Goal: Information Seeking & Learning: Learn about a topic

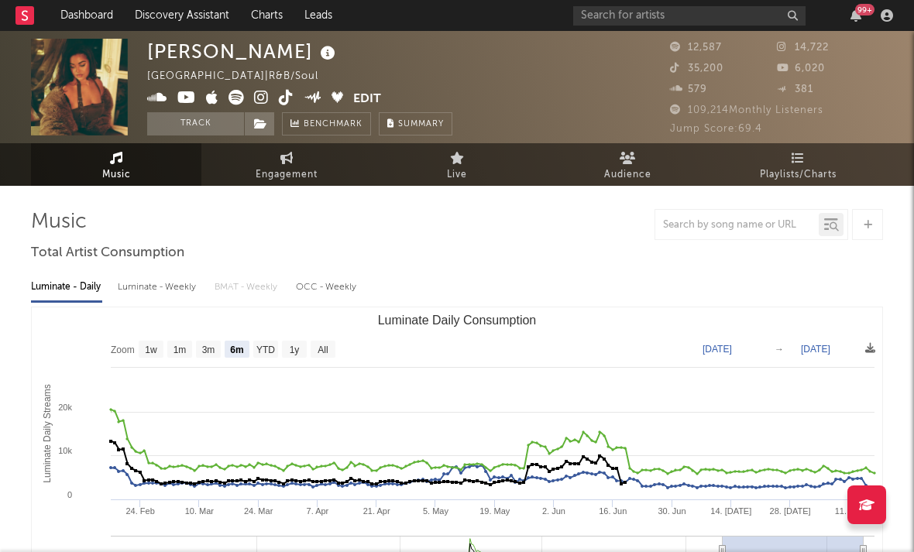
select select "6m"
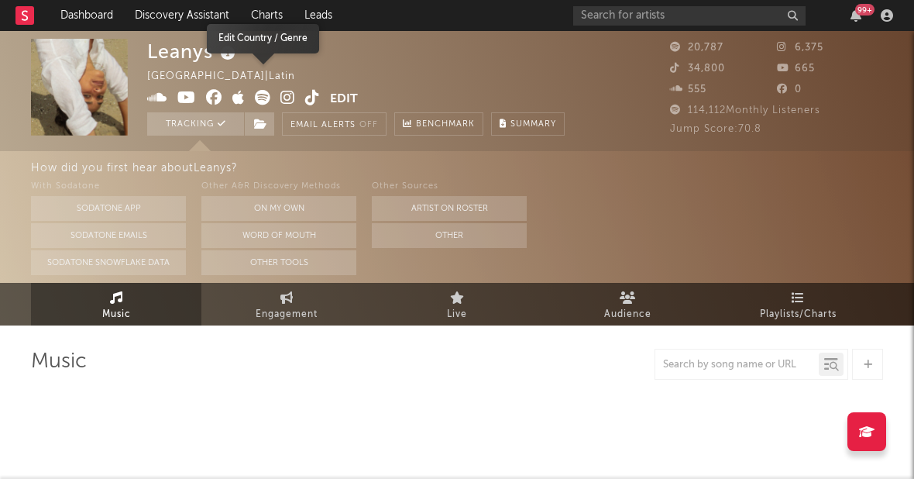
select select "6m"
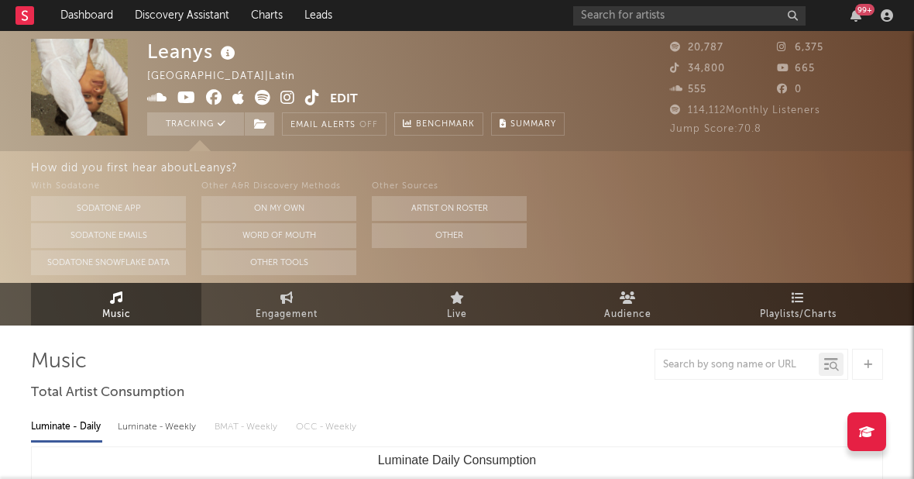
click at [287, 97] on icon at bounding box center [287, 97] width 15 height 15
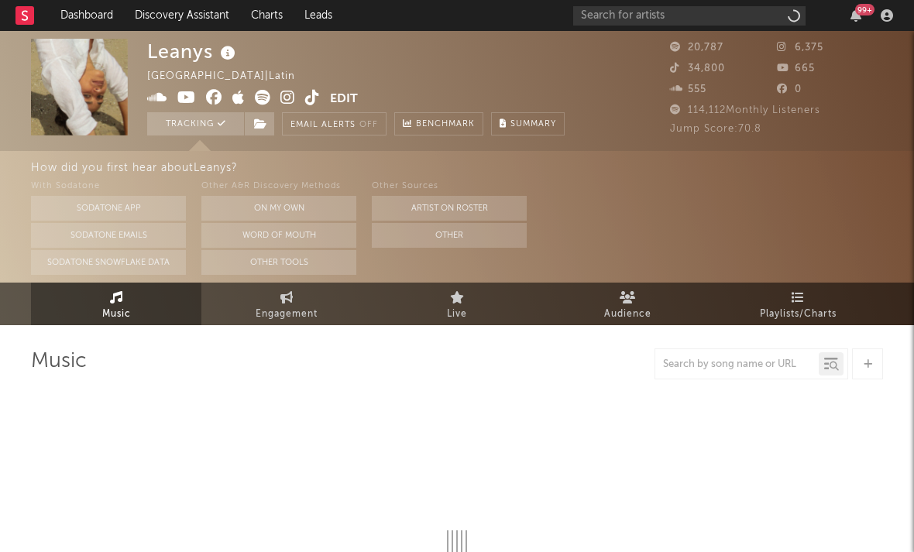
select select "6m"
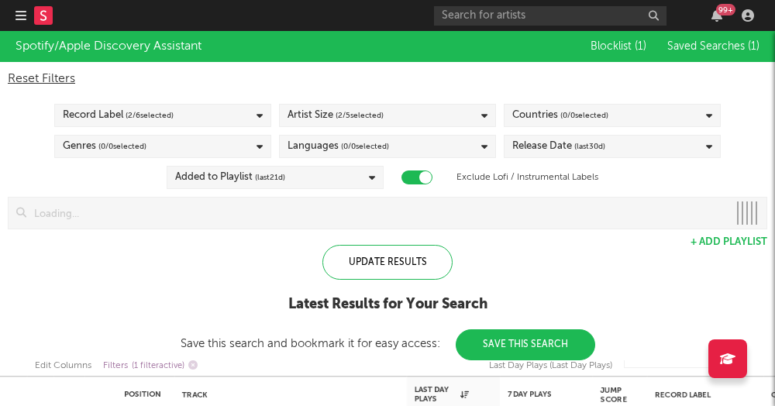
checkbox input "true"
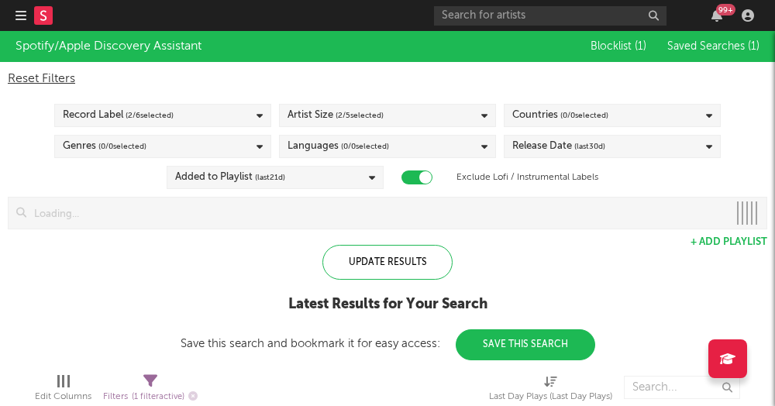
click at [3, 19] on nav "Dashboard Discovery Assistant Charts Leads 99 +" at bounding box center [387, 15] width 775 height 31
click at [14, 17] on nav "Dashboard Discovery Assistant Charts Leads 99 +" at bounding box center [387, 15] width 775 height 31
click at [21, 13] on icon "button" at bounding box center [20, 15] width 11 height 12
click at [43, 17] on rect at bounding box center [43, 15] width 19 height 19
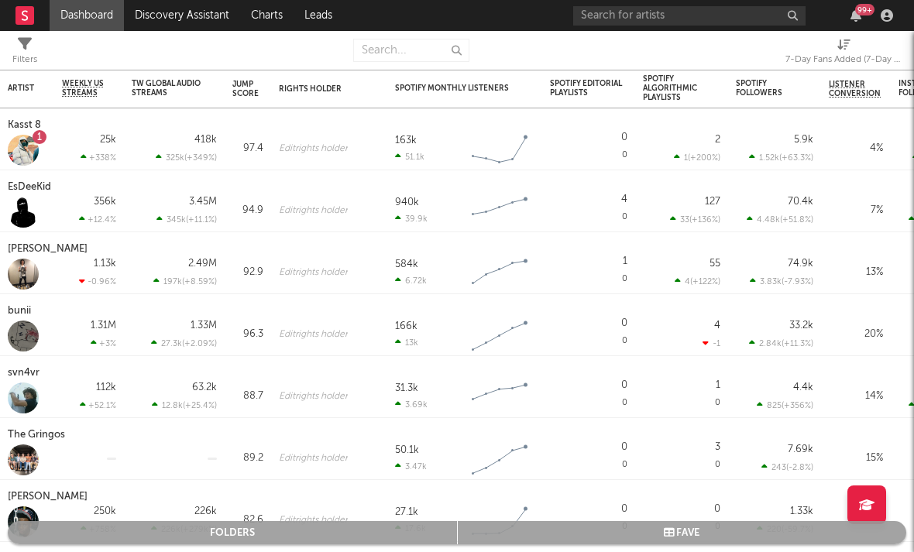
click at [774, 61] on div "7-Day Fans Added (7-Day Fans Added)" at bounding box center [843, 59] width 116 height 19
select select "-1"
click at [774, 64] on div "7-Day Fans Added (7-Day Fans Added)" at bounding box center [843, 59] width 116 height 19
select select "-1"
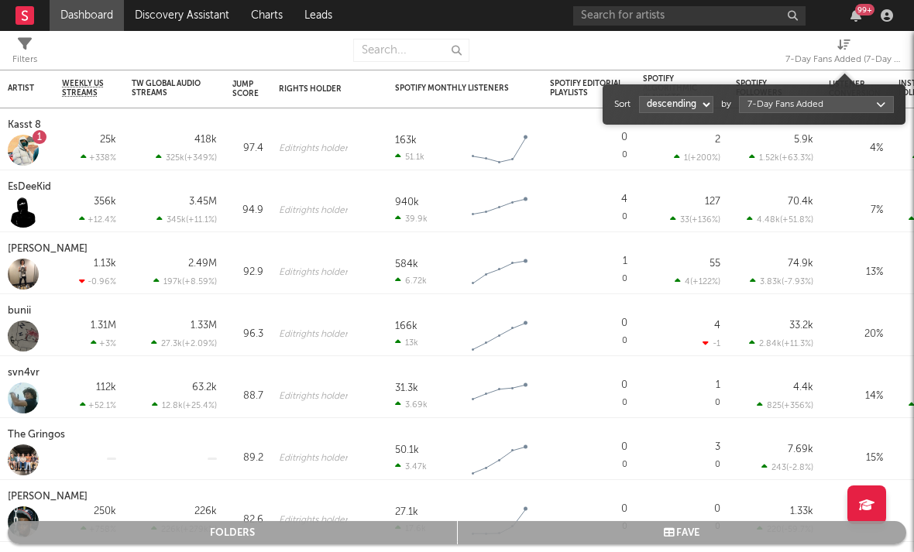
click at [774, 112] on body "Dashboard Discovery Assistant Charts Leads 99 + Notifications Settings Mark all…" at bounding box center [457, 276] width 914 height 552
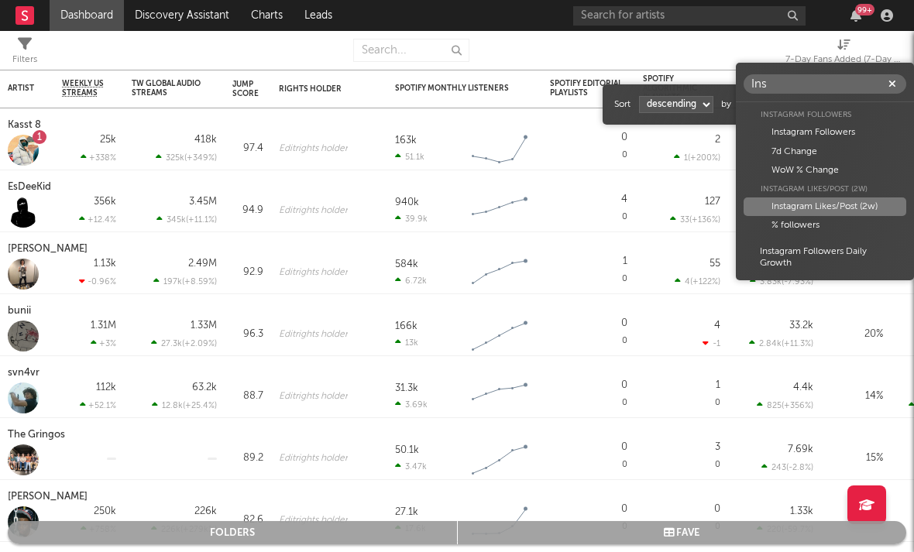
type input "Ins"
click at [774, 205] on div "Instagram Likes/Post (2w)" at bounding box center [825, 207] width 163 height 19
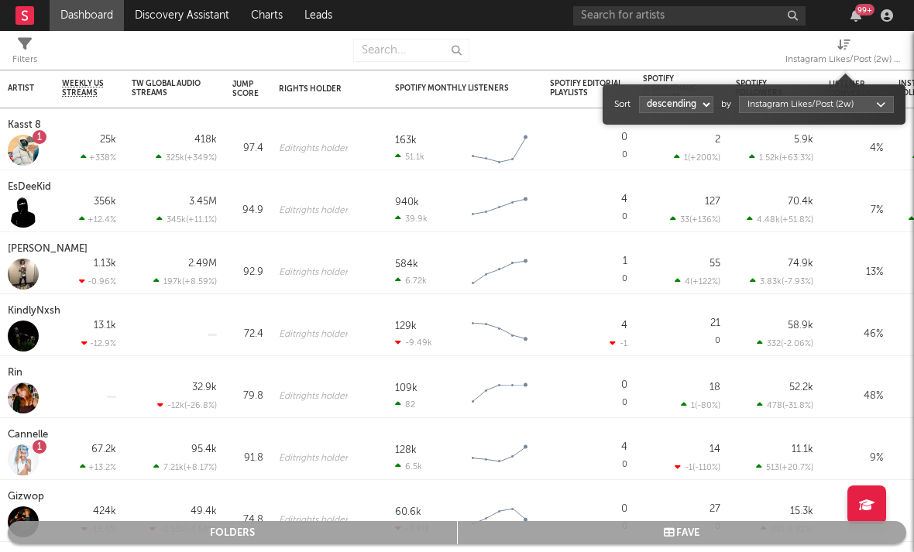
select select "1"
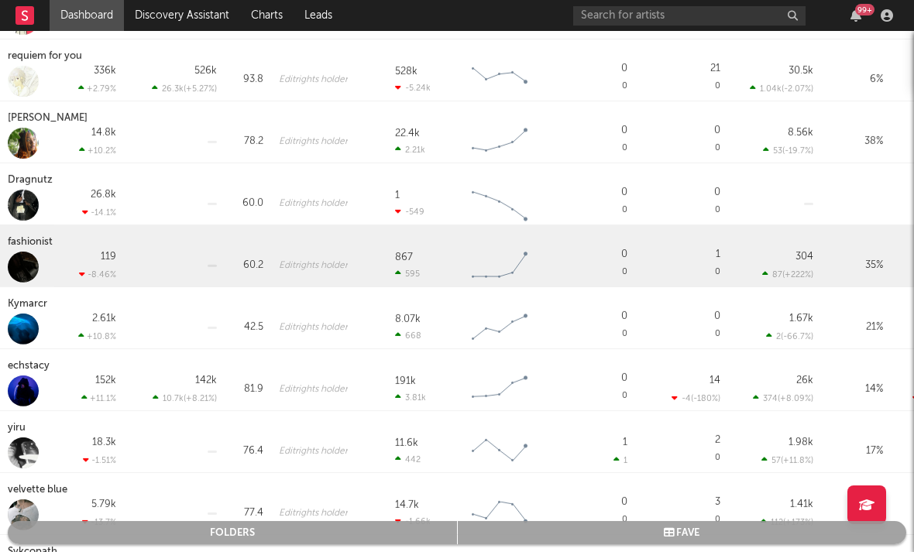
click at [37, 243] on div "fashionist" at bounding box center [32, 242] width 49 height 19
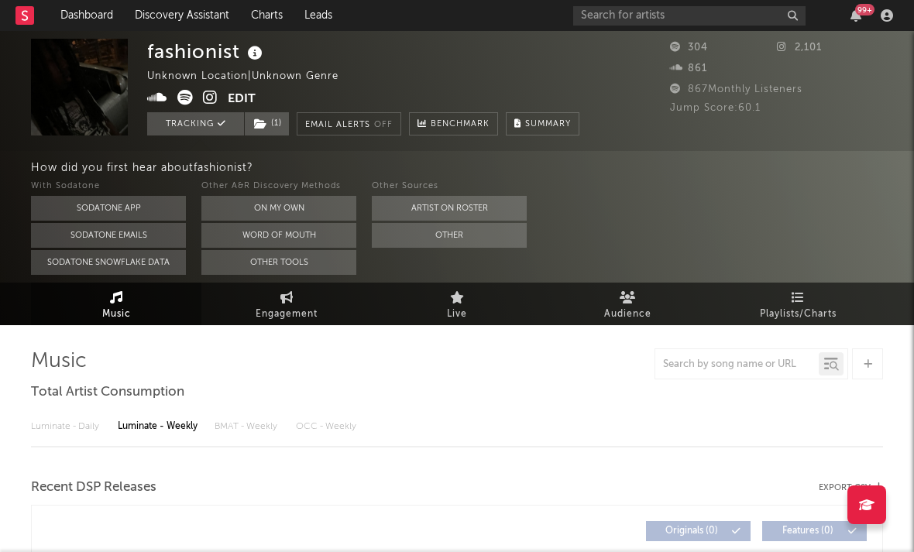
select select "6m"
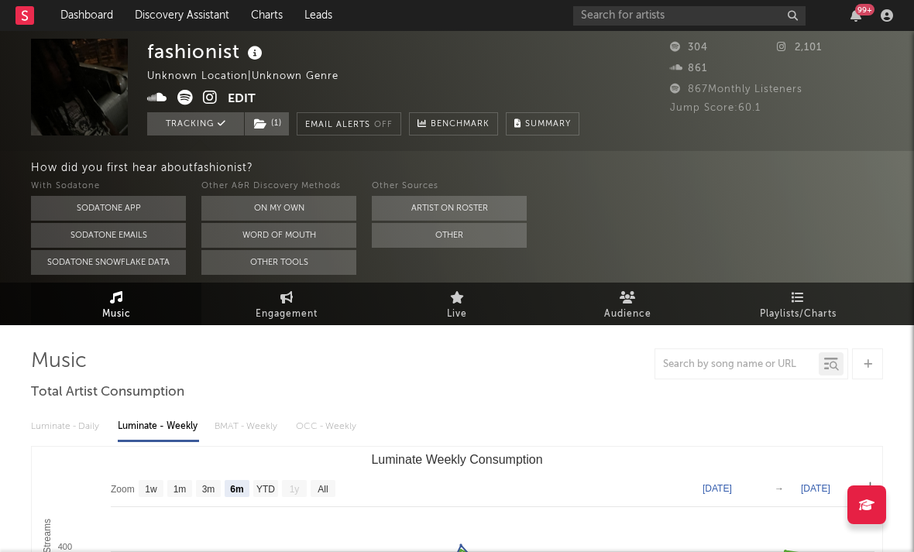
click at [205, 105] on icon at bounding box center [210, 97] width 15 height 15
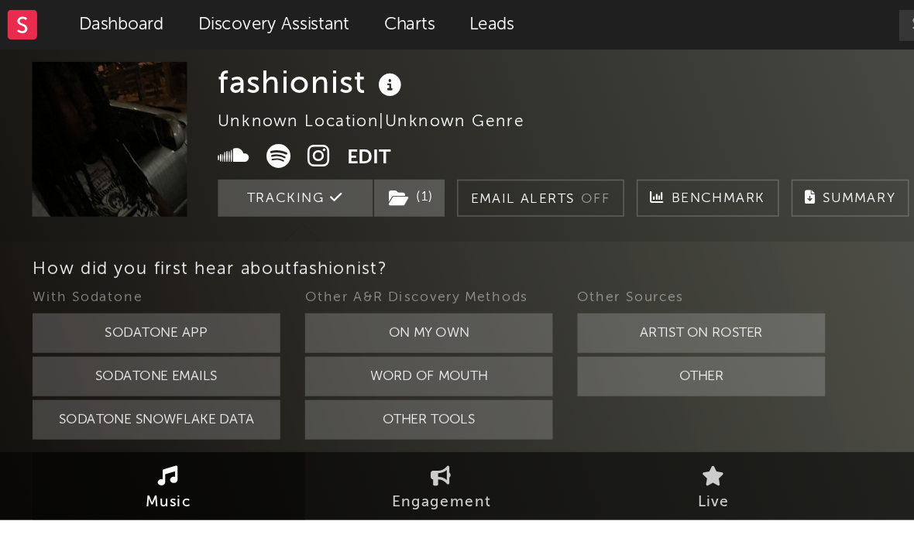
click at [177, 101] on icon at bounding box center [184, 97] width 15 height 15
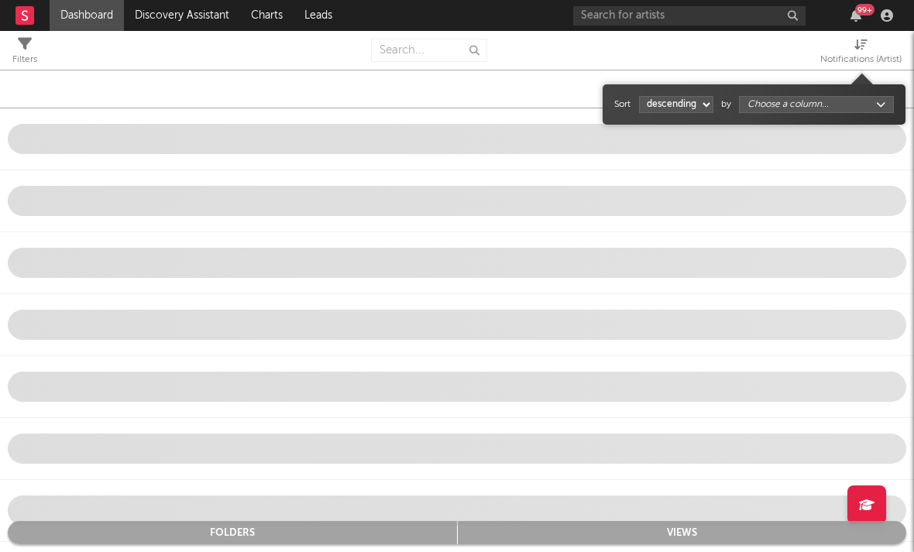
click at [774, 53] on div "Notifications (Artist)" at bounding box center [860, 59] width 81 height 19
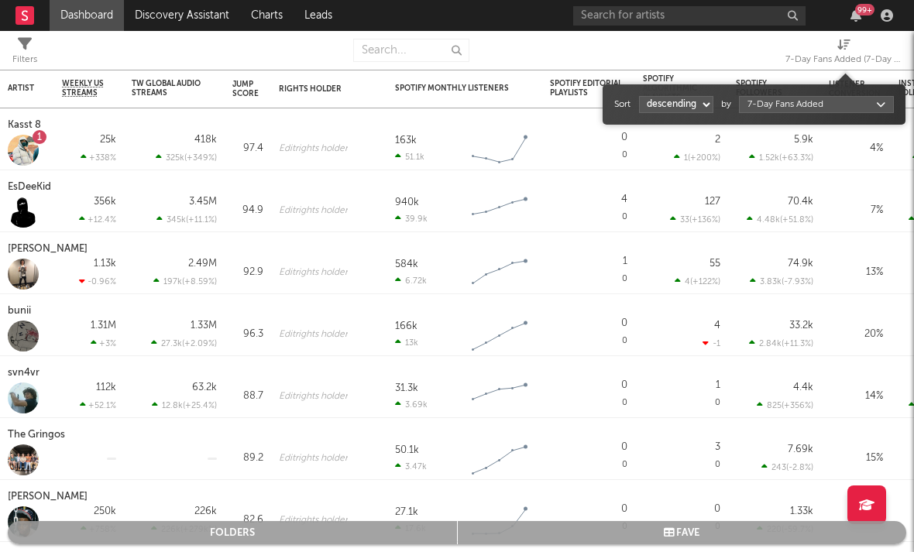
click at [774, 106] on body "Dashboard Discovery Assistant Charts Leads 99 + Notifications Settings Mark all…" at bounding box center [457, 276] width 914 height 552
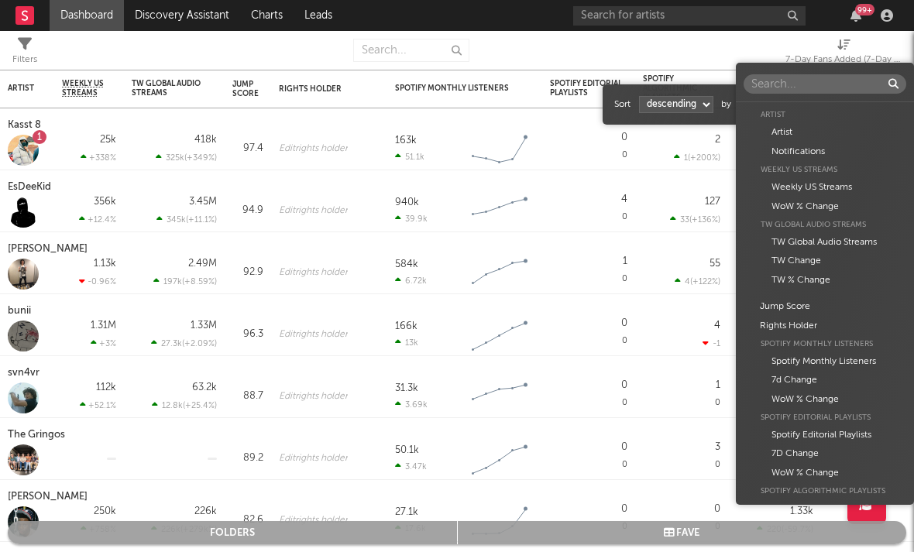
scroll to position [943, 0]
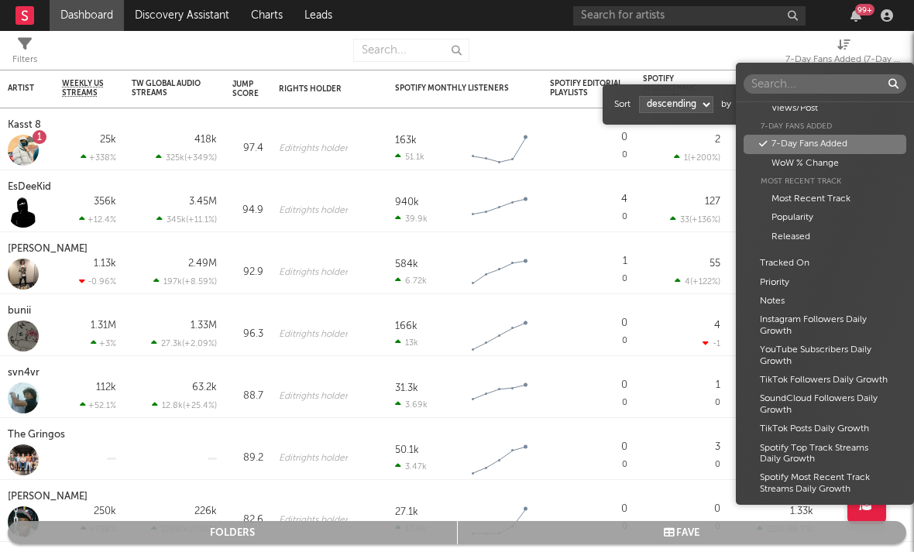
click at [676, 108] on div "Artist Artist Notifications Weekly US Streams Weekly US Streams WoW % Change TW…" at bounding box center [457, 276] width 914 height 552
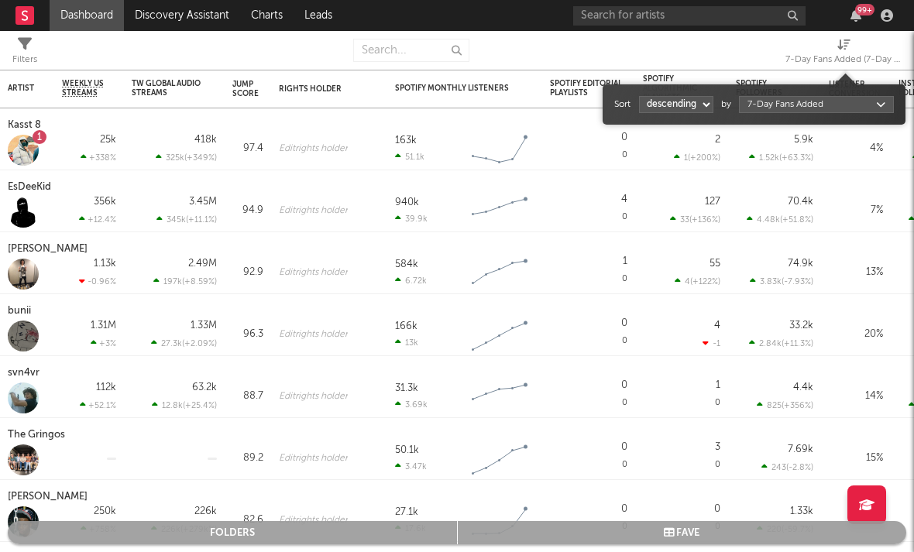
select select "1"
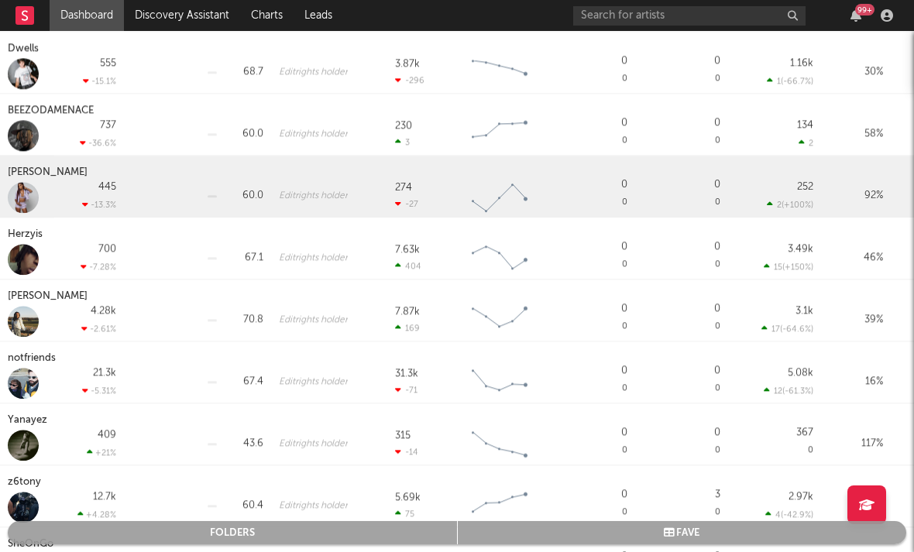
click at [40, 175] on div "Bigg Britt" at bounding box center [50, 172] width 84 height 19
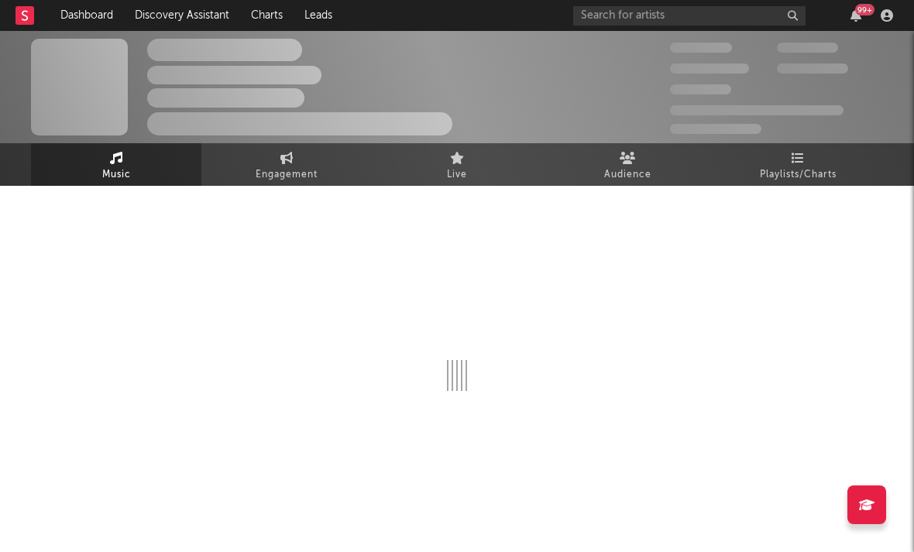
select select "6m"
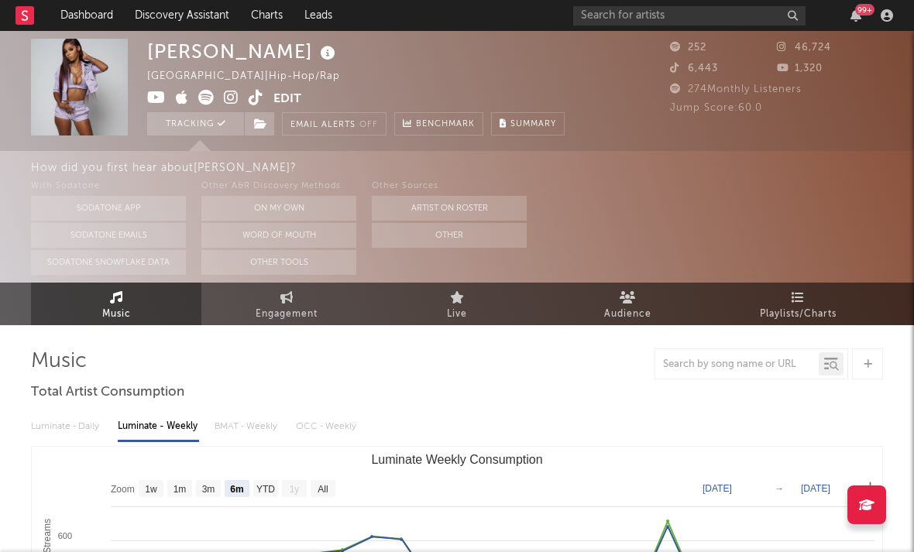
click at [234, 103] on icon at bounding box center [231, 97] width 15 height 15
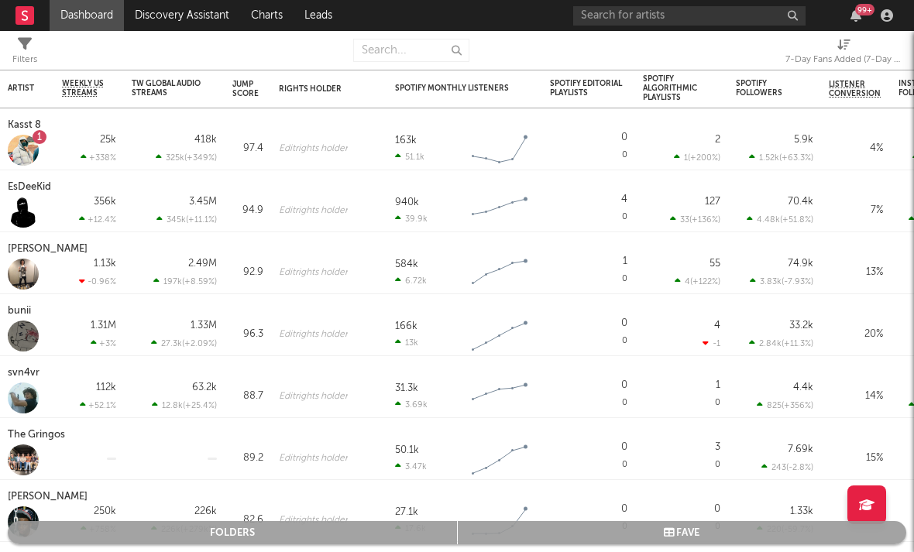
click at [774, 64] on div "7-Day Fans Added (7-Day Fans Added)" at bounding box center [843, 59] width 116 height 19
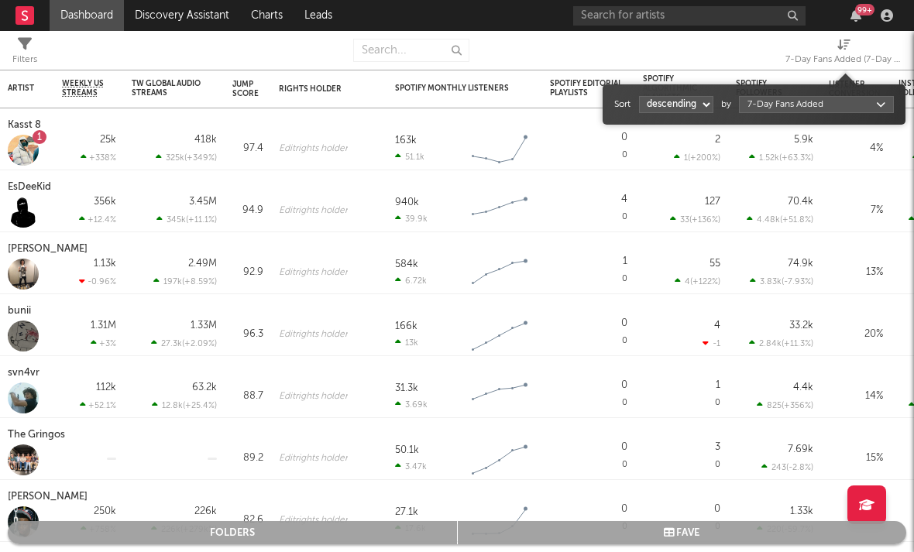
select select "1"
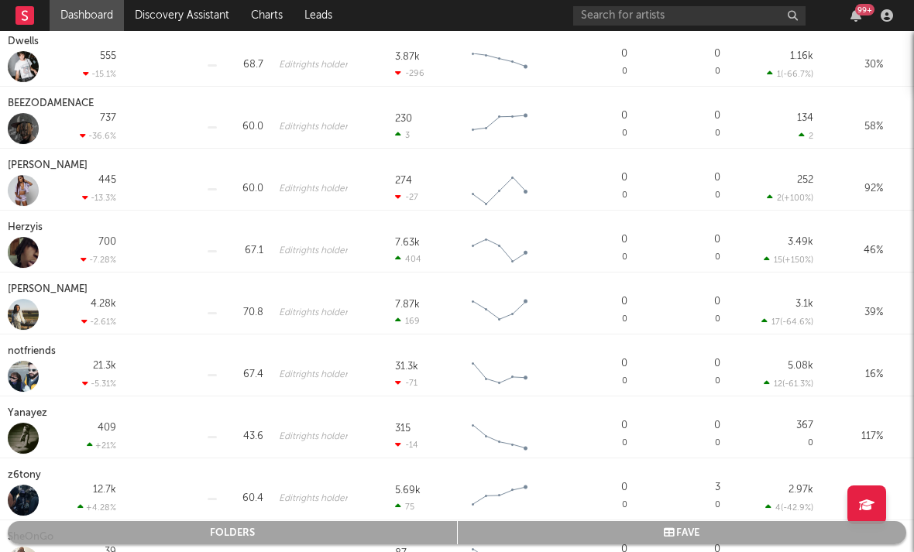
click at [35, 232] on div "Herzyis" at bounding box center [27, 227] width 39 height 19
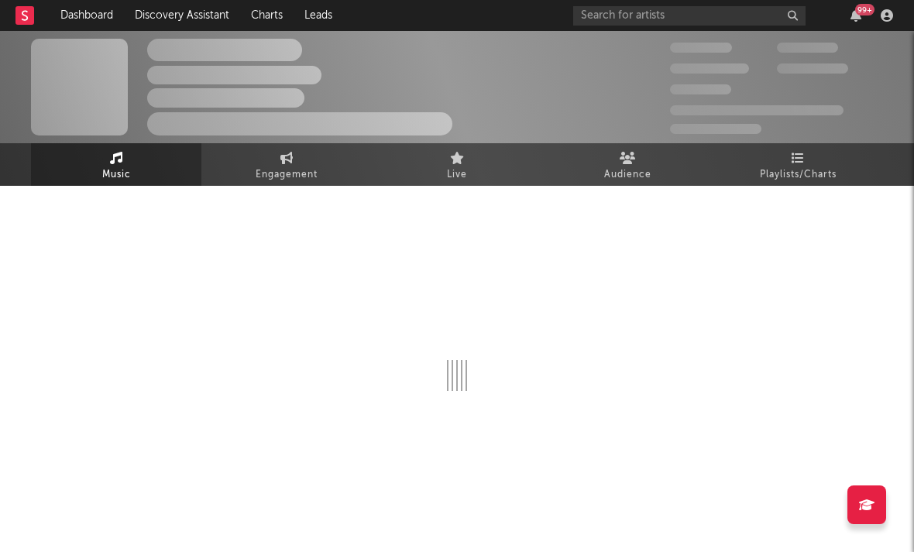
select select "6m"
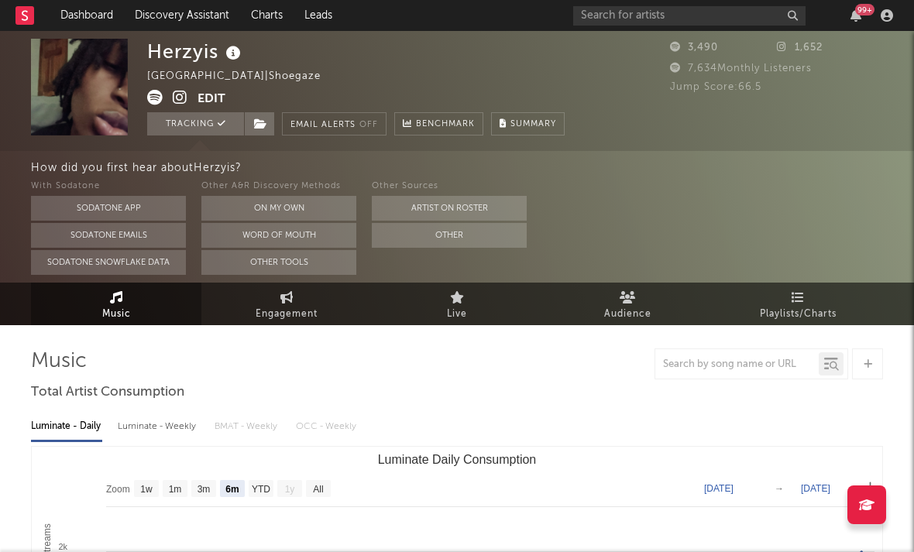
click at [182, 105] on icon at bounding box center [180, 97] width 15 height 15
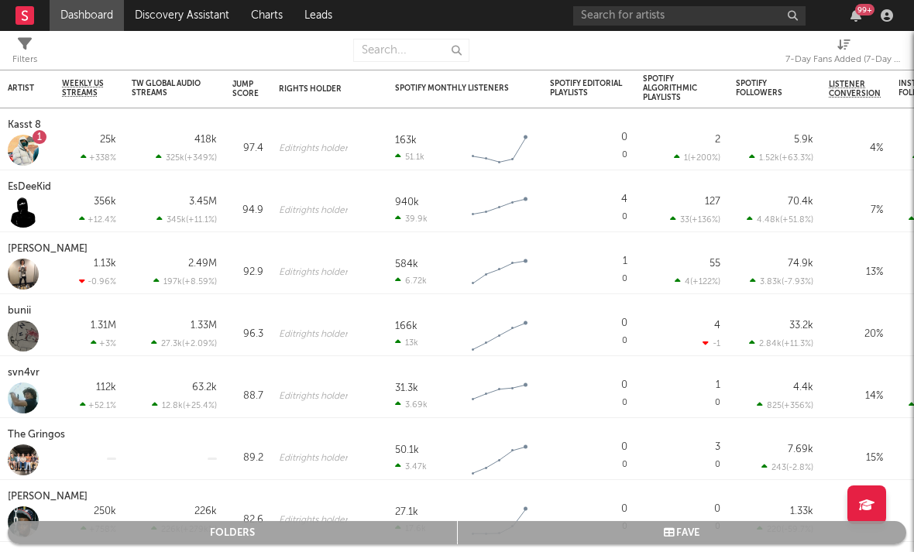
click at [774, 50] on span "7-Day Fans Added (7-Day Fans Added)" at bounding box center [843, 53] width 116 height 31
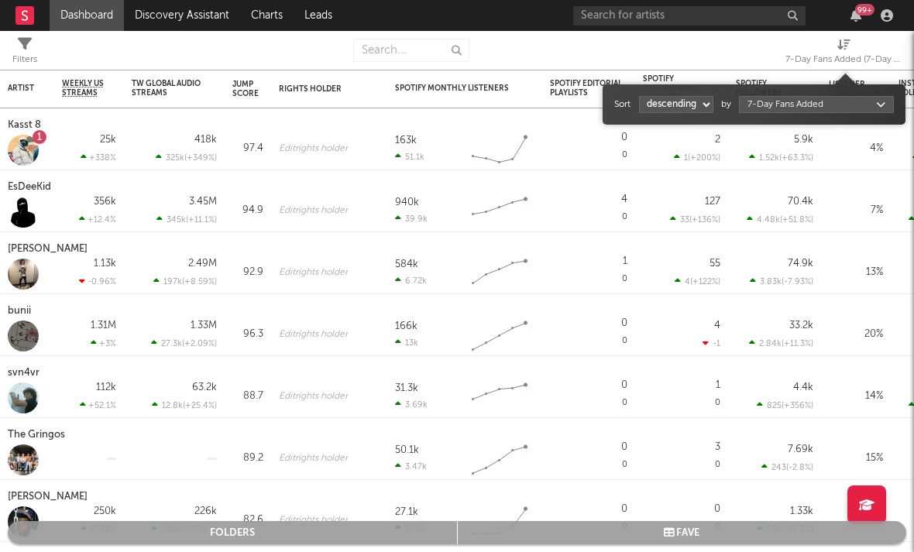
select select "1"
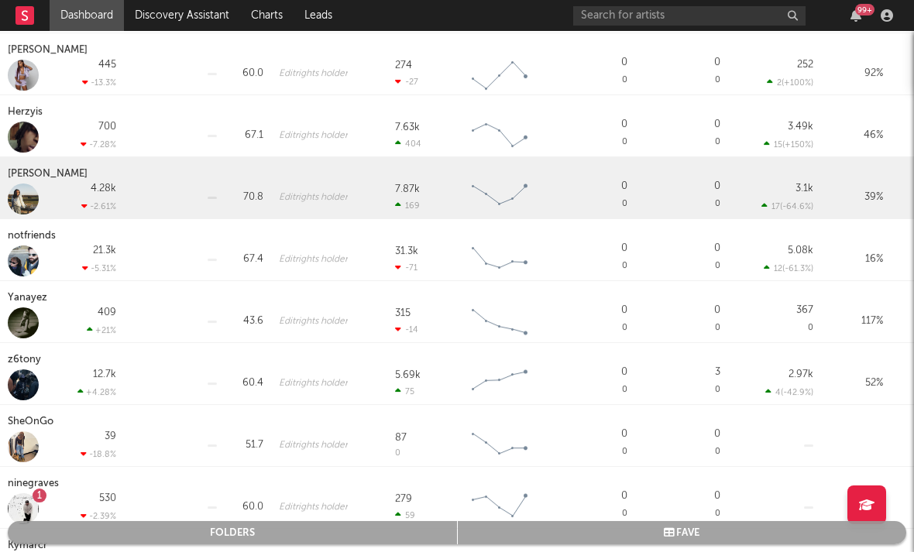
click at [59, 174] on div "Andee Cornelious" at bounding box center [50, 174] width 84 height 19
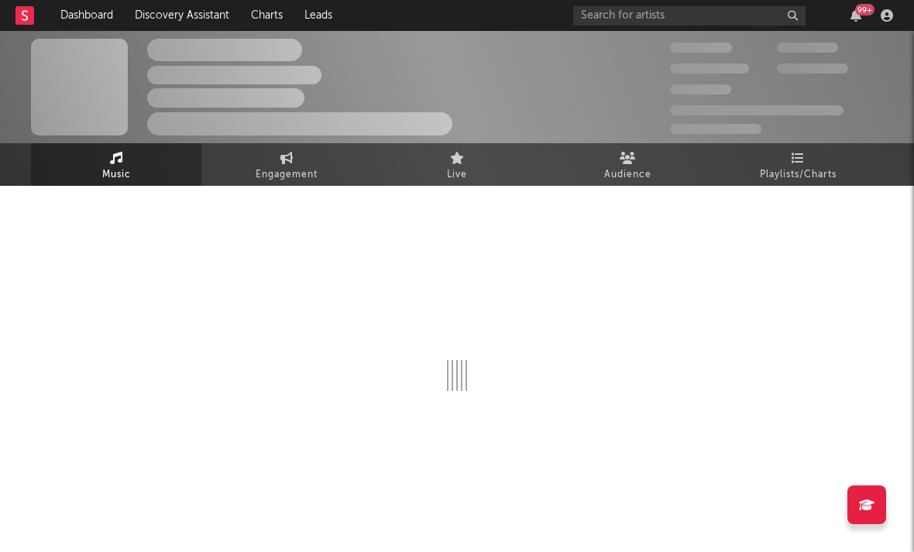
select select "1w"
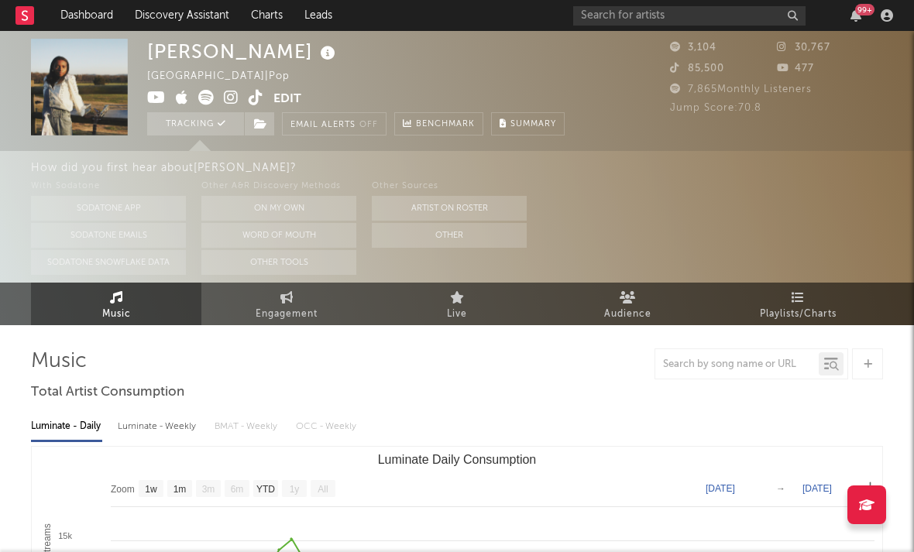
click at [233, 103] on icon at bounding box center [231, 97] width 15 height 15
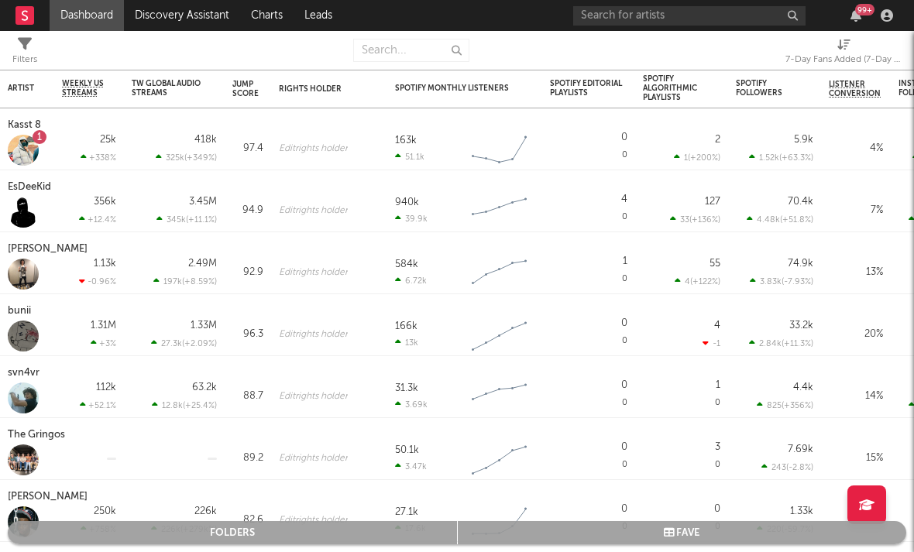
click at [774, 52] on div "7-Day Fans Added (7-Day Fans Added)" at bounding box center [843, 59] width 116 height 19
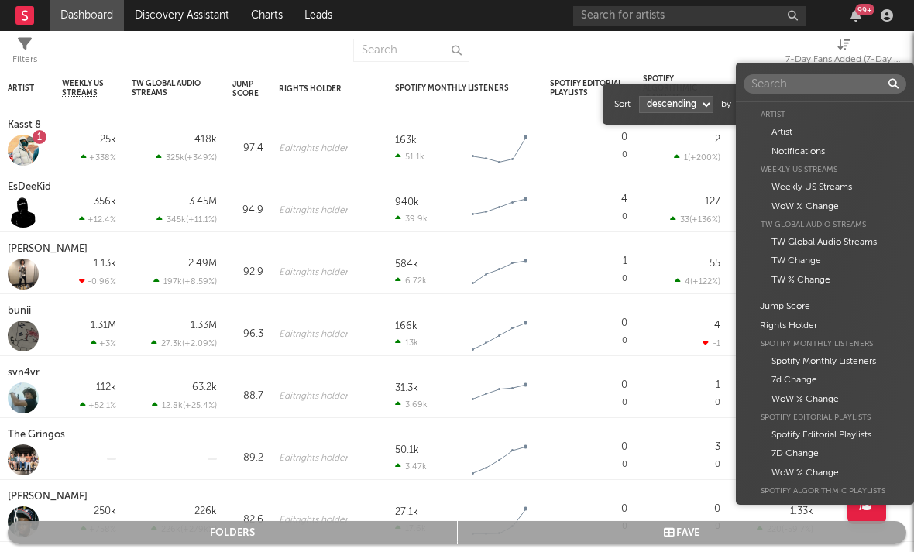
click at [774, 105] on body "Dashboard Discovery Assistant Charts Leads 99 + Notifications Settings Mark all…" at bounding box center [457, 276] width 914 height 552
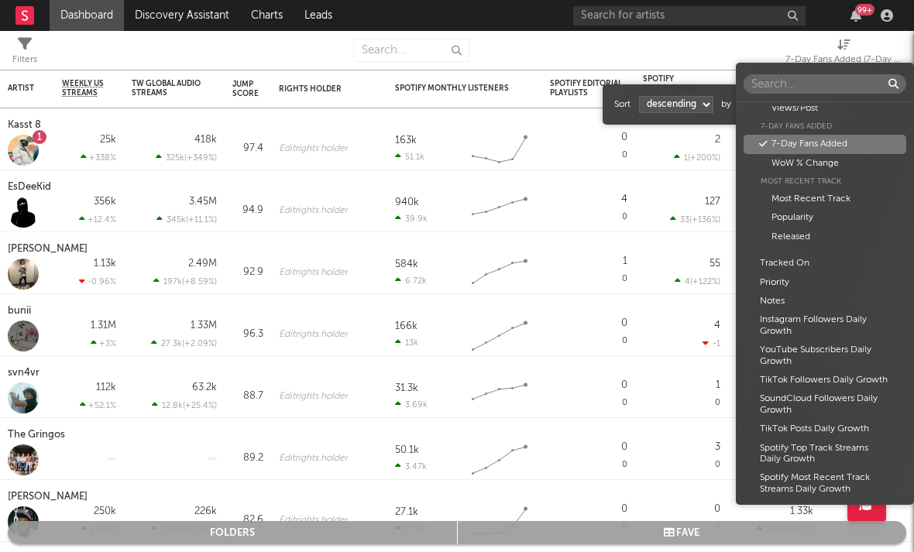
click at [687, 105] on div "Artist Artist Notifications Weekly US Streams Weekly US Streams WoW % Change TW…" at bounding box center [457, 276] width 914 height 552
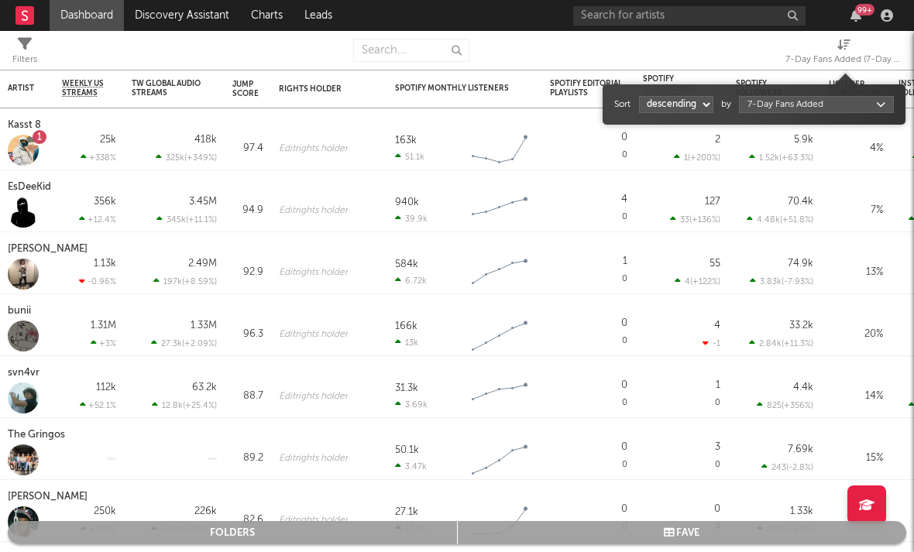
select select "1"
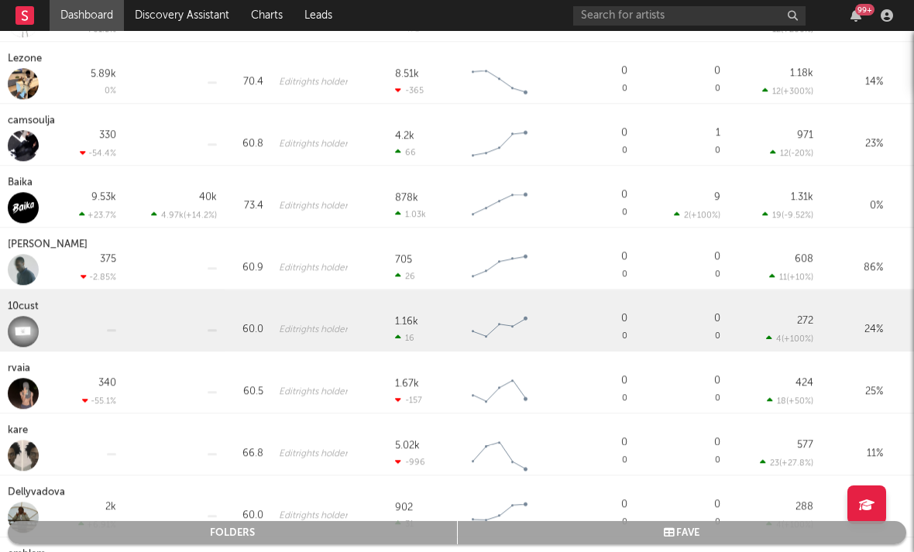
click at [28, 306] on div "10cust" at bounding box center [25, 306] width 35 height 19
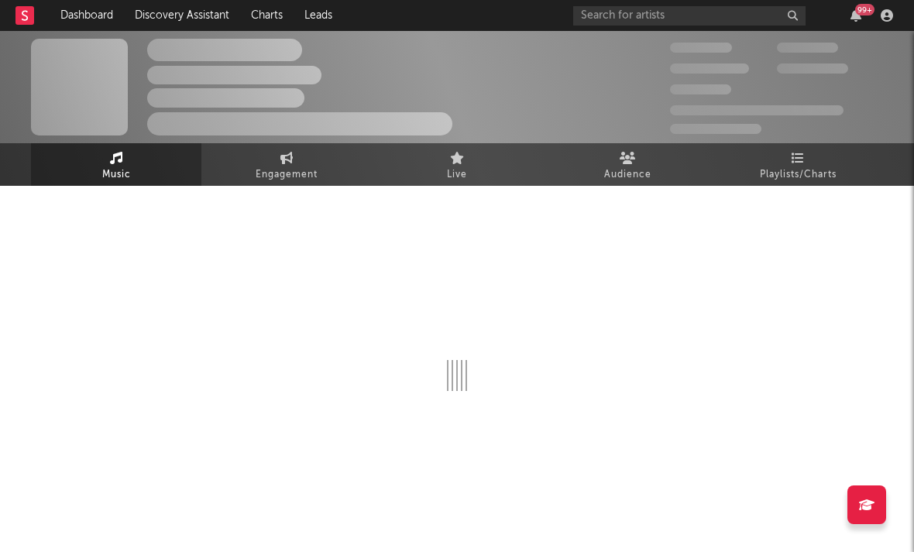
select select "1w"
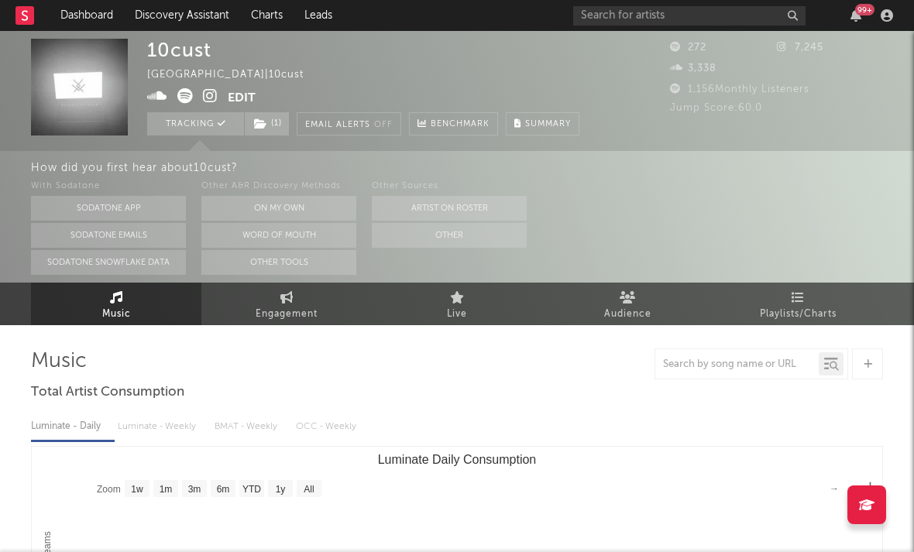
click at [214, 97] on icon at bounding box center [210, 95] width 15 height 15
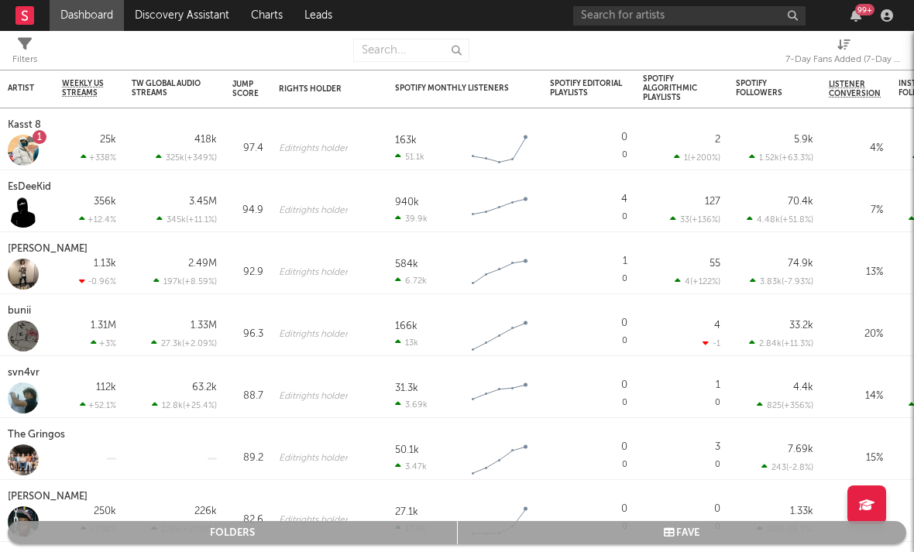
click at [774, 61] on div "7-Day Fans Added (7-Day Fans Added)" at bounding box center [843, 59] width 116 height 19
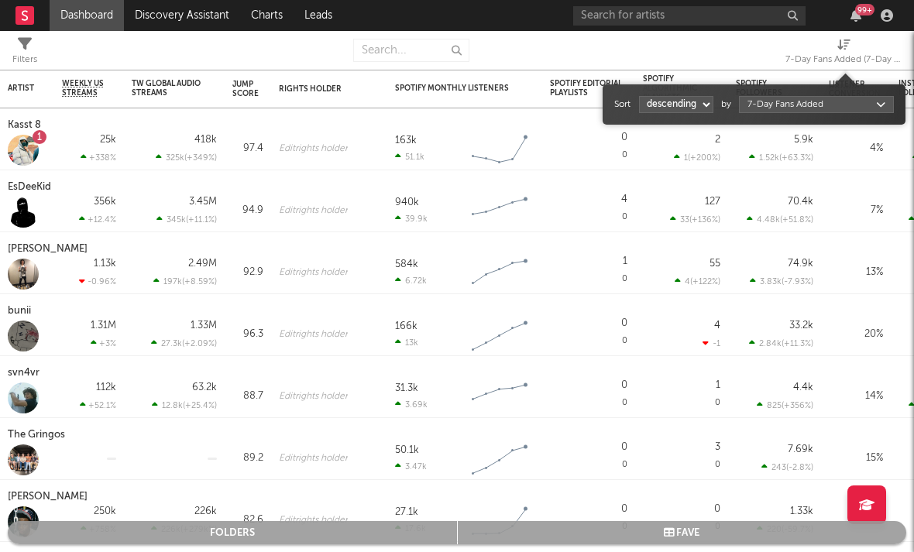
select select "1"
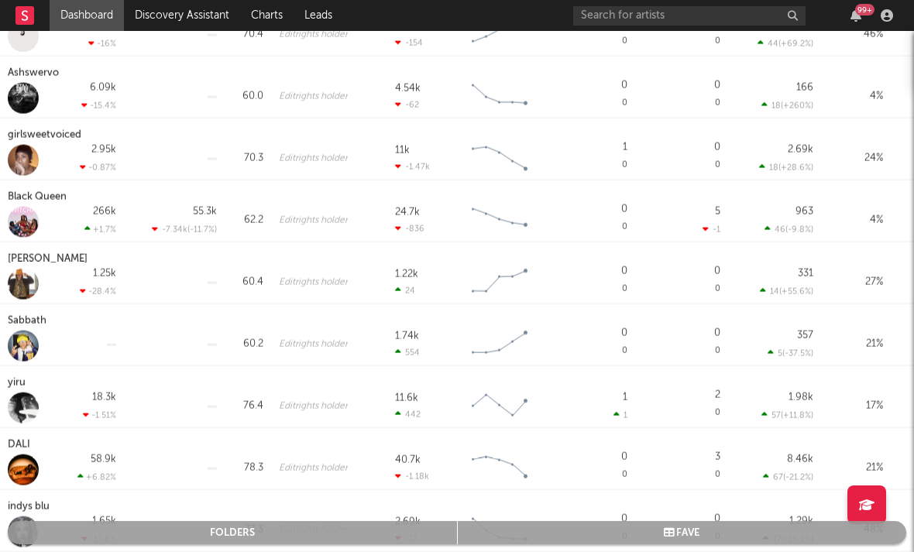
click at [35, 260] on div "Akor Dore" at bounding box center [50, 259] width 84 height 19
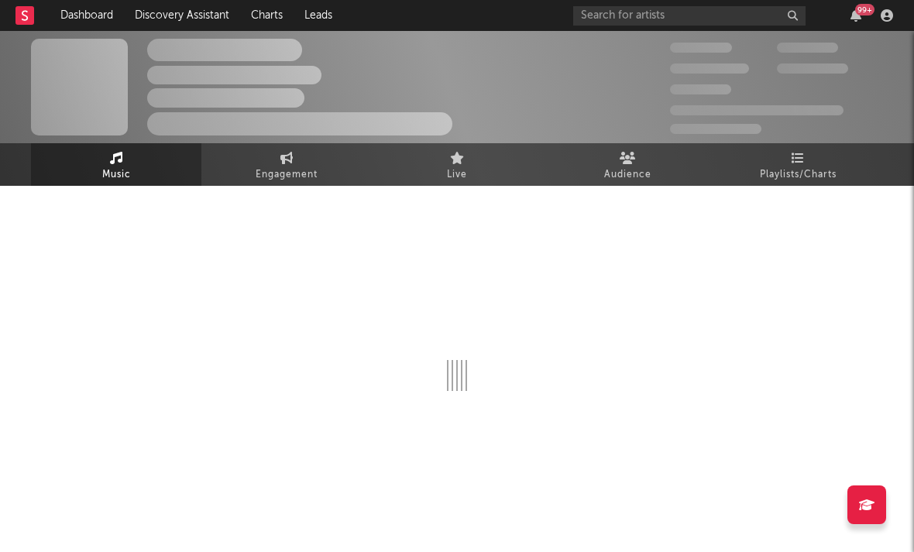
select select "6m"
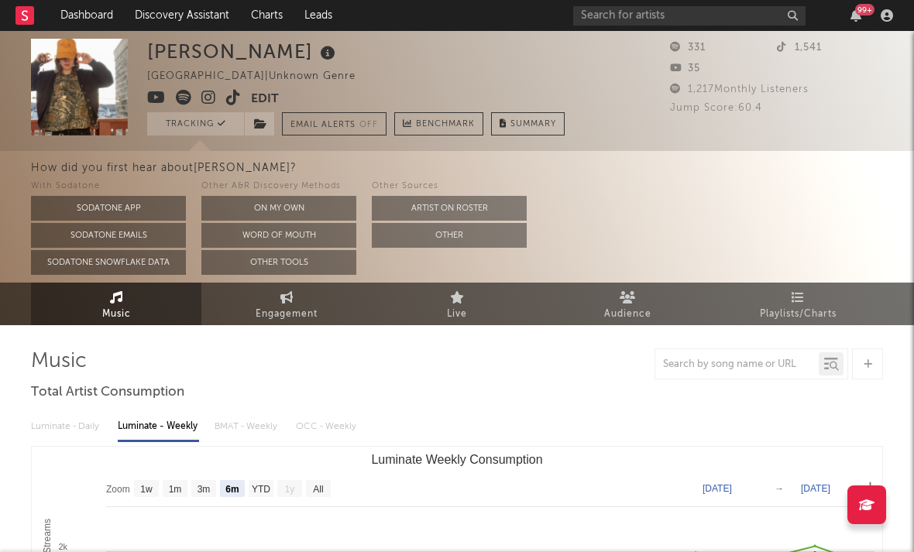
click at [212, 95] on icon at bounding box center [208, 97] width 15 height 15
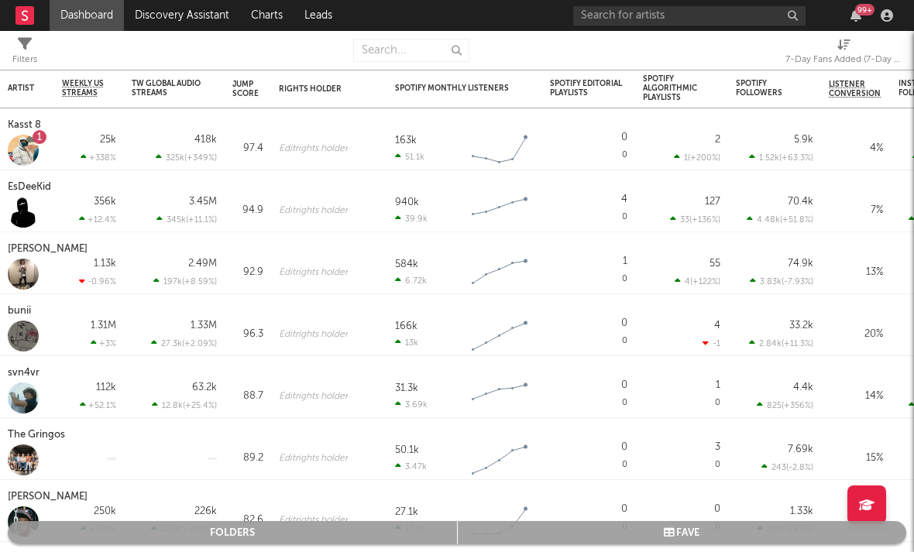
click at [774, 57] on div "7-Day Fans Added (7-Day Fans Added)" at bounding box center [843, 59] width 116 height 19
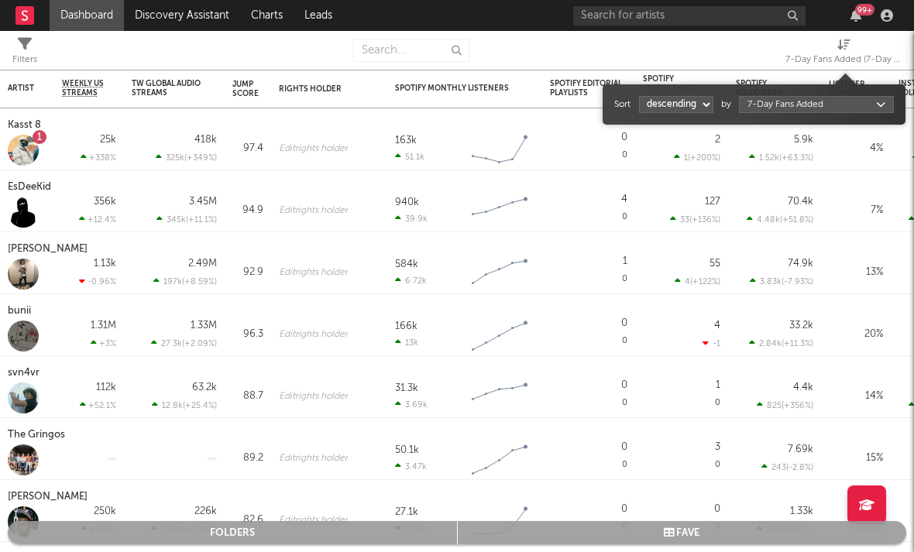
select select "1"
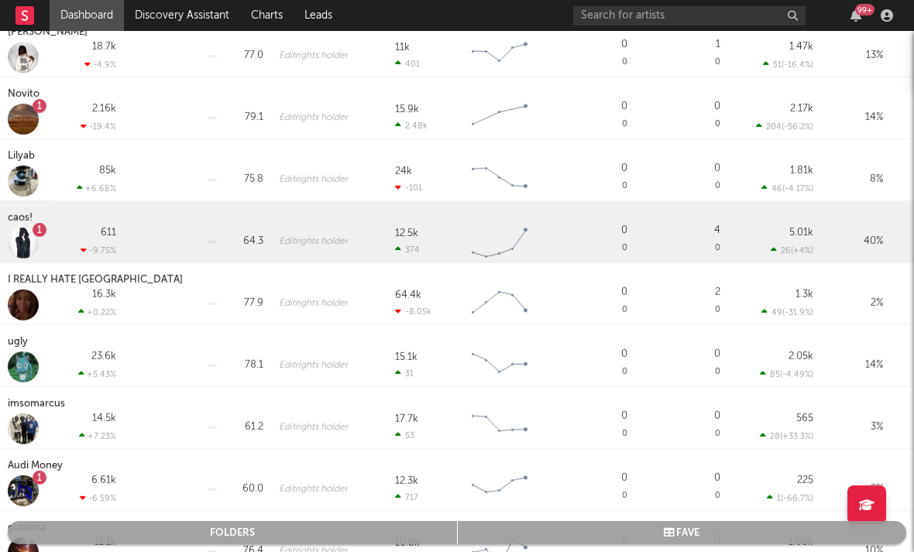
click at [20, 221] on div "caos!" at bounding box center [22, 218] width 29 height 19
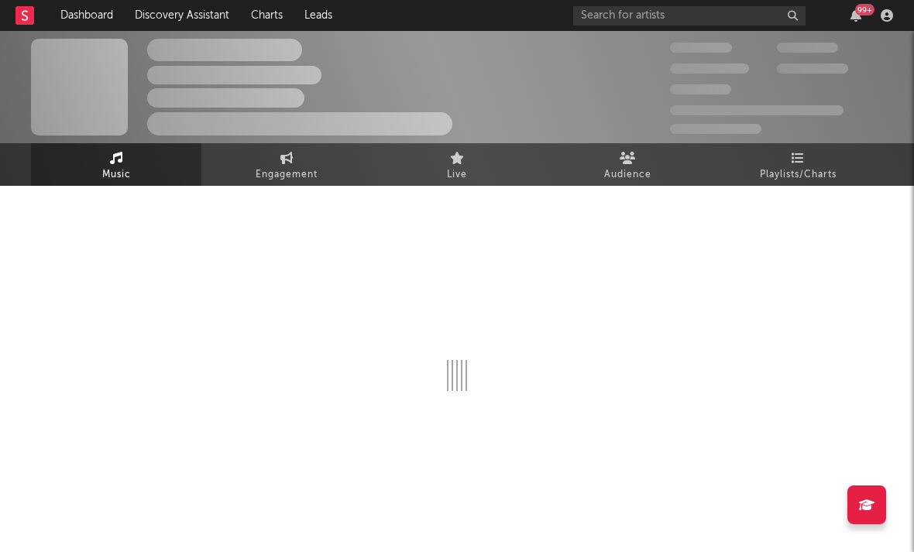
select select "6m"
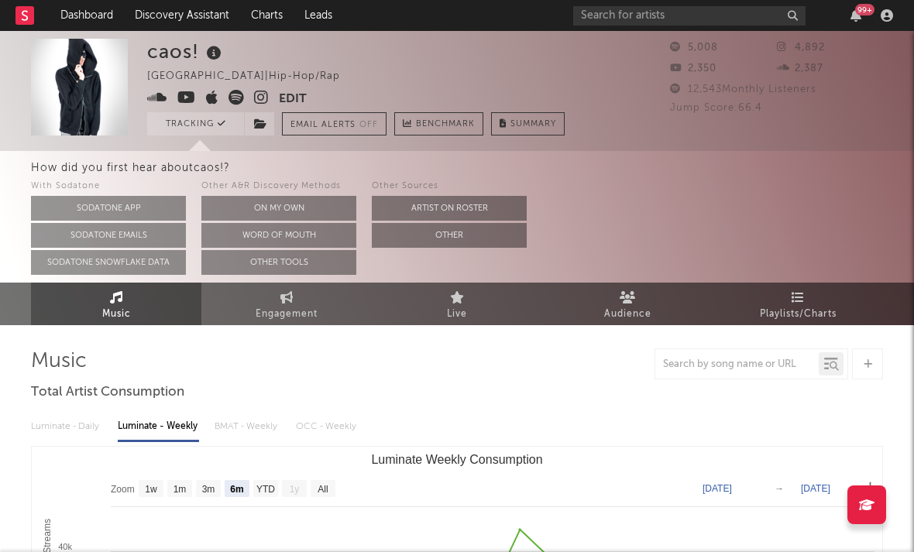
click at [261, 96] on icon at bounding box center [261, 97] width 15 height 15
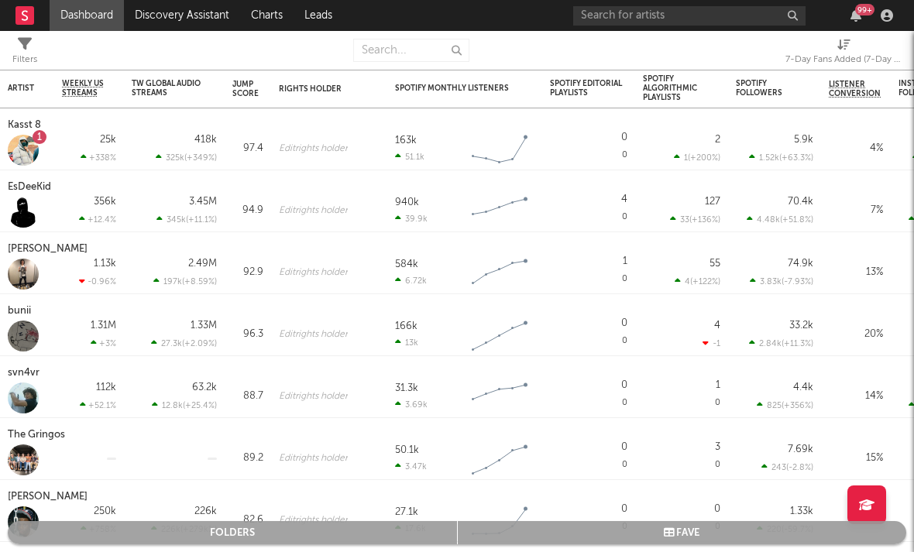
drag, startPoint x: 261, startPoint y: 96, endPoint x: 817, endPoint y: 55, distance: 557.7
click at [774, 55] on div "7-Day Fans Added (7-Day Fans Added)" at bounding box center [843, 59] width 116 height 19
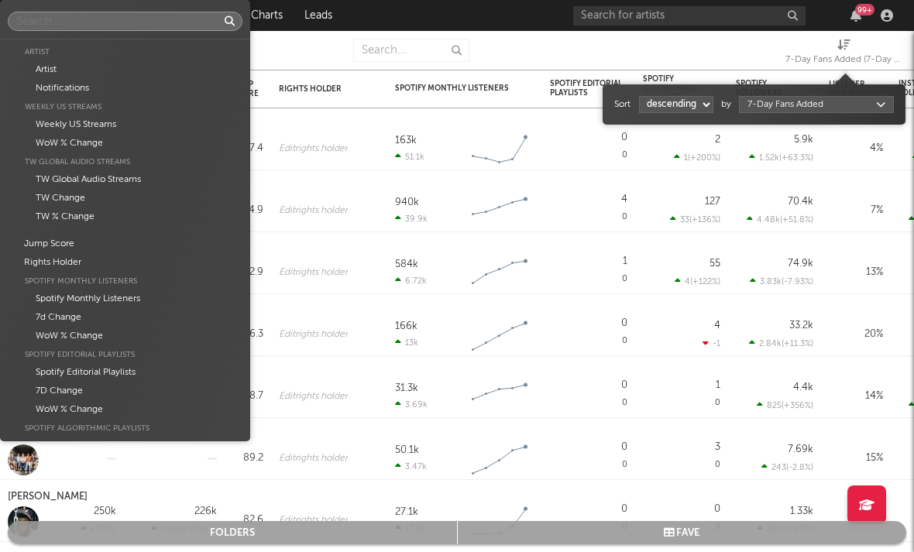
click at [774, 105] on body "Dashboard Discovery Assistant Charts Leads 99 + Notifications Settings Mark all…" at bounding box center [457, 276] width 914 height 552
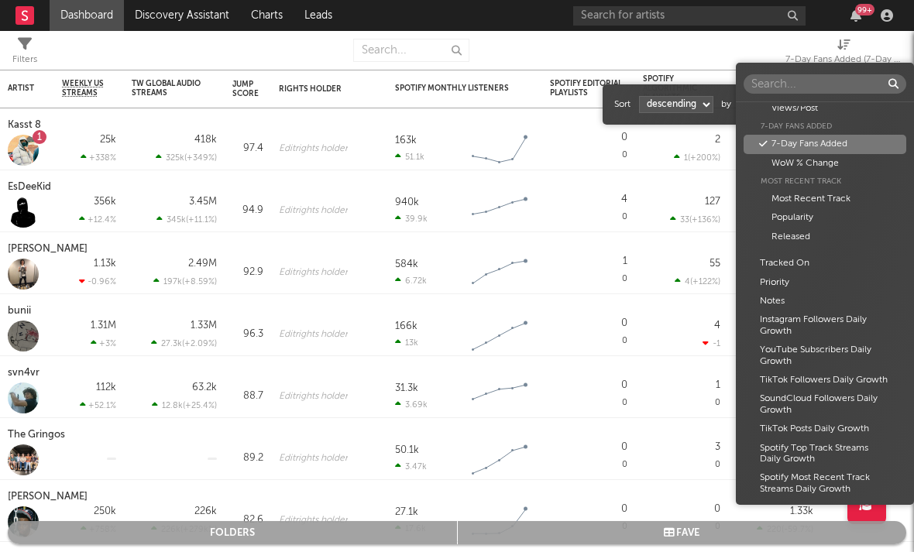
click at [675, 109] on div "Artist Artist Notifications Weekly US Streams Weekly US Streams WoW % Change TW…" at bounding box center [457, 276] width 914 height 552
click at [675, 109] on select "ascending descending" at bounding box center [676, 104] width 74 height 17
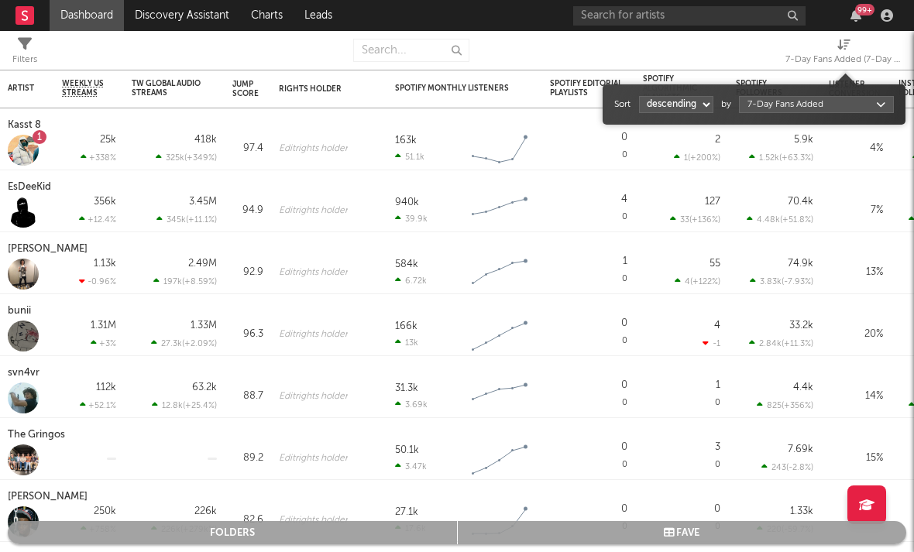
select select "1"
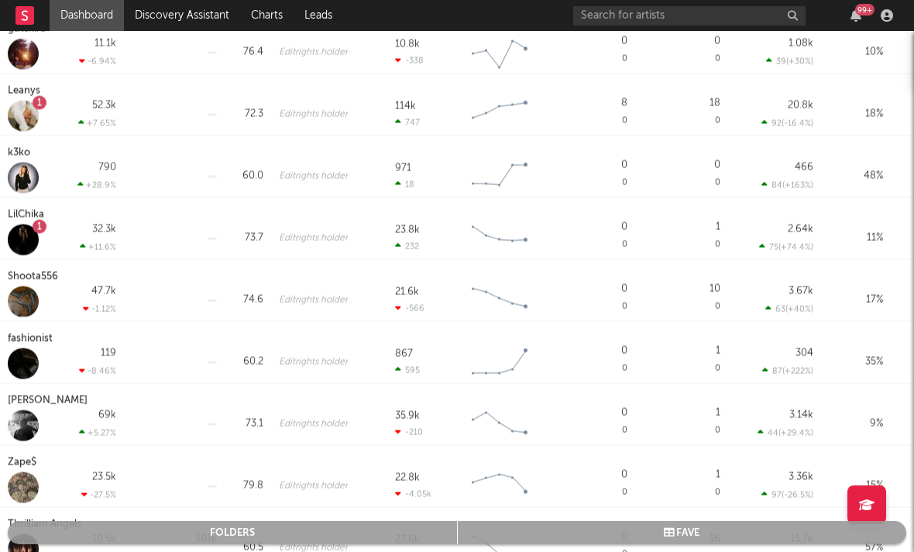
click at [19, 152] on div "k3ko" at bounding box center [21, 153] width 26 height 19
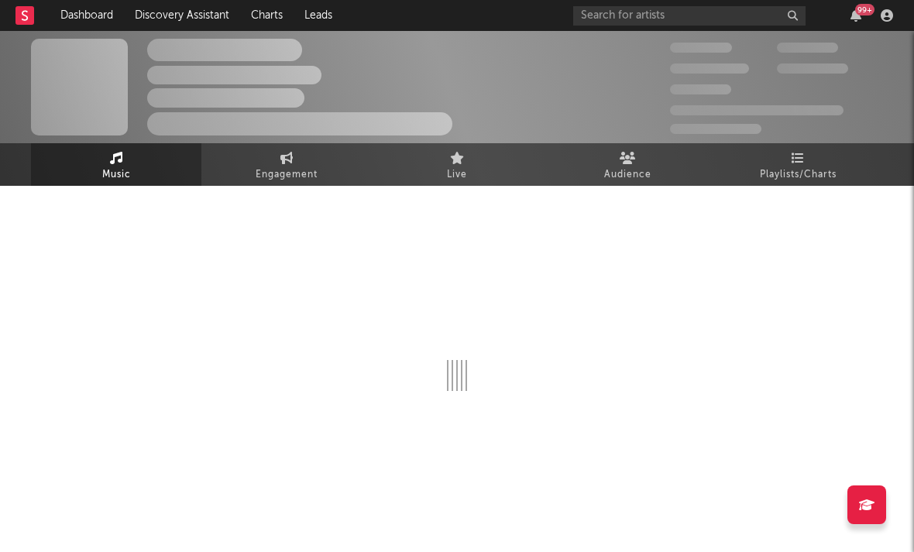
select select "1w"
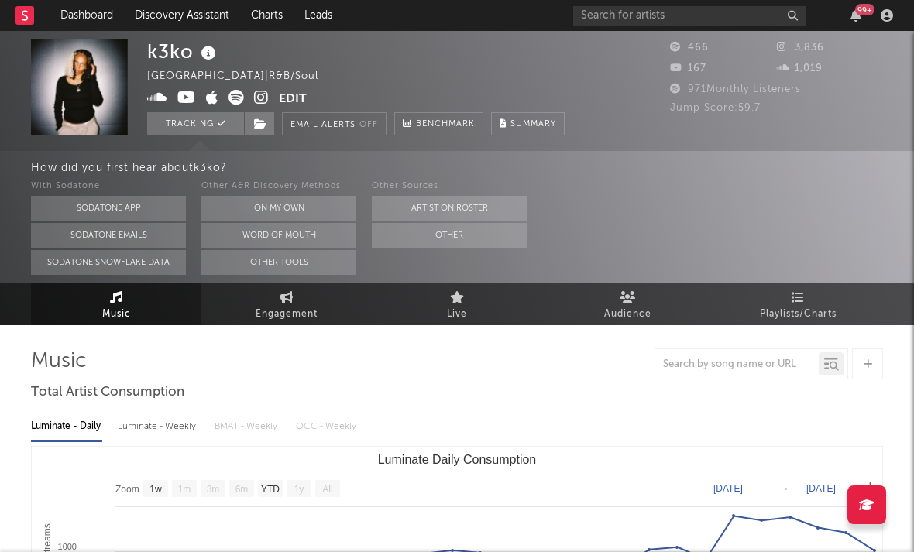
drag, startPoint x: 19, startPoint y: 152, endPoint x: 261, endPoint y: 98, distance: 247.5
click at [261, 98] on icon at bounding box center [261, 97] width 15 height 15
click at [261, 99] on icon at bounding box center [261, 97] width 15 height 15
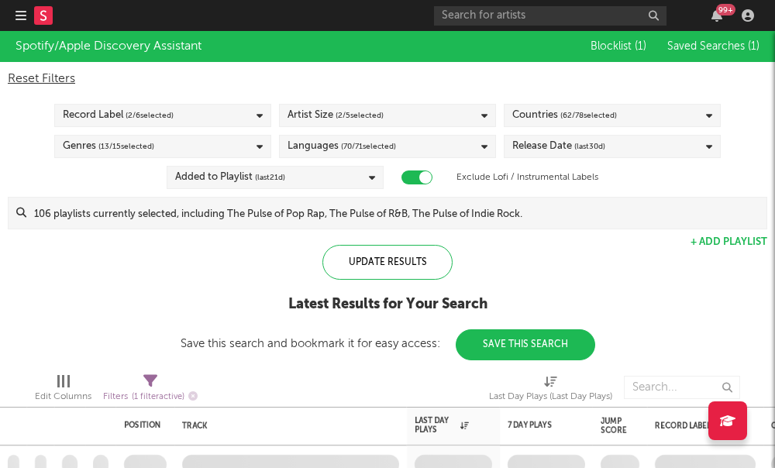
click at [46, 21] on rect at bounding box center [43, 15] width 19 height 19
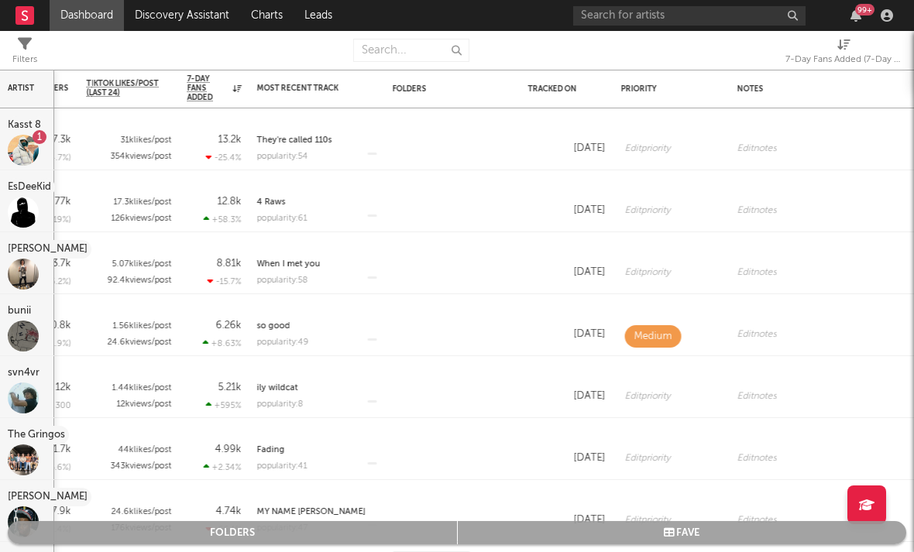
select select "-1"
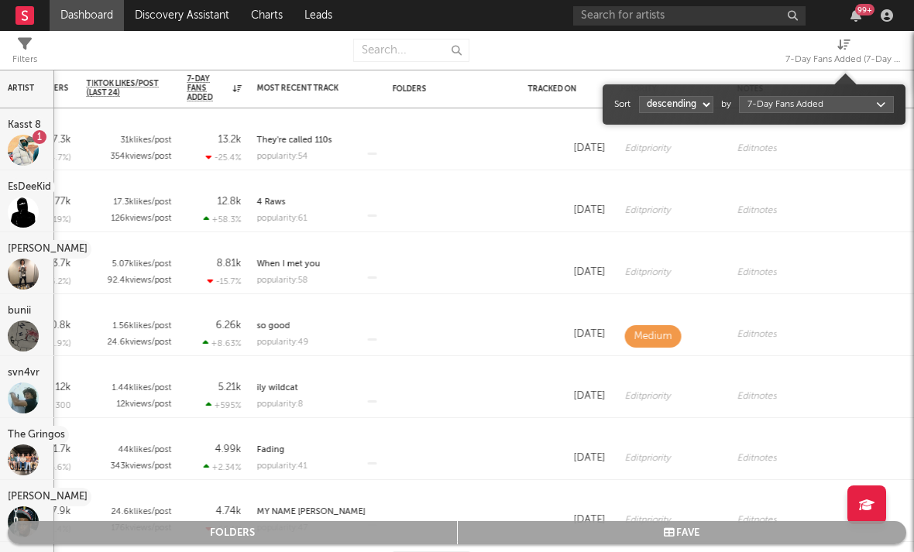
click at [774, 55] on div "7-Day Fans Added (7-Day Fans Added)" at bounding box center [843, 59] width 116 height 19
click at [772, 113] on div "Sort ascending descending by 7-Day Fans Added" at bounding box center [754, 104] width 280 height 25
click at [772, 105] on body "Dashboard Discovery Assistant Charts Leads 99 + Notifications Settings Mark all…" at bounding box center [457, 276] width 914 height 552
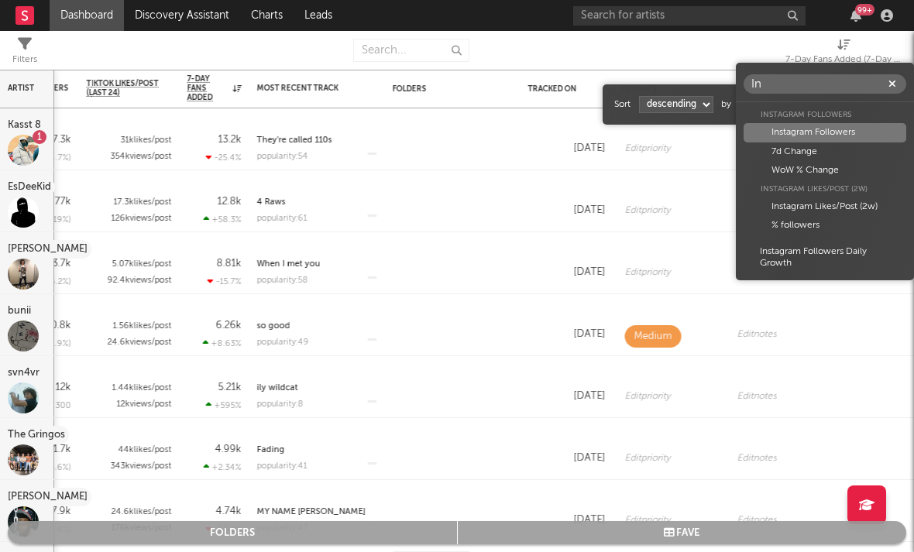
type input "In"
click at [695, 112] on div "In Instagram Followers Instagram Followers 7d Change WoW % Change Instagram Lik…" at bounding box center [457, 276] width 914 height 552
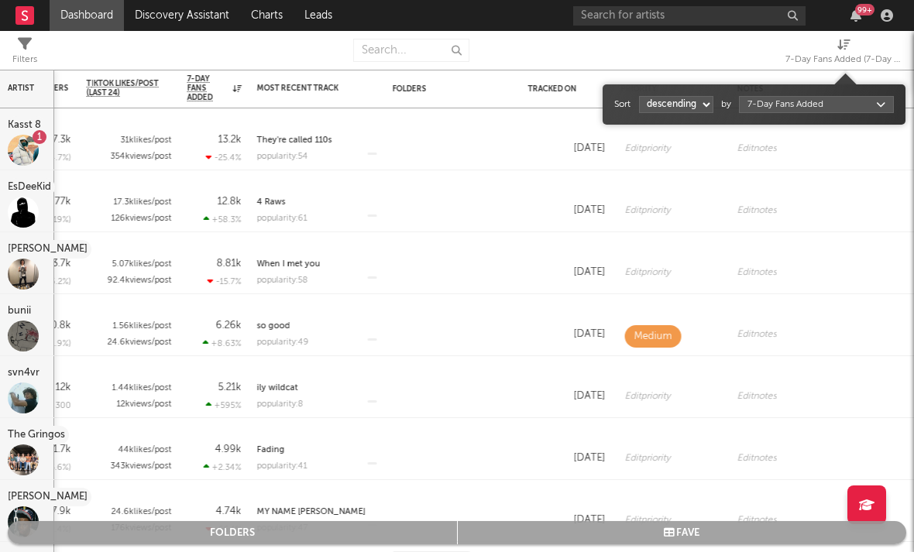
select select "1"
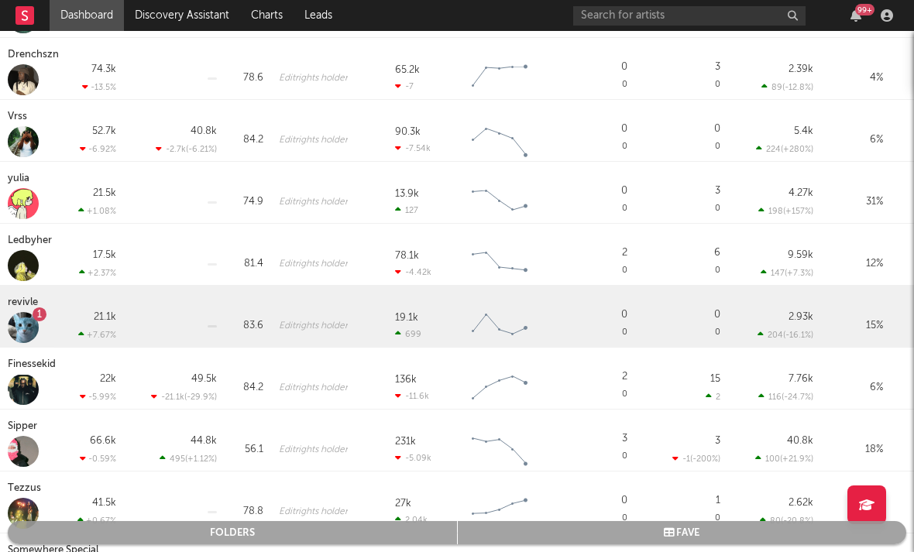
click at [14, 308] on div "revivle" at bounding box center [25, 303] width 34 height 19
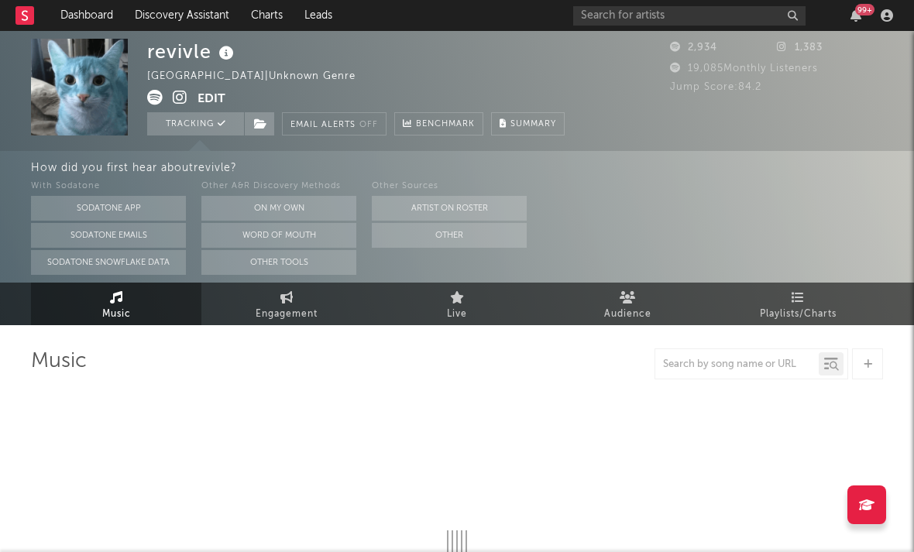
select select "6m"
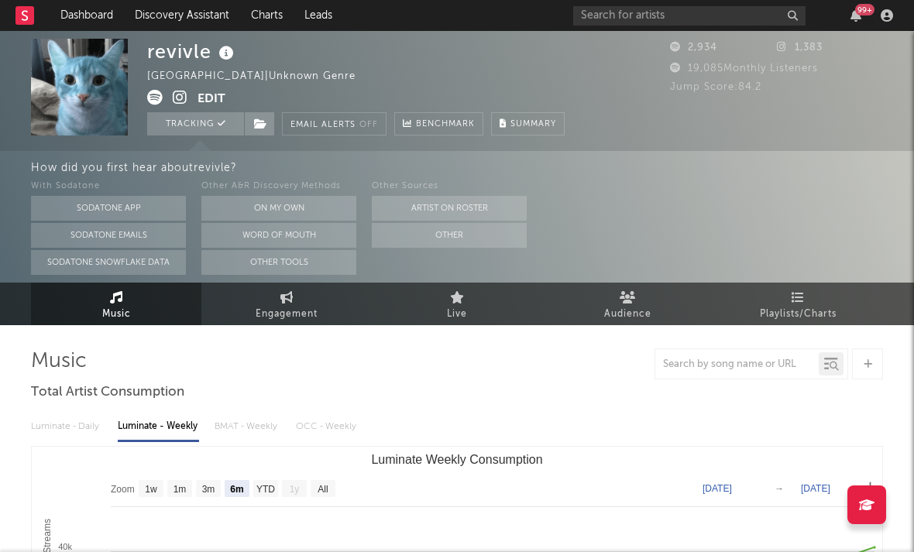
click at [182, 98] on icon at bounding box center [180, 97] width 15 height 15
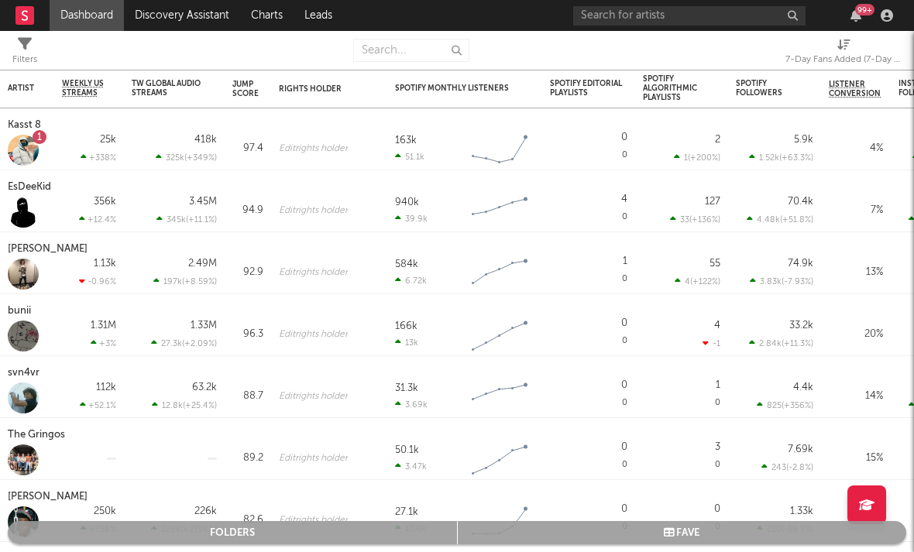
click at [774, 54] on div "7-Day Fans Added (7-Day Fans Added)" at bounding box center [843, 59] width 116 height 19
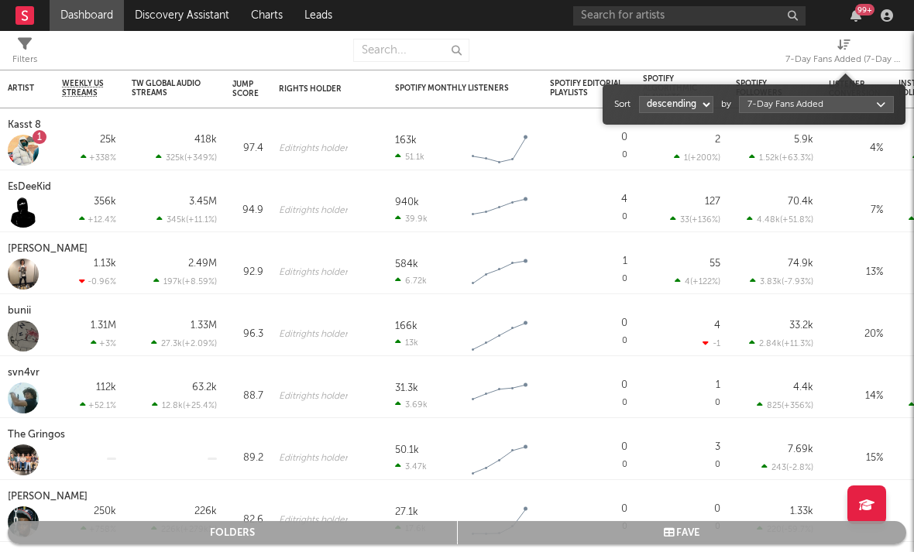
select select "1"
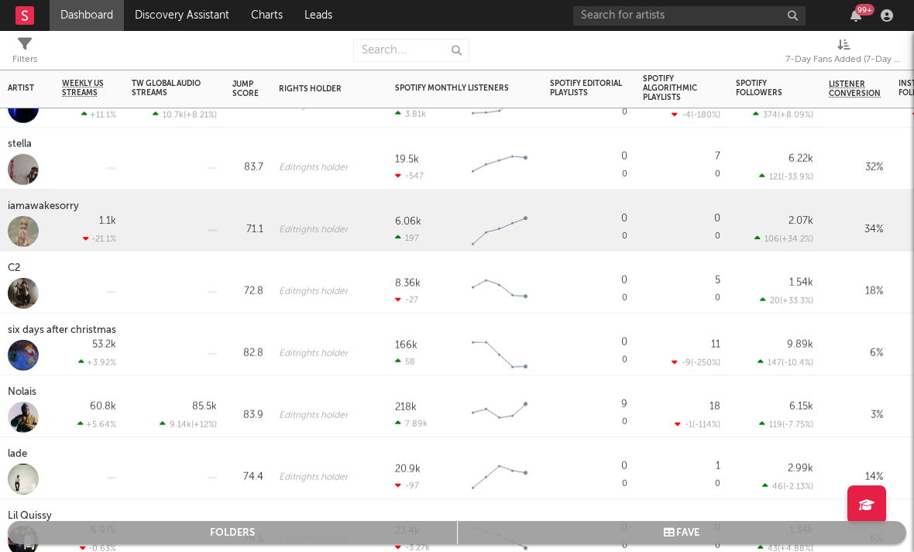
click at [50, 208] on div "iamawakesorry" at bounding box center [45, 207] width 75 height 19
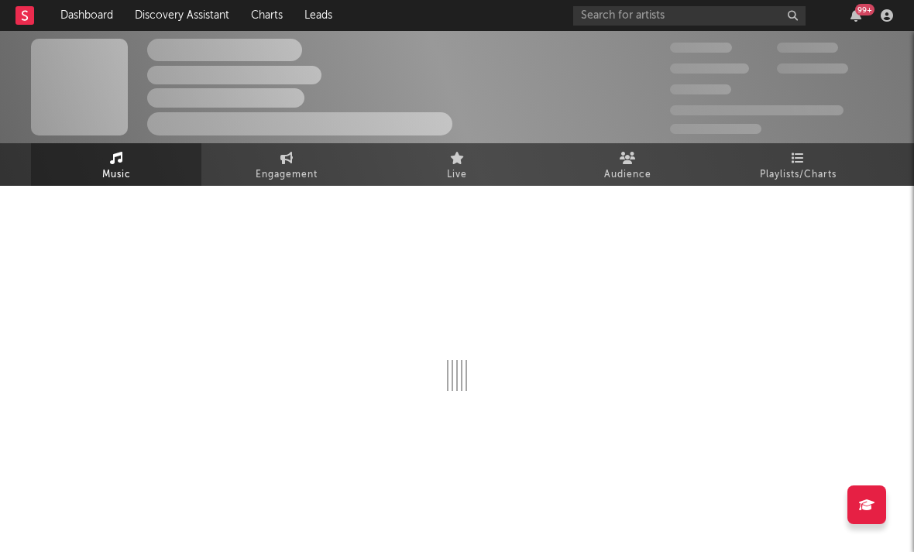
select select "1w"
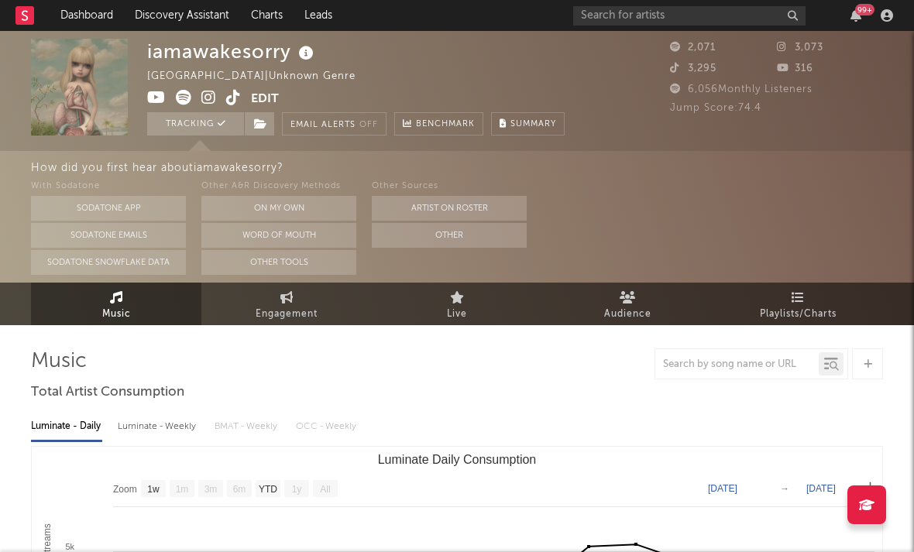
click at [204, 98] on icon at bounding box center [208, 97] width 15 height 15
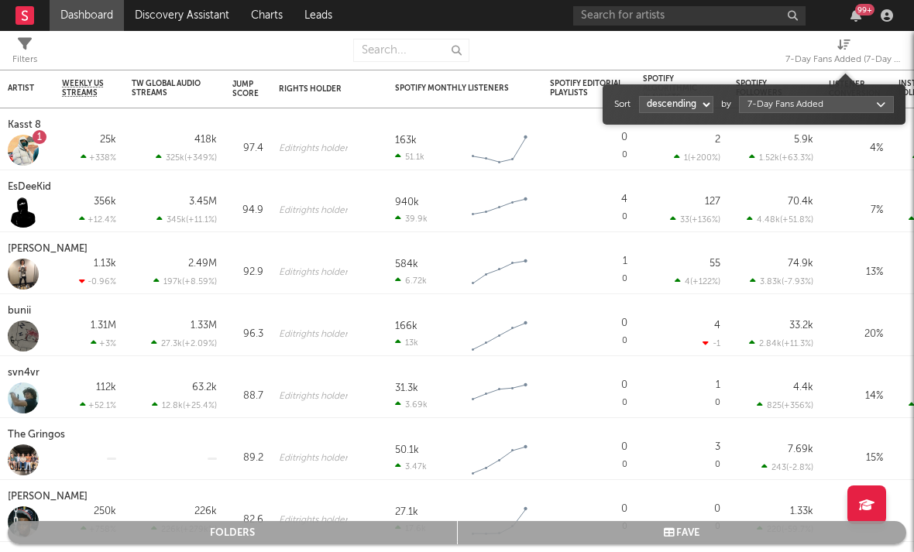
click at [774, 53] on div "7-Day Fans Added (7-Day Fans Added)" at bounding box center [843, 59] width 116 height 19
select select "1"
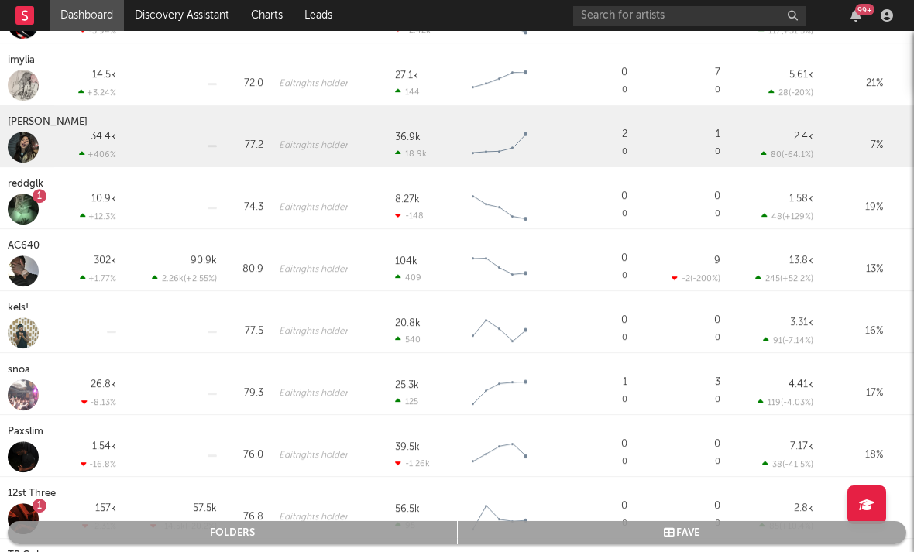
click at [49, 122] on div "Leyla Ebrahimi" at bounding box center [50, 122] width 84 height 19
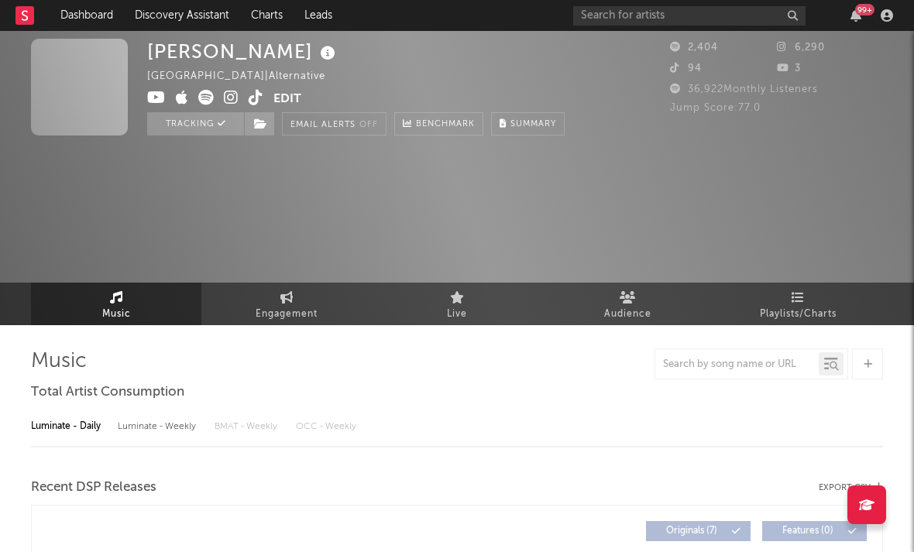
select select "6m"
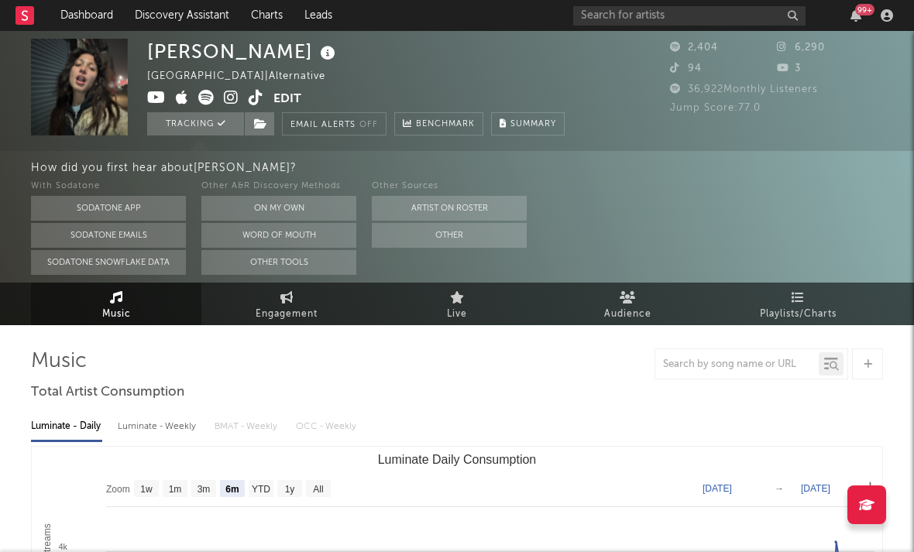
click at [236, 98] on icon at bounding box center [231, 97] width 15 height 15
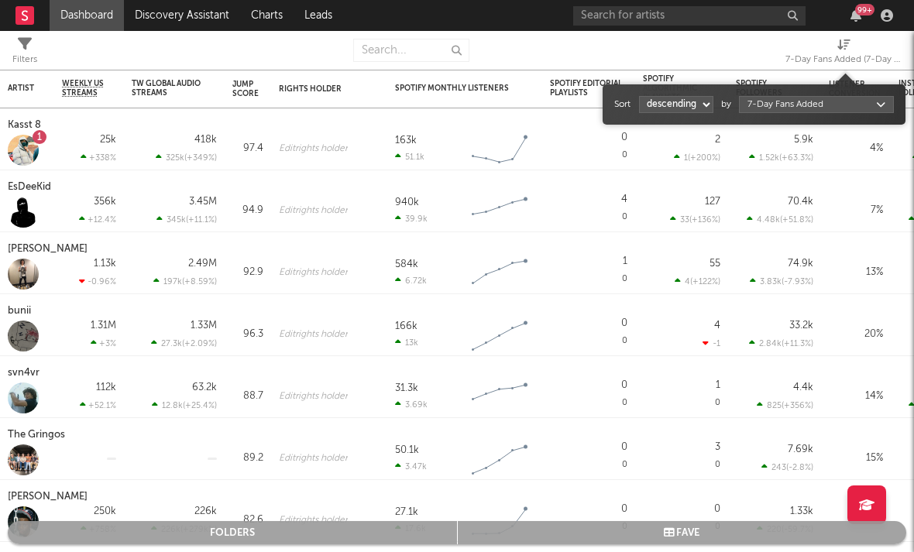
click at [774, 53] on div "7-Day Fans Added (7-Day Fans Added)" at bounding box center [843, 59] width 116 height 19
select select "1"
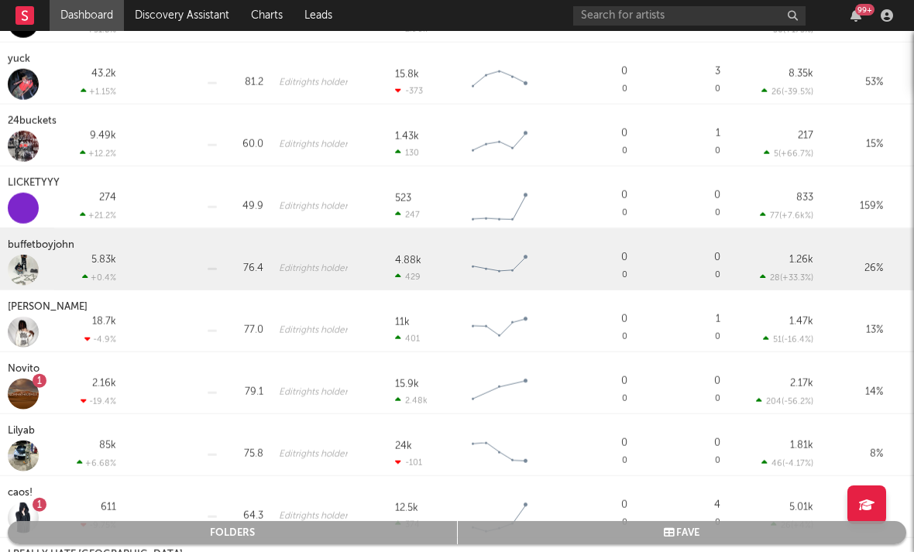
click at [38, 246] on div "buffetboyjohn" at bounding box center [43, 245] width 70 height 19
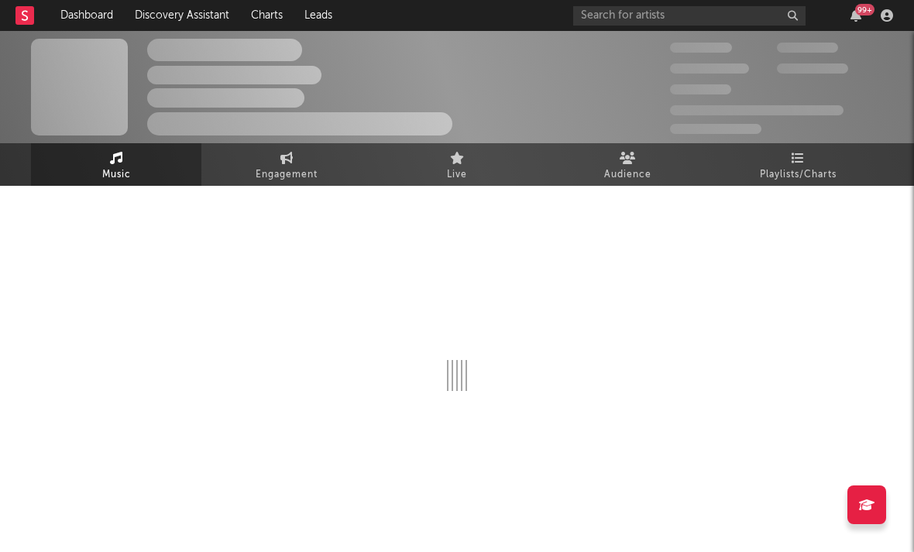
select select "6m"
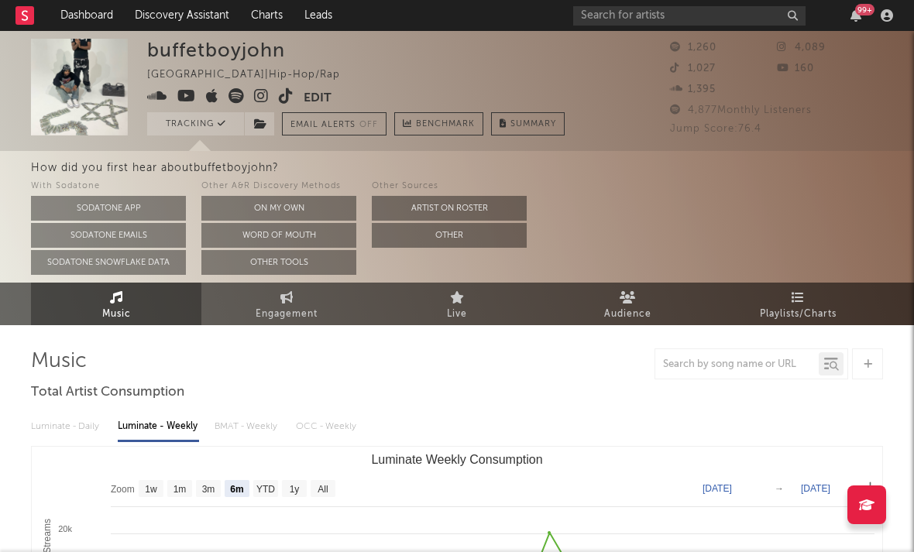
click at [259, 101] on icon at bounding box center [261, 95] width 15 height 15
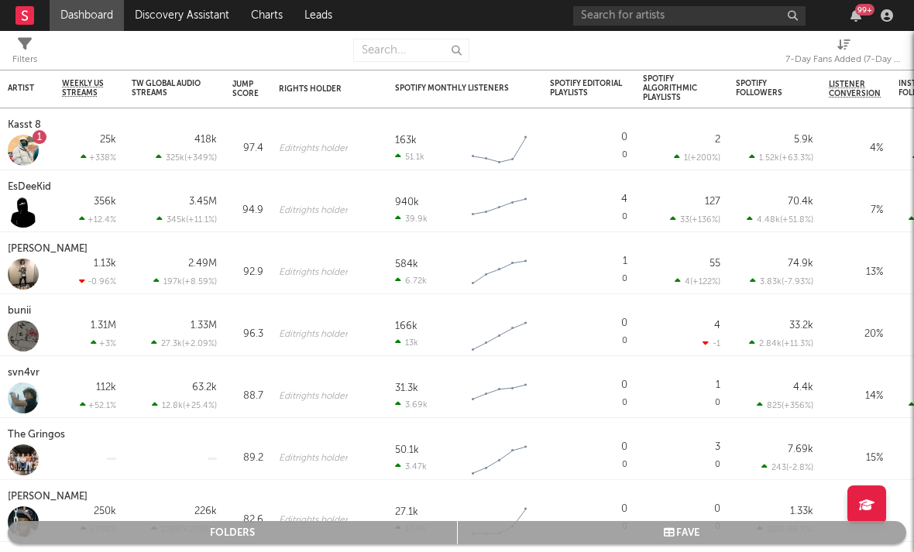
click at [774, 60] on div "7-Day Fans Added (7-Day Fans Added)" at bounding box center [843, 59] width 116 height 19
select select "-1"
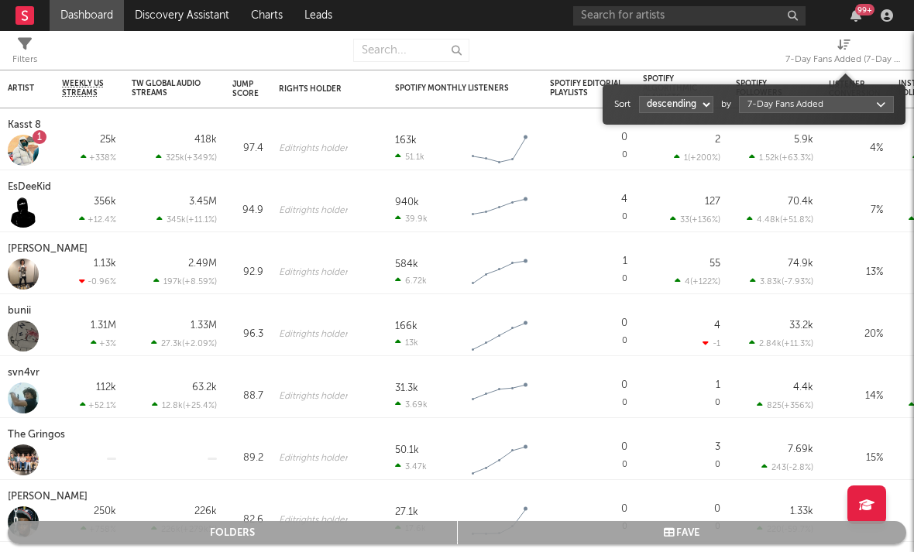
click at [774, 112] on body "Dashboard Discovery Assistant Charts Leads 99 + Notifications Settings Mark all…" at bounding box center [457, 276] width 914 height 552
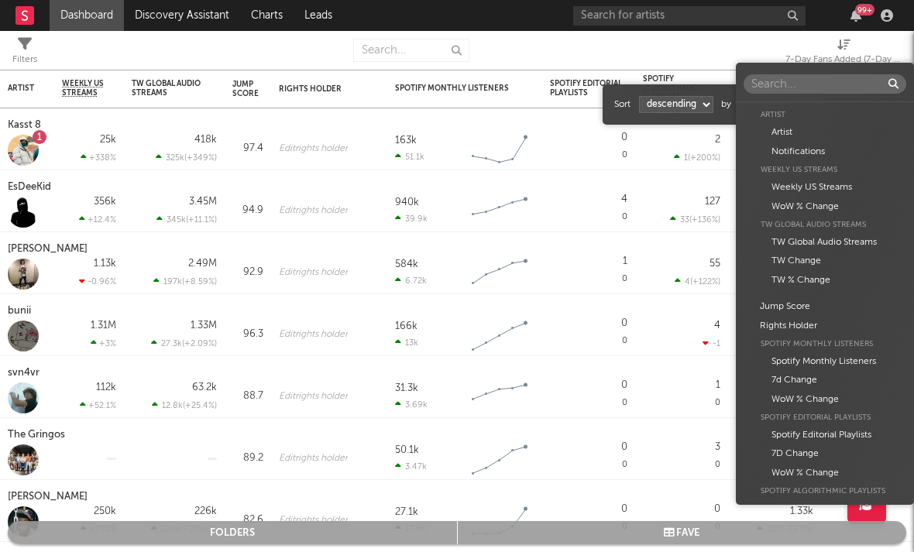
scroll to position [943, 0]
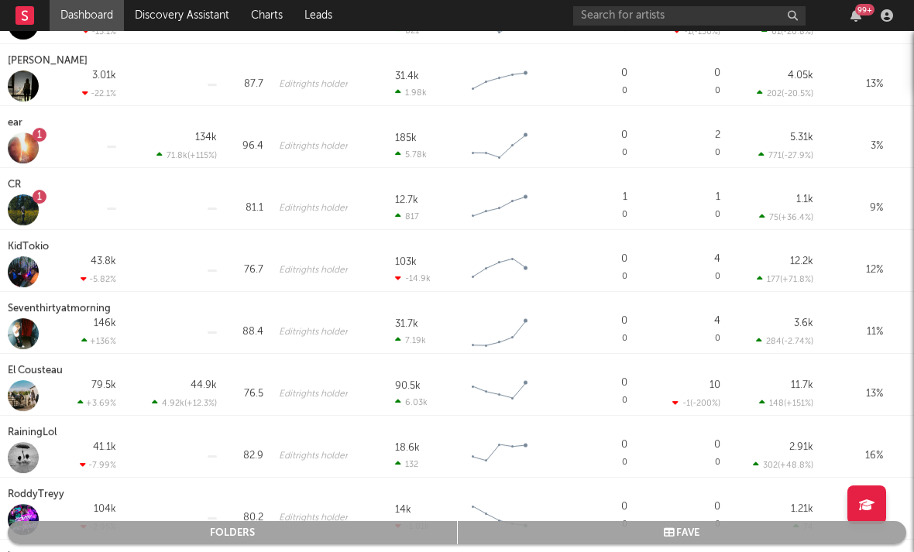
click at [15, 181] on div "CR" at bounding box center [16, 185] width 17 height 19
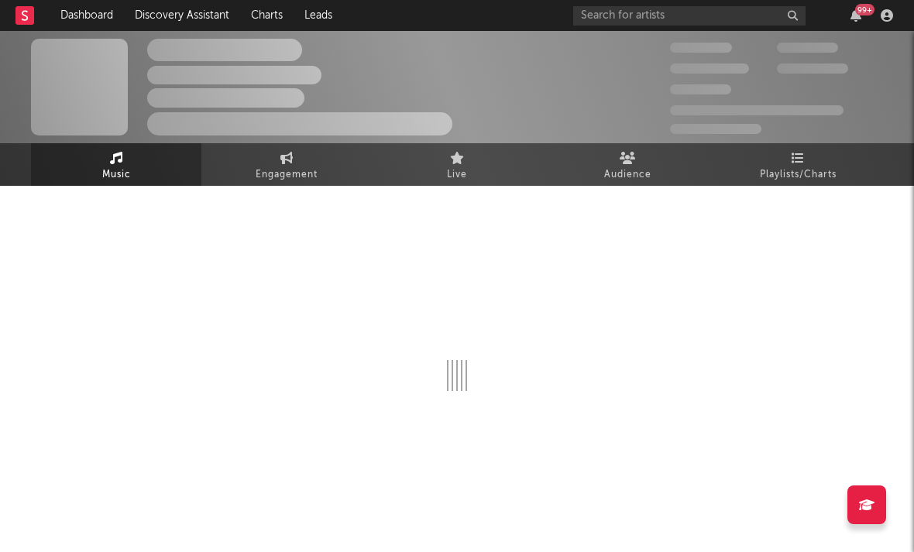
select select "6m"
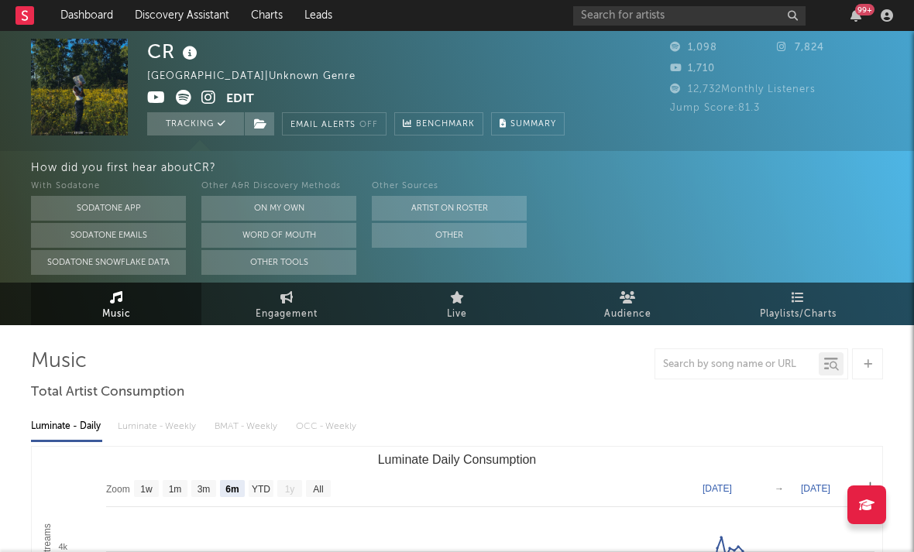
click at [208, 102] on icon at bounding box center [208, 97] width 15 height 15
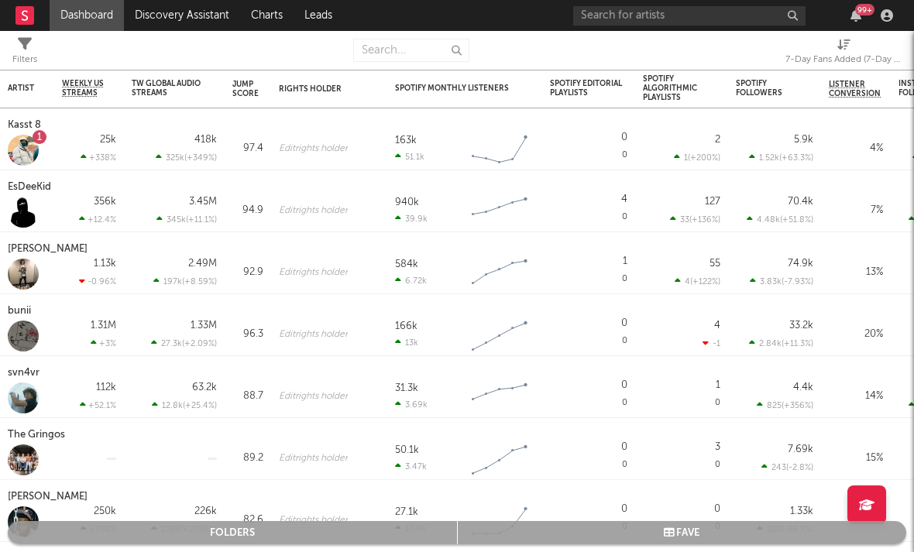
click at [774, 60] on div "7-Day Fans Added (7-Day Fans Added)" at bounding box center [843, 59] width 116 height 19
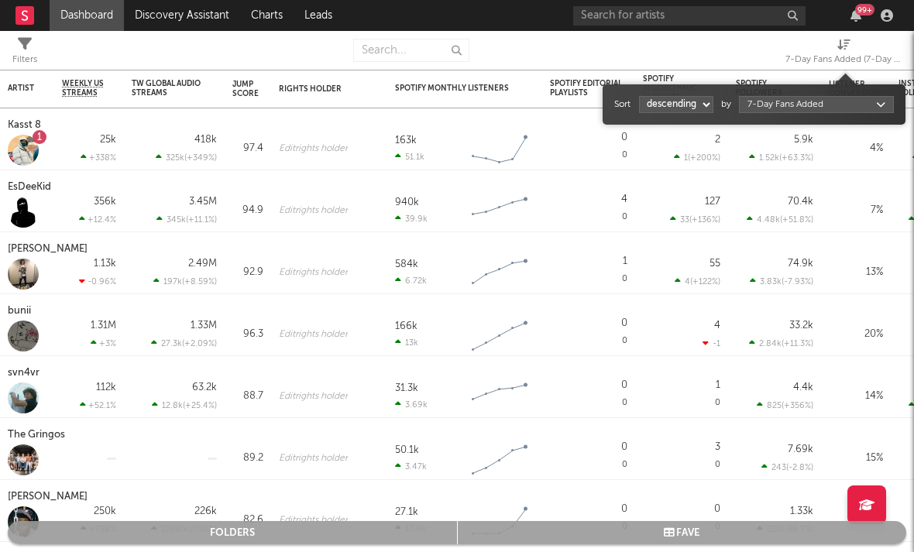
click at [774, 103] on body "Dashboard Discovery Assistant Charts Leads 99 + Notifications Settings Mark all…" at bounding box center [457, 276] width 914 height 552
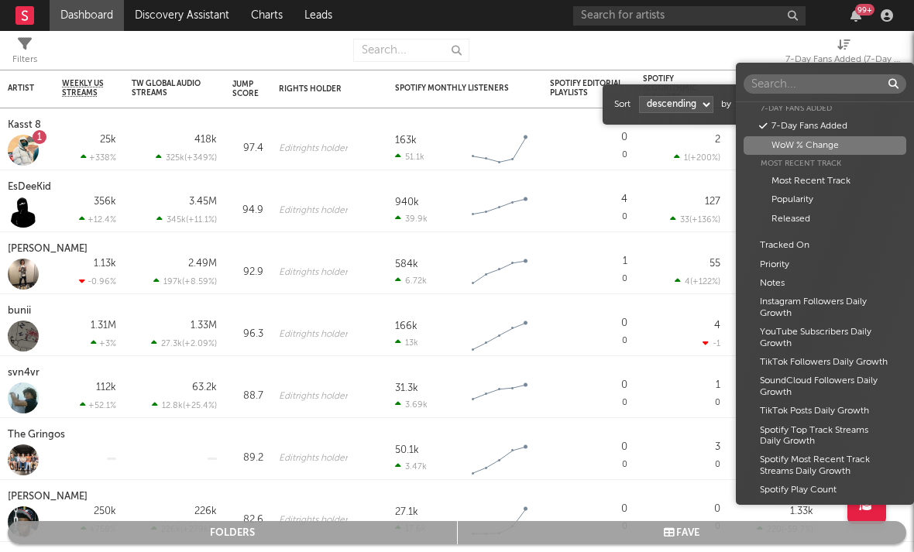
scroll to position [961, 0]
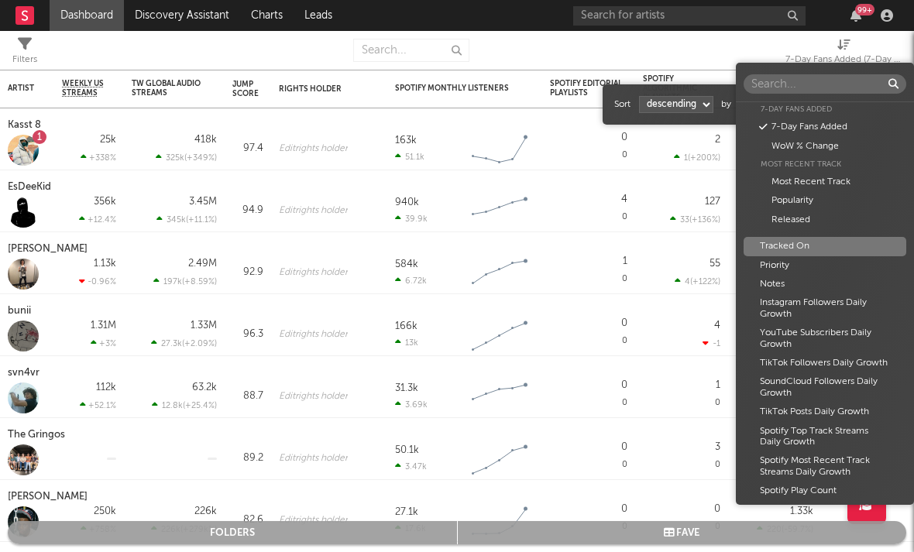
click at [774, 237] on div "Tracked On" at bounding box center [825, 246] width 163 height 19
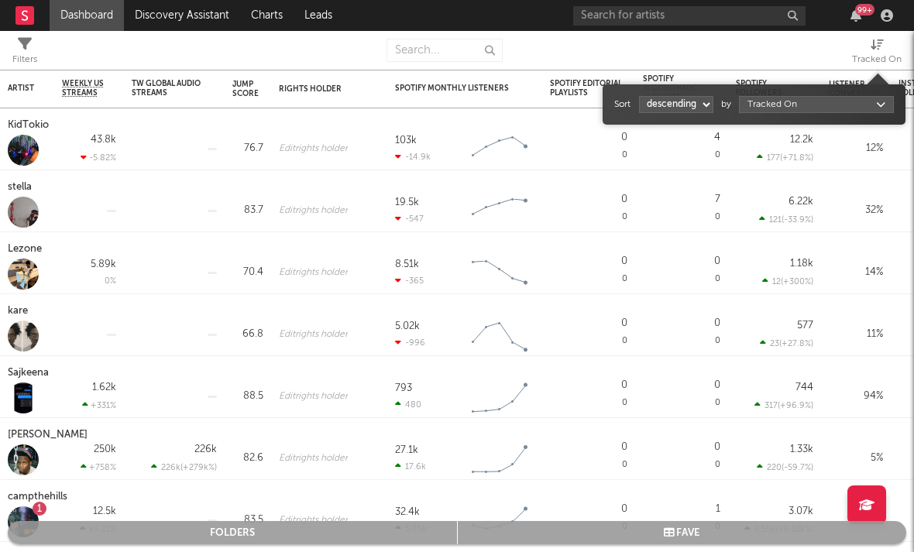
select select "1"
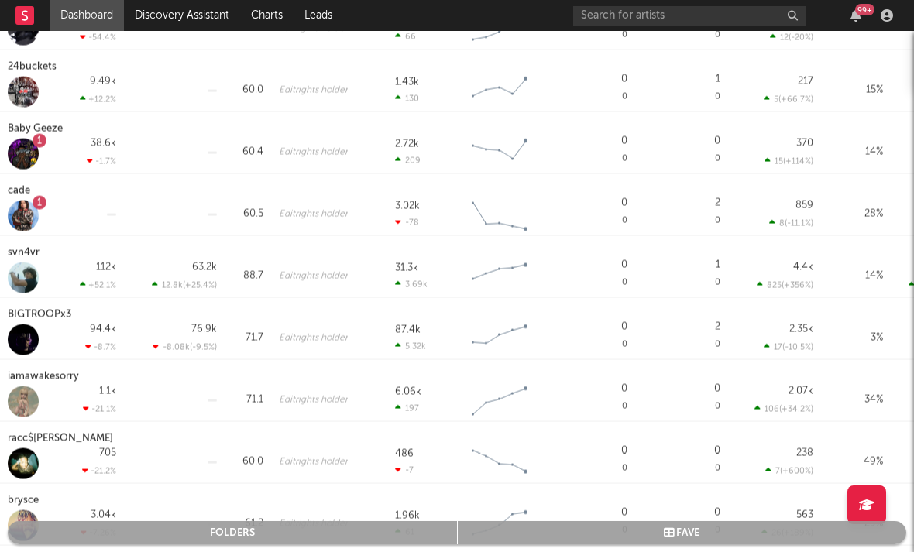
click at [37, 136] on div "1" at bounding box center [40, 141] width 14 height 14
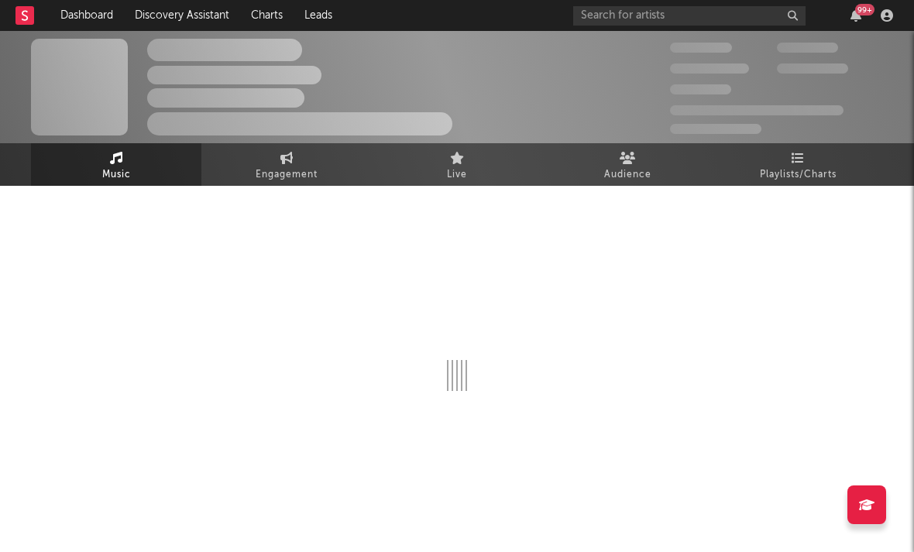
select select "6m"
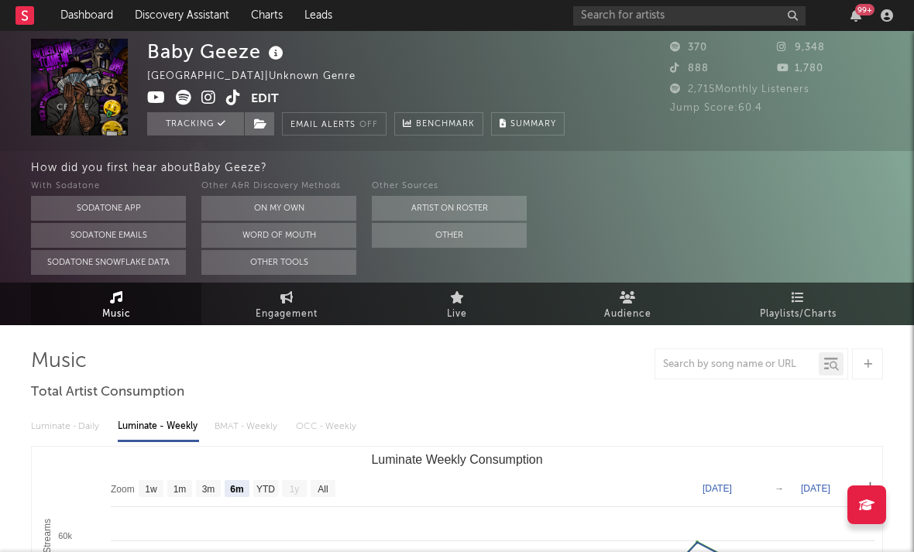
click at [215, 101] on icon at bounding box center [208, 97] width 15 height 15
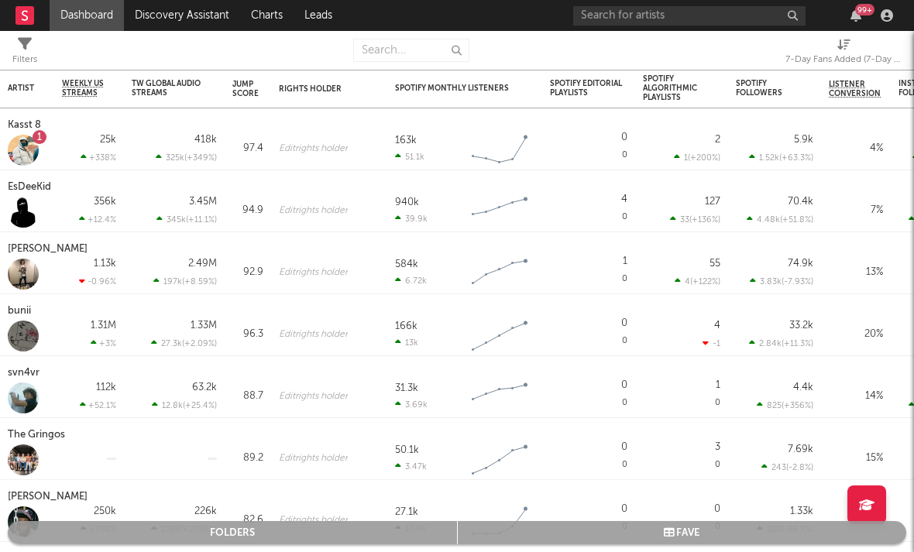
click at [774, 47] on span "7-Day Fans Added (7-Day Fans Added)" at bounding box center [843, 53] width 116 height 31
select select "-1"
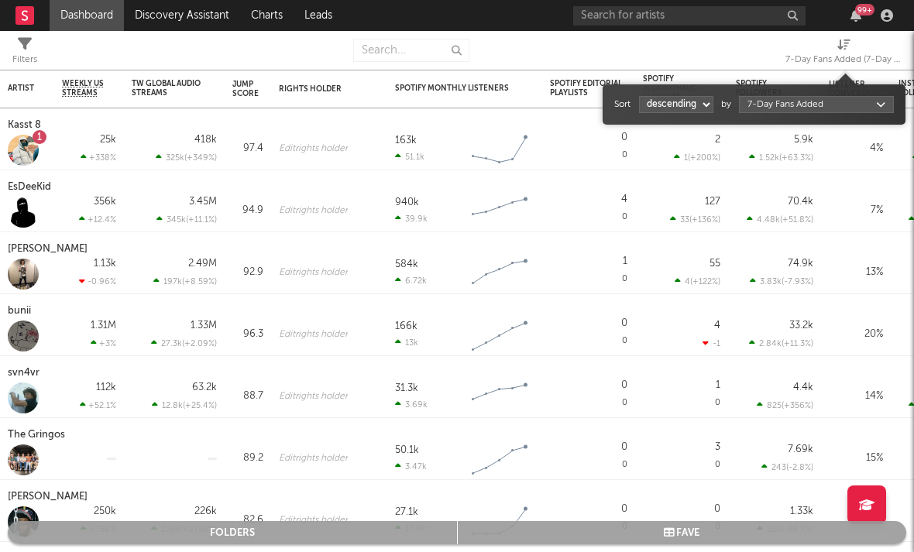
click at [767, 105] on body "Dashboard Discovery Assistant Charts Leads 99 + Notifications Settings Mark all…" at bounding box center [457, 276] width 914 height 552
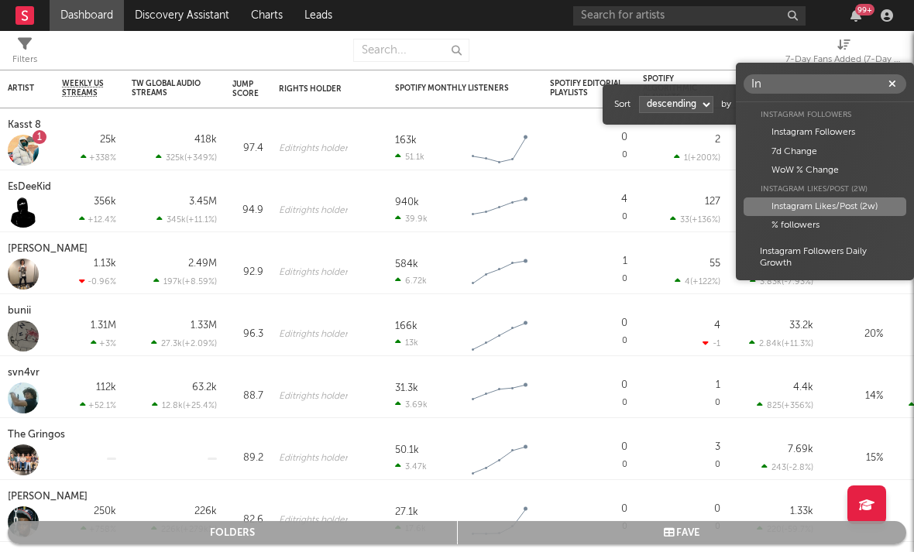
type input "In"
click at [774, 202] on div "Instagram Likes/Post (2w)" at bounding box center [825, 207] width 163 height 19
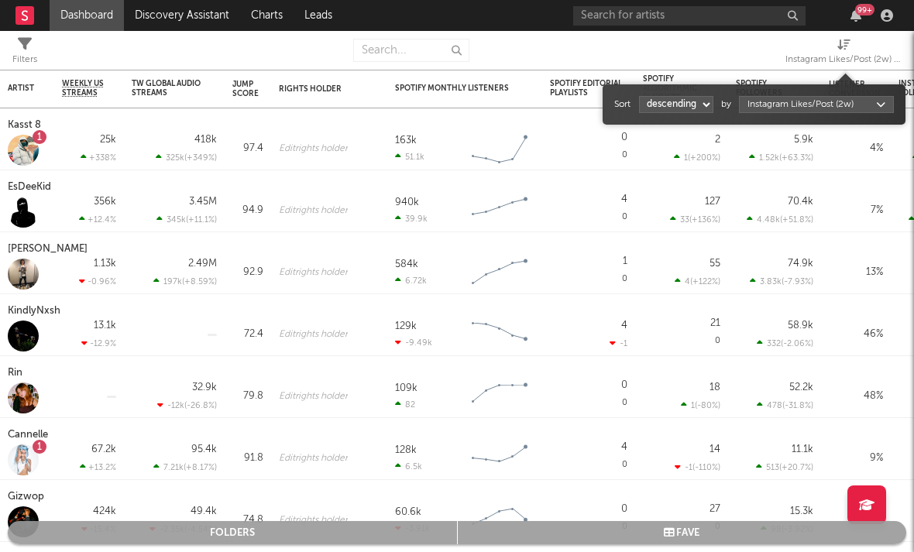
select select "1"
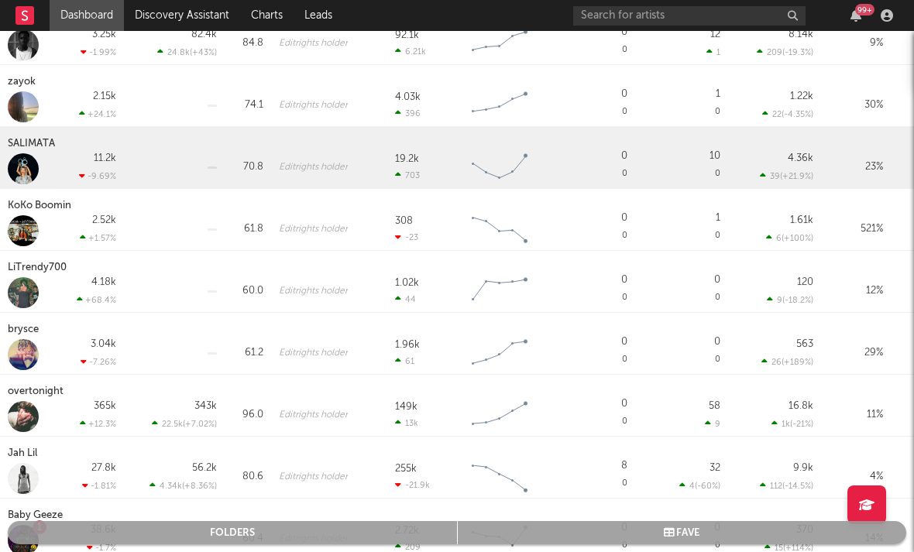
click at [40, 147] on div "SALIMATA" at bounding box center [33, 144] width 51 height 19
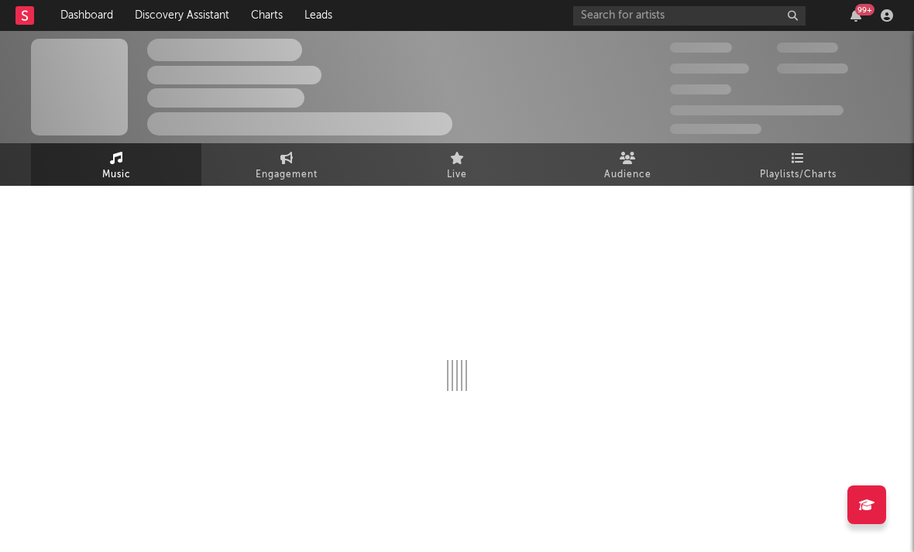
select select "1w"
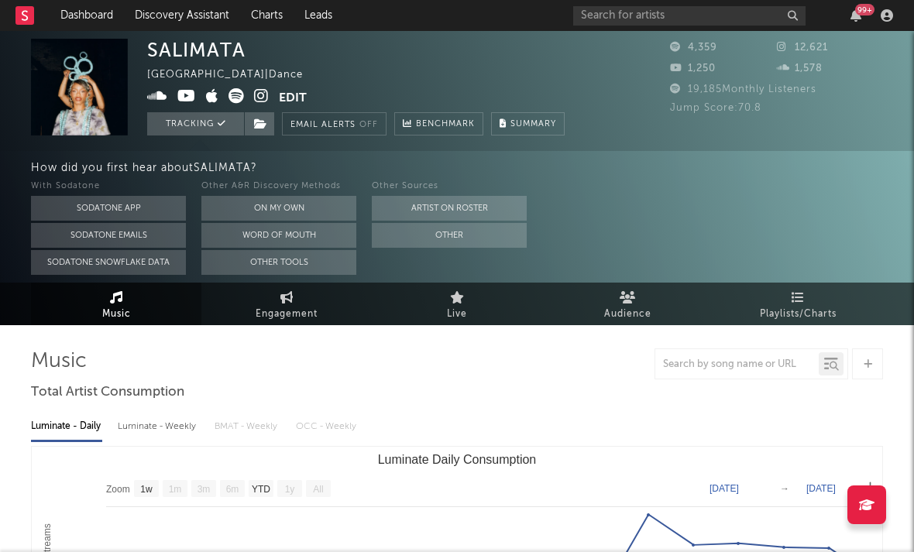
click at [262, 100] on icon at bounding box center [261, 95] width 15 height 15
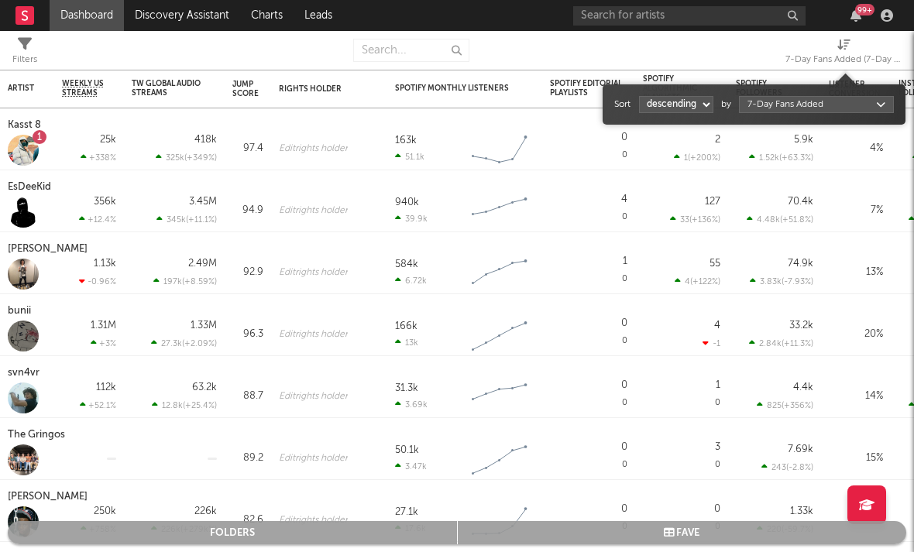
click at [774, 50] on icon at bounding box center [843, 45] width 13 height 12
click at [774, 115] on div "Sort ascending descending by 7-Day Fans Added" at bounding box center [754, 104] width 280 height 25
click at [774, 108] on body "Dashboard Discovery Assistant Charts Leads 99 + Notifications Settings Mark all…" at bounding box center [457, 276] width 914 height 552
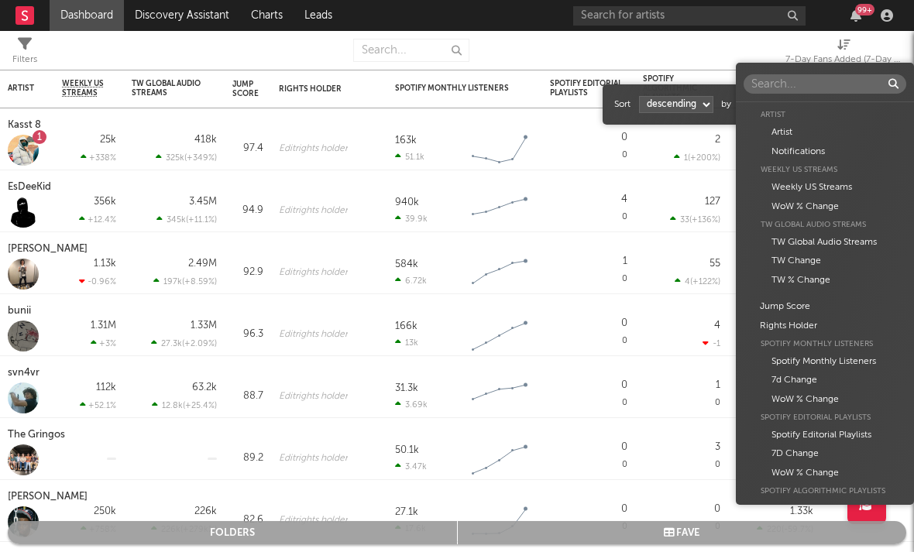
scroll to position [943, 0]
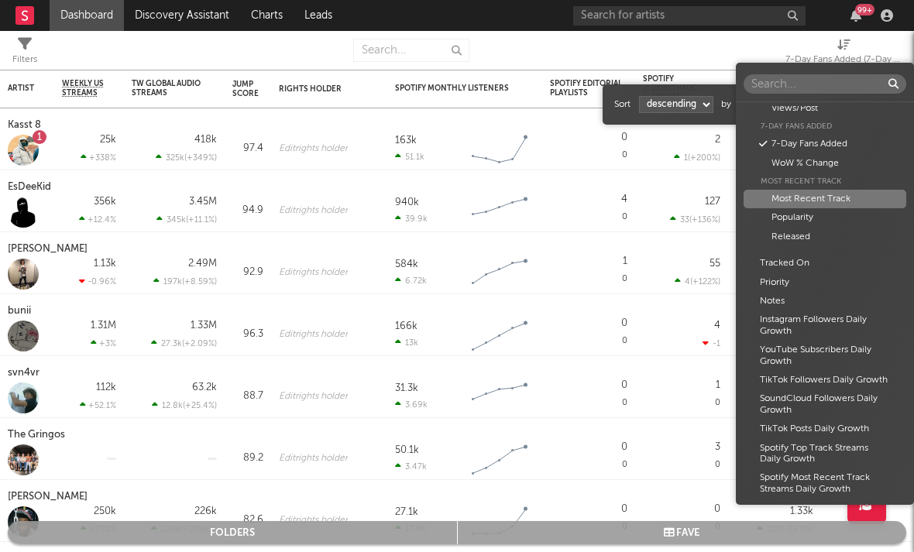
click at [774, 194] on div "Most Recent Track" at bounding box center [825, 199] width 163 height 19
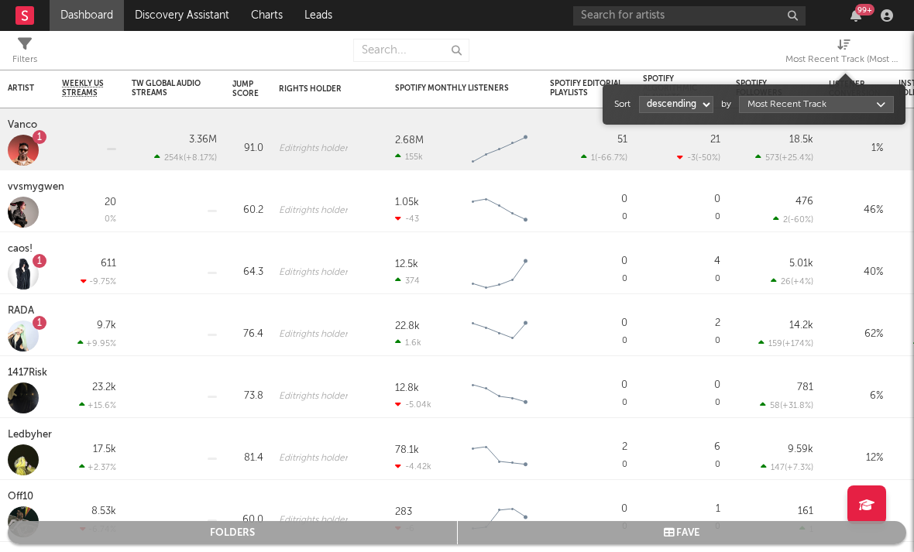
select select "1"
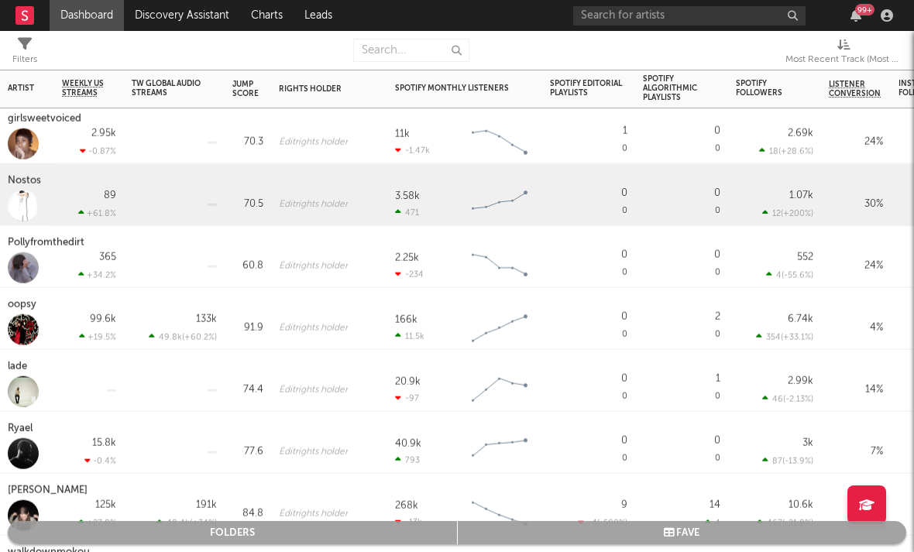
click at [26, 181] on div "Nostos" at bounding box center [26, 181] width 37 height 19
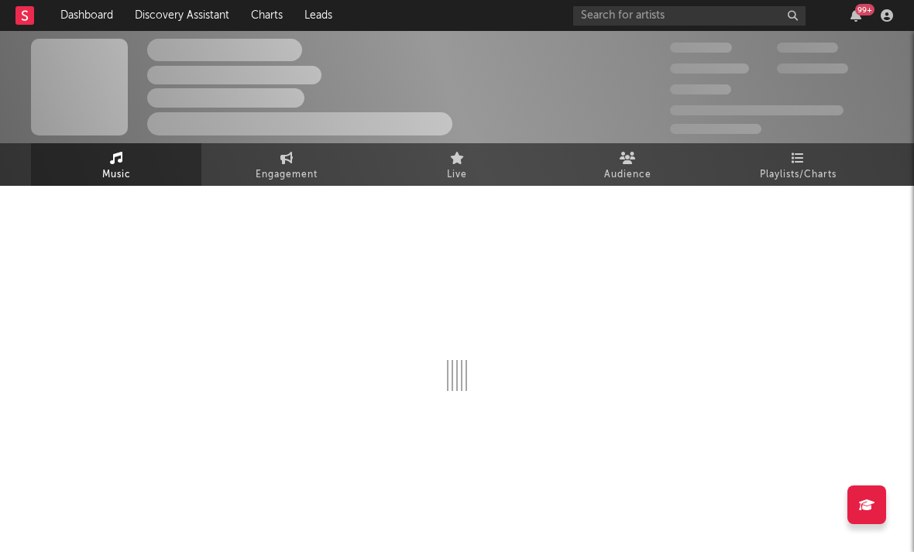
select select "6m"
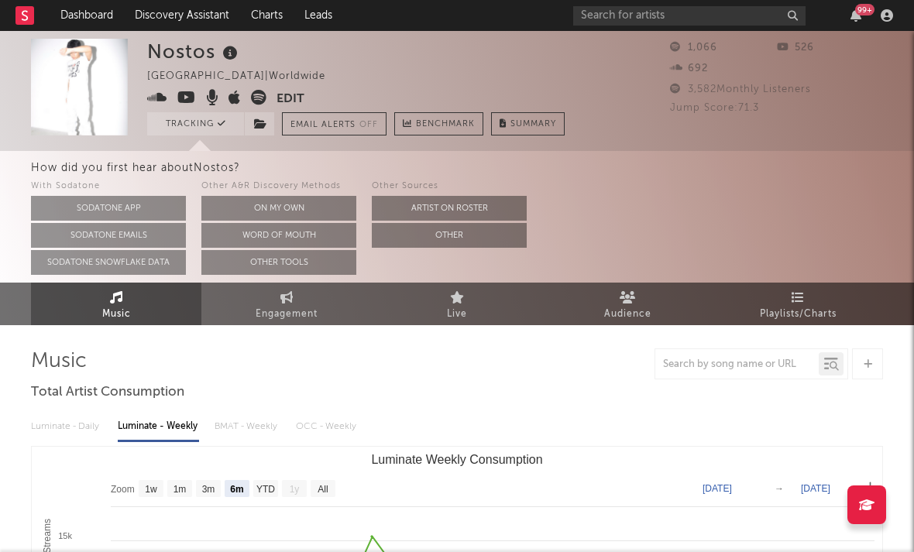
click at [191, 97] on icon at bounding box center [186, 97] width 19 height 15
click at [150, 101] on icon at bounding box center [157, 97] width 20 height 15
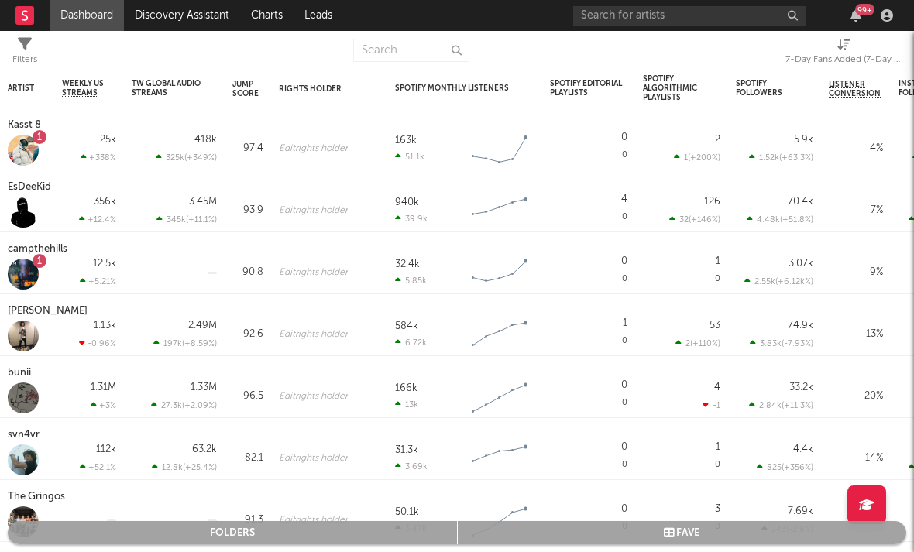
click at [774, 64] on div "7-Day Fans Added (7-Day Fans Added)" at bounding box center [843, 59] width 116 height 19
select select "-1"
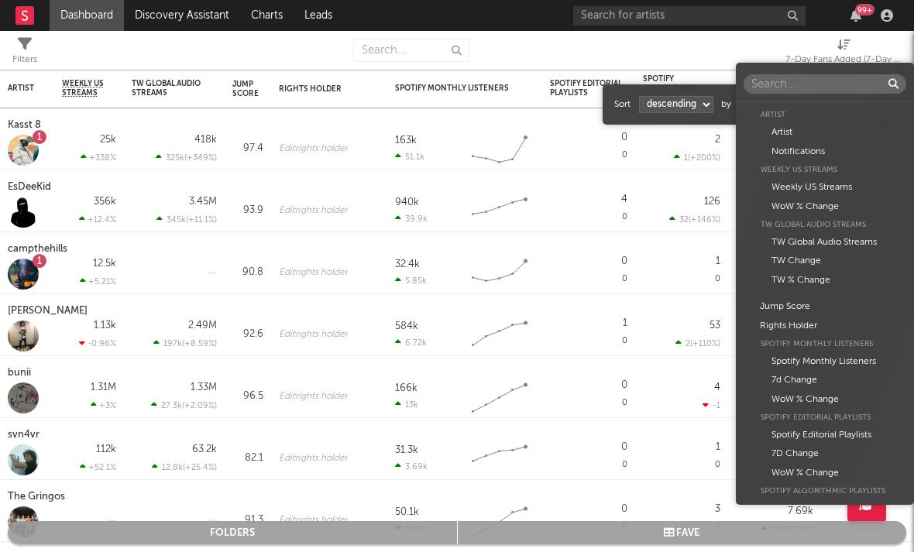
click at [774, 101] on body "Dashboard Discovery Assistant Charts Leads 99 + Notifications Settings Mark all…" at bounding box center [457, 276] width 914 height 552
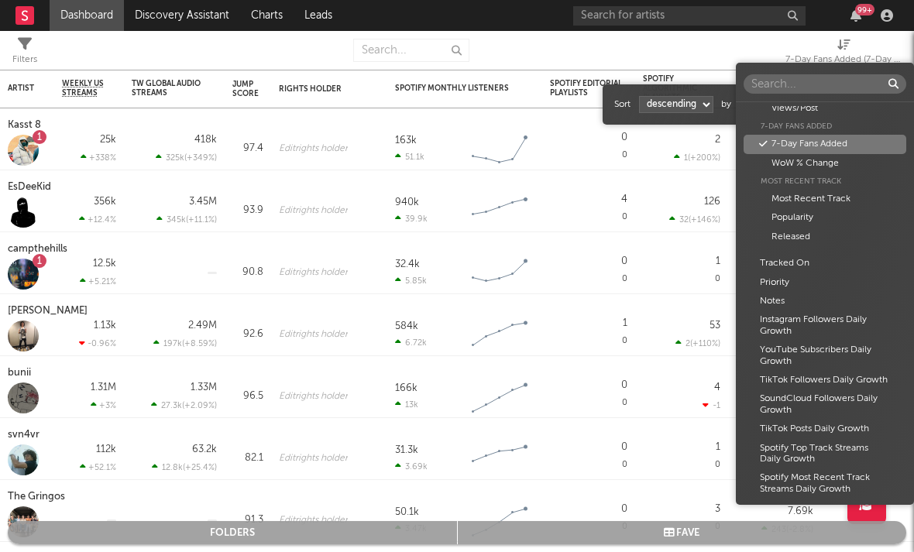
type input "U"
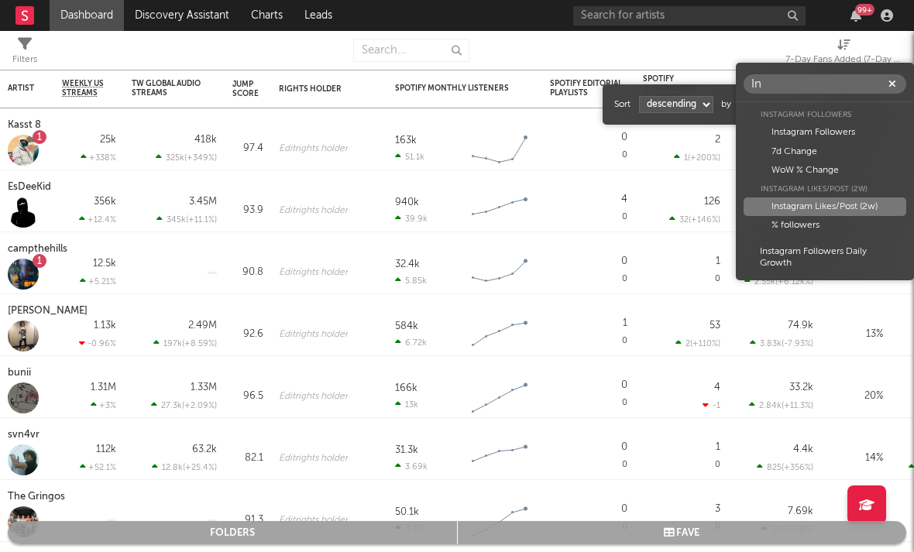
type input "In"
click at [774, 210] on div "Instagram Likes/Post (2w)" at bounding box center [825, 207] width 163 height 19
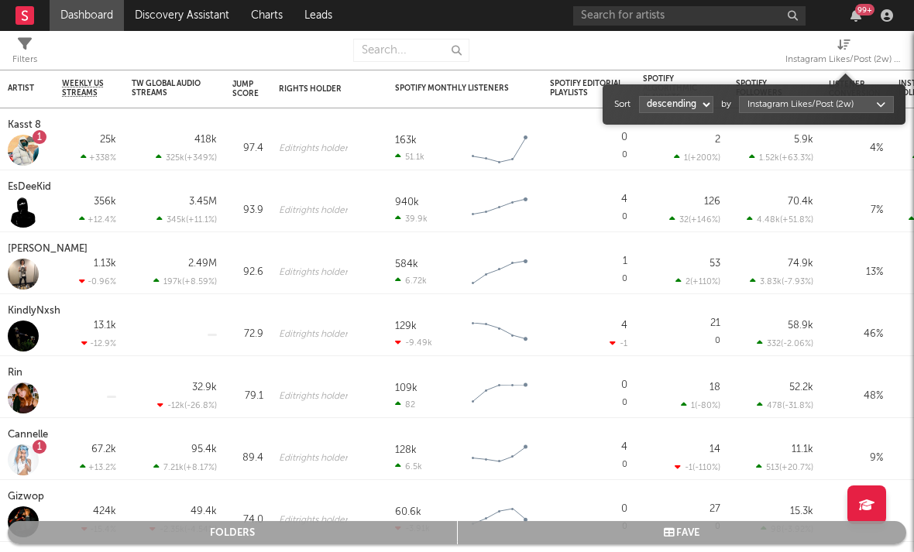
select select "1"
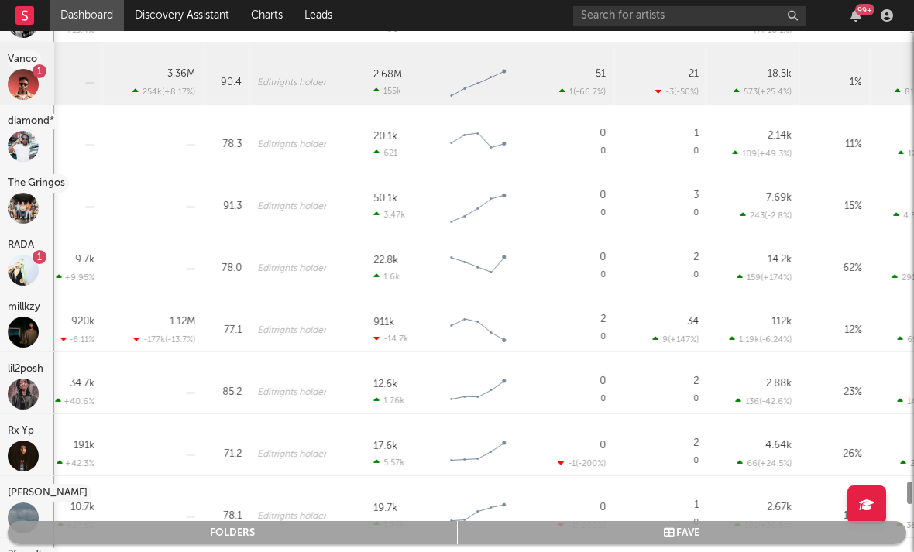
click at [67, 366] on div at bounding box center [457, 311] width 914 height 483
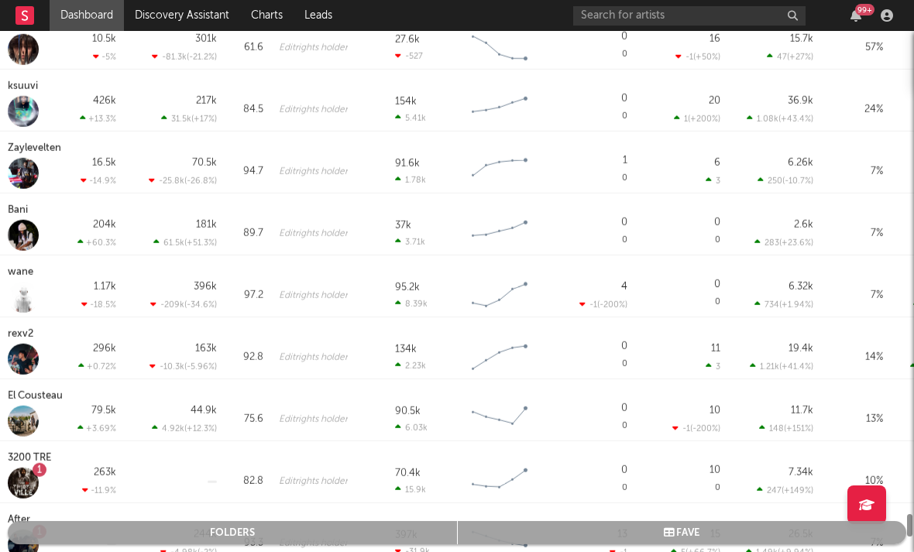
click at [74, 319] on div "296k +0.72 %" at bounding box center [89, 349] width 70 height 62
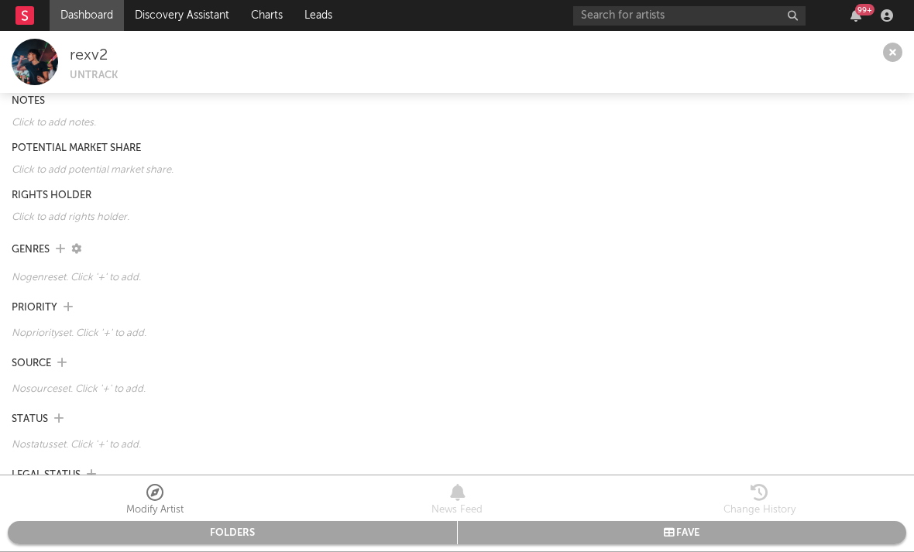
scroll to position [17, 0]
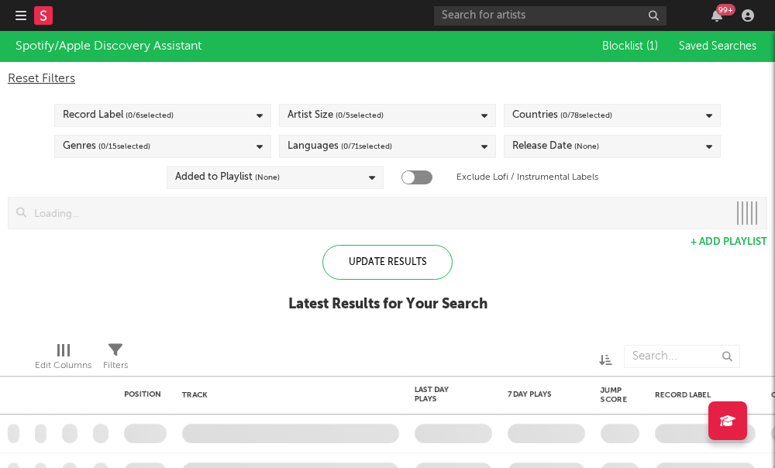
checkbox input "true"
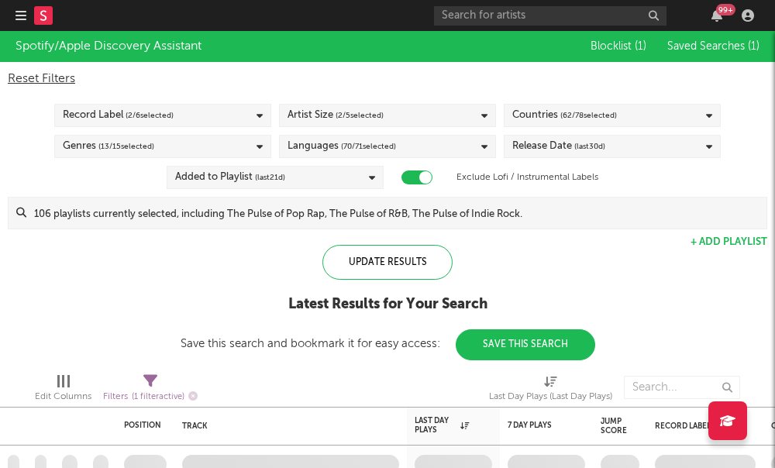
click at [47, 10] on rect at bounding box center [43, 15] width 19 height 19
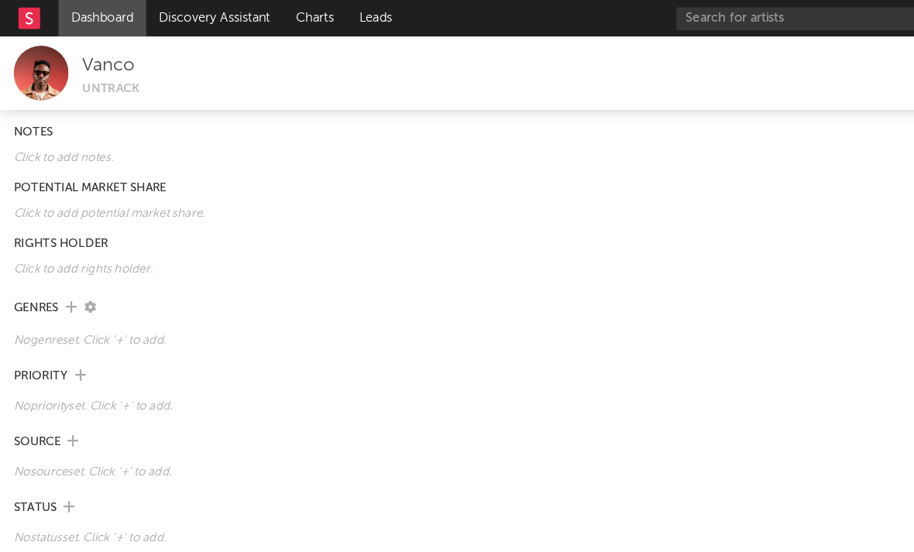
click at [17, 3] on link at bounding box center [24, 15] width 19 height 31
click at [32, 8] on rect at bounding box center [24, 15] width 19 height 19
click at [97, 15] on link "Dashboard" at bounding box center [87, 15] width 74 height 31
click at [159, 15] on link "Discovery Assistant" at bounding box center [182, 15] width 116 height 31
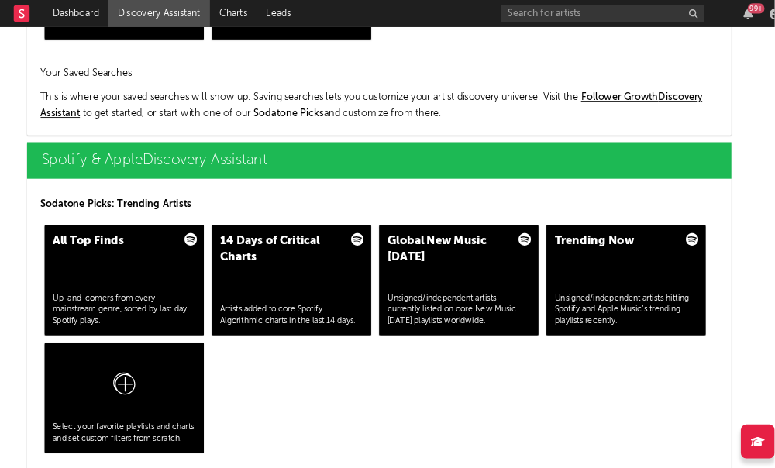
scroll to position [1488, 46]
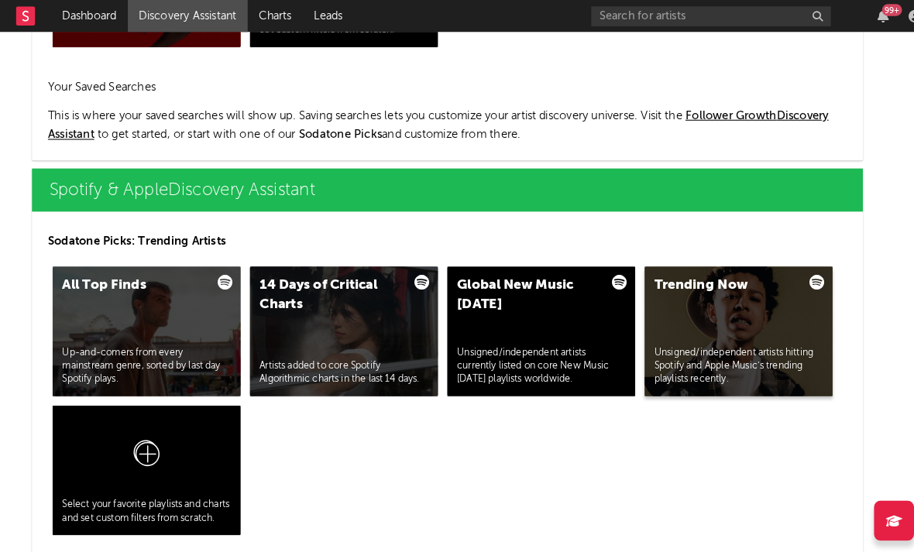
click at [678, 331] on div "Trending Now Unsigned/independent artists hitting Spotify and Apple Music’s tre…" at bounding box center [716, 321] width 182 height 125
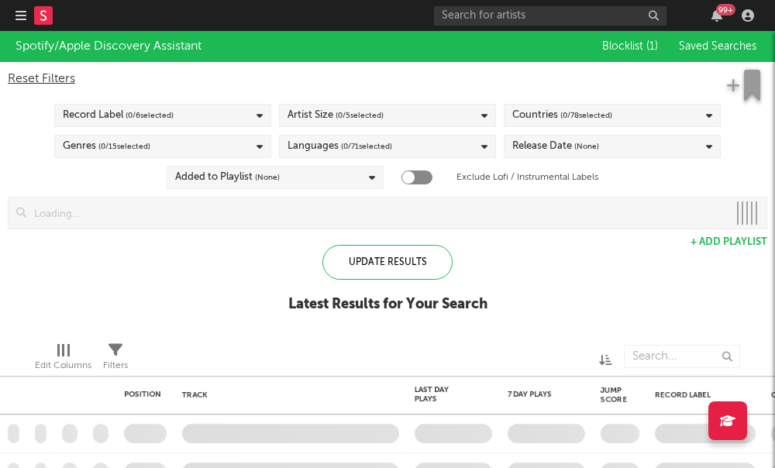
checkbox input "true"
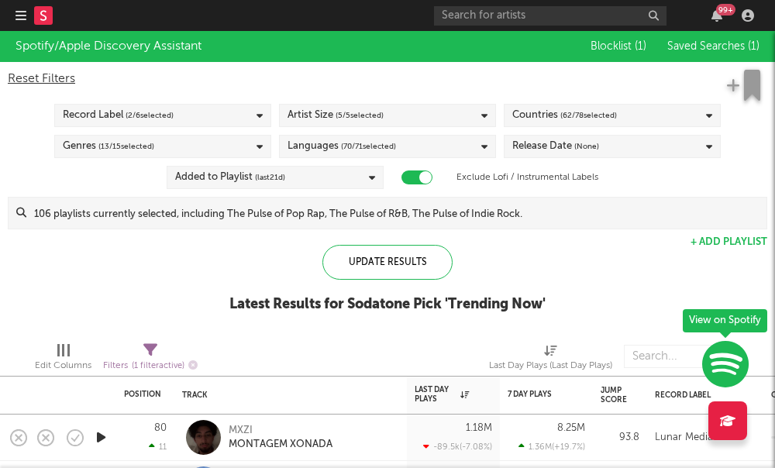
click at [483, 122] on div "Artist Size ( 5 / 5 selected)" at bounding box center [387, 115] width 217 height 23
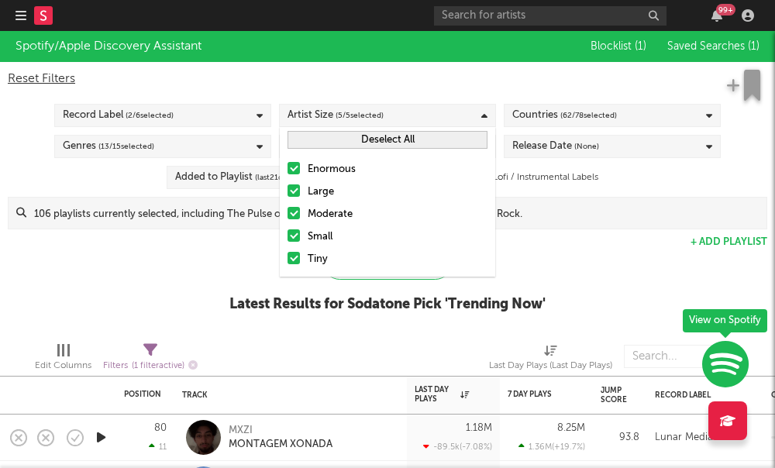
click at [297, 212] on div at bounding box center [293, 213] width 12 height 12
click at [287, 212] on input "Moderate" at bounding box center [287, 214] width 0 height 19
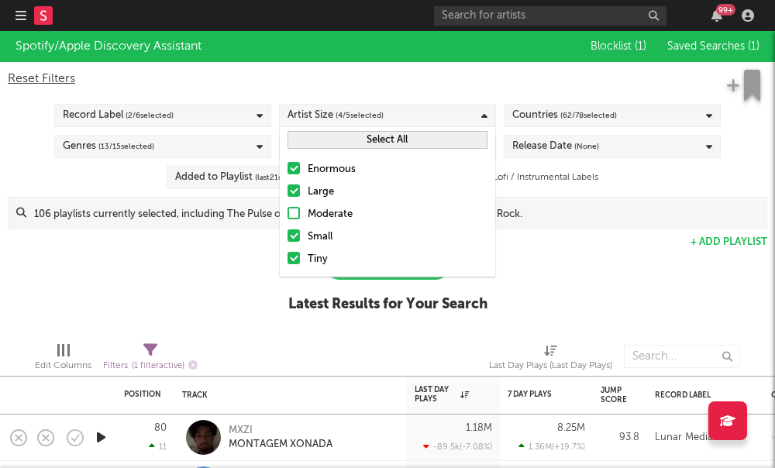
click at [291, 187] on div at bounding box center [293, 190] width 12 height 12
click at [287, 187] on input "Large" at bounding box center [287, 192] width 0 height 19
click at [294, 168] on div at bounding box center [293, 168] width 12 height 12
click at [287, 168] on input "Enormous" at bounding box center [287, 169] width 0 height 19
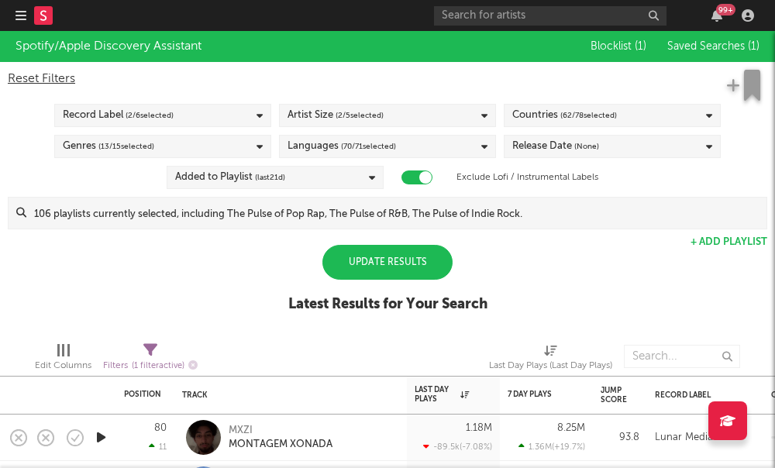
click at [587, 257] on div "Spotify/Apple Discovery Assistant Blocklist ( 1 ) Saved Searches ( 1 ) Reset Fi…" at bounding box center [387, 180] width 775 height 298
click at [521, 144] on div "Release Date (None)" at bounding box center [555, 146] width 87 height 19
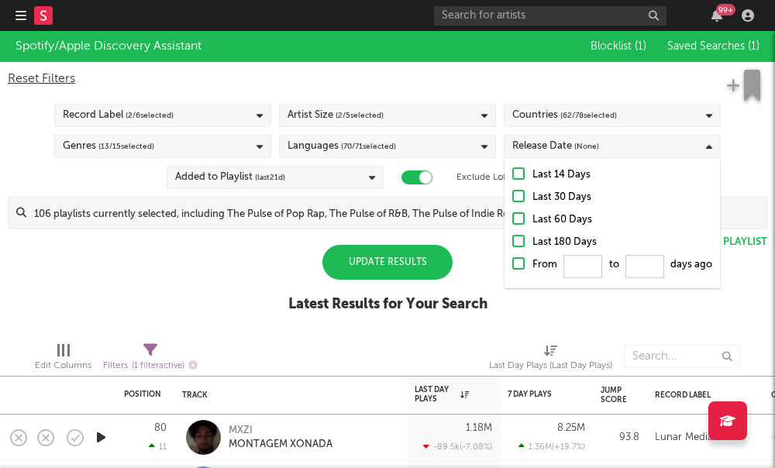
click at [513, 177] on div at bounding box center [518, 173] width 12 height 12
click at [512, 177] on input "Last 14 Days" at bounding box center [512, 175] width 0 height 19
click at [320, 252] on div "Update Results Latest Results for Your Search" at bounding box center [387, 287] width 199 height 84
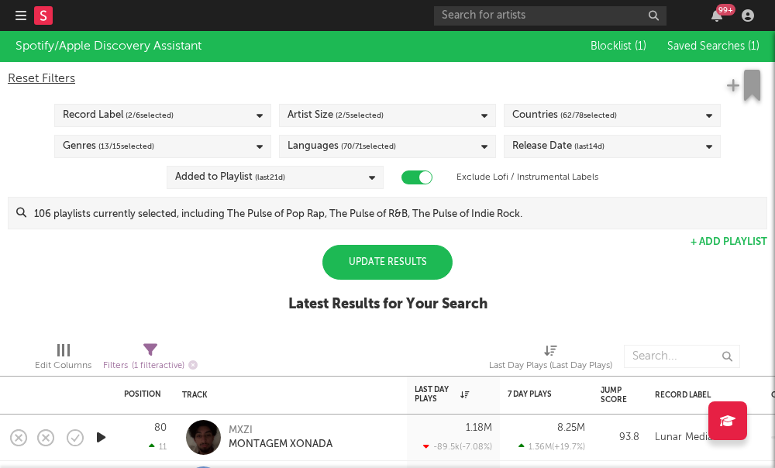
click at [403, 266] on div "Update Results" at bounding box center [387, 262] width 130 height 35
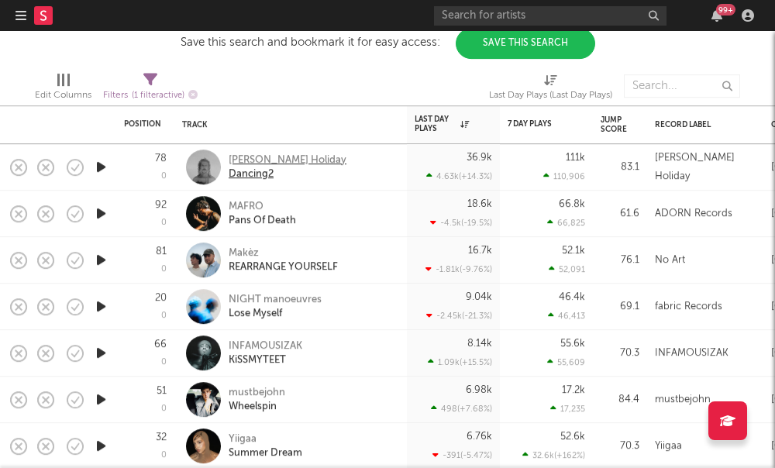
click at [256, 162] on div "Keli Holiday" at bounding box center [288, 160] width 118 height 14
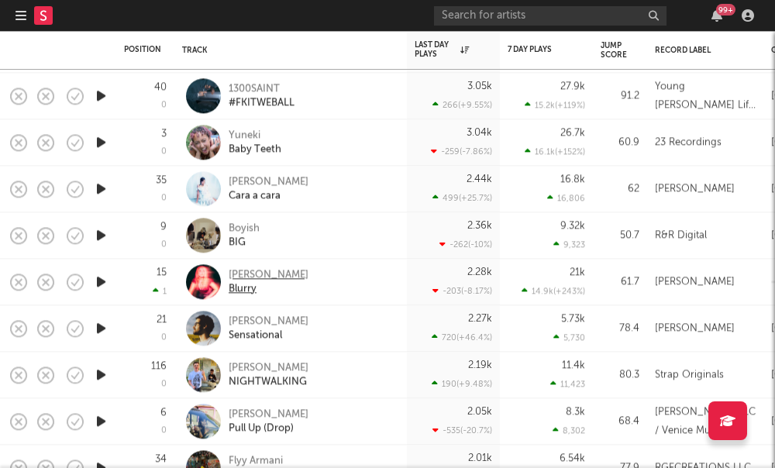
click at [249, 279] on div "Karis Taylor" at bounding box center [269, 275] width 80 height 14
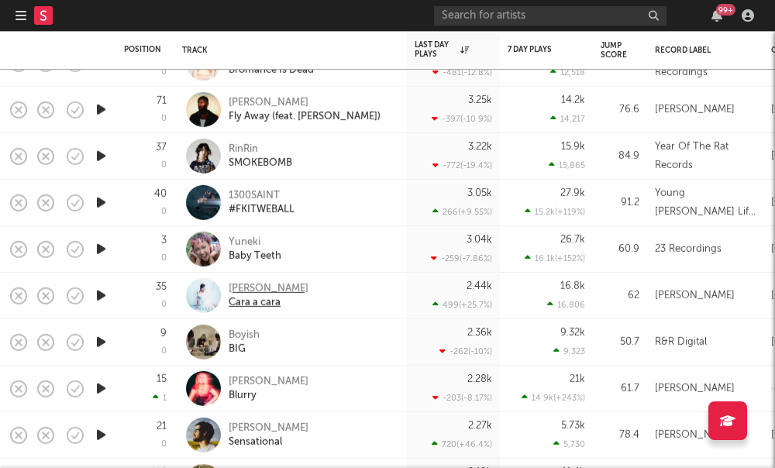
click at [271, 290] on div "Sofia Thompson" at bounding box center [269, 288] width 80 height 14
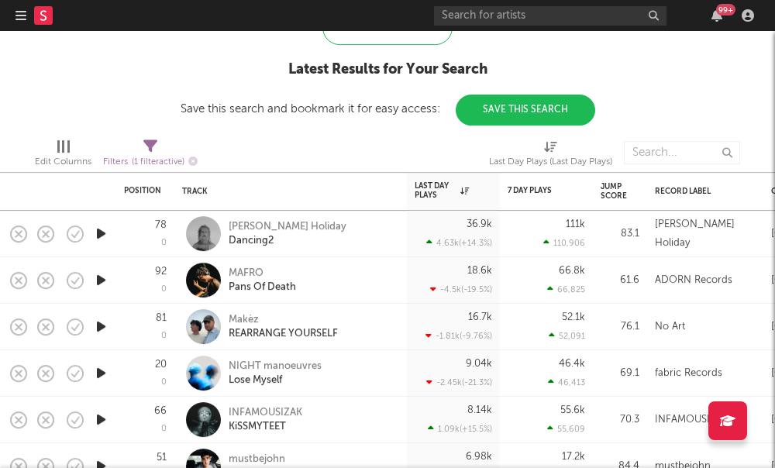
click at [43, 17] on rect at bounding box center [43, 15] width 19 height 19
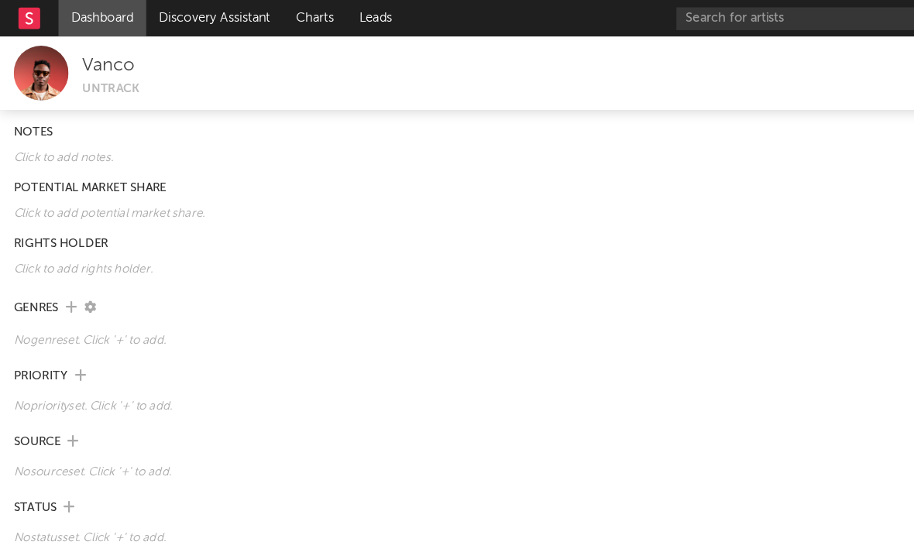
click at [86, 12] on link "Dashboard" at bounding box center [87, 15] width 74 height 31
click at [160, 18] on link "Discovery Assistant" at bounding box center [182, 15] width 116 height 31
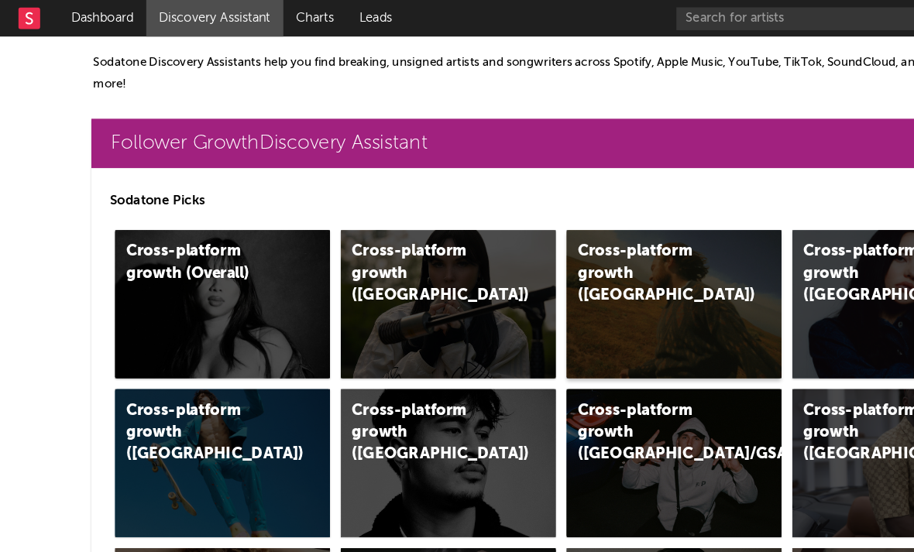
click at [525, 246] on div "Cross-platform growth (US)" at bounding box center [571, 257] width 182 height 125
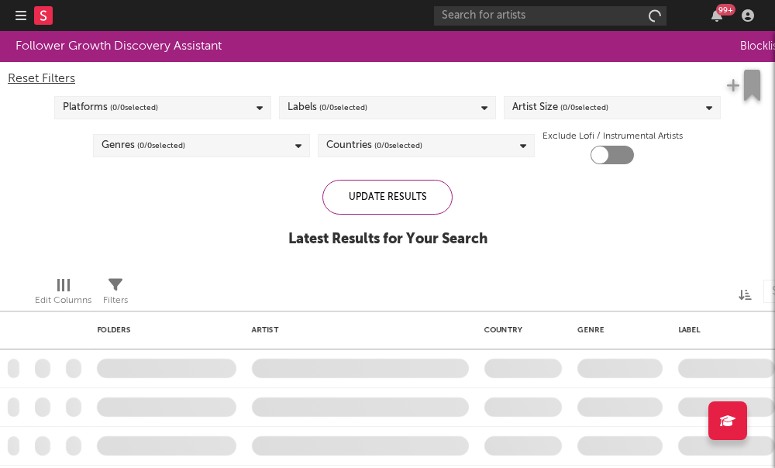
checkbox input "true"
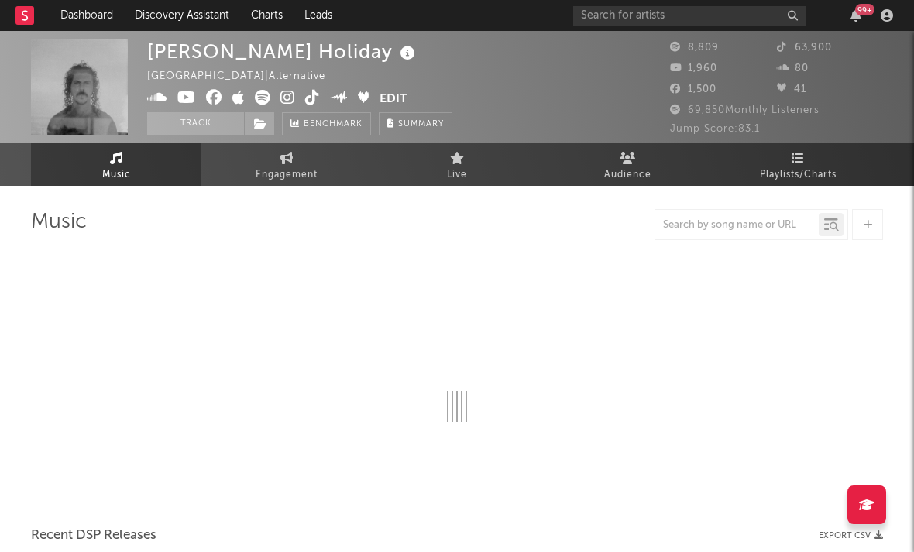
select select "6m"
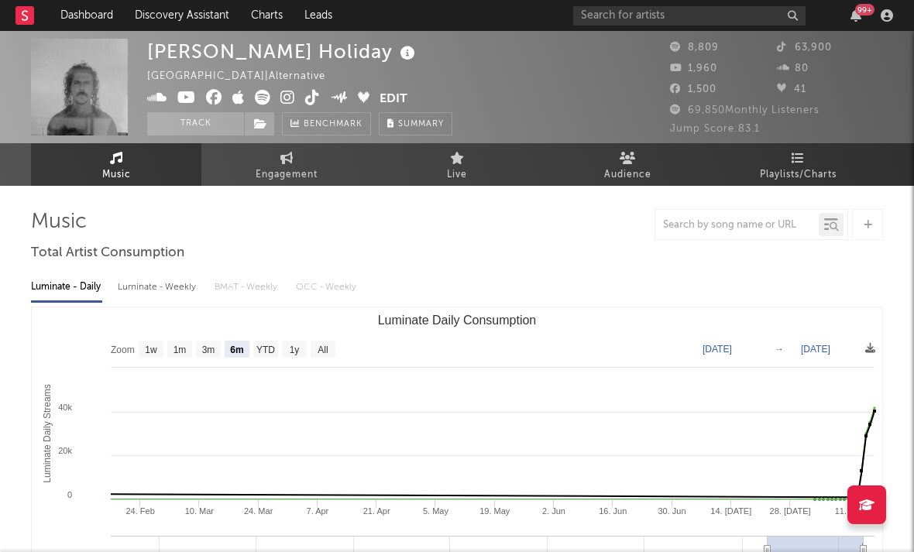
click at [280, 98] on icon at bounding box center [287, 97] width 15 height 15
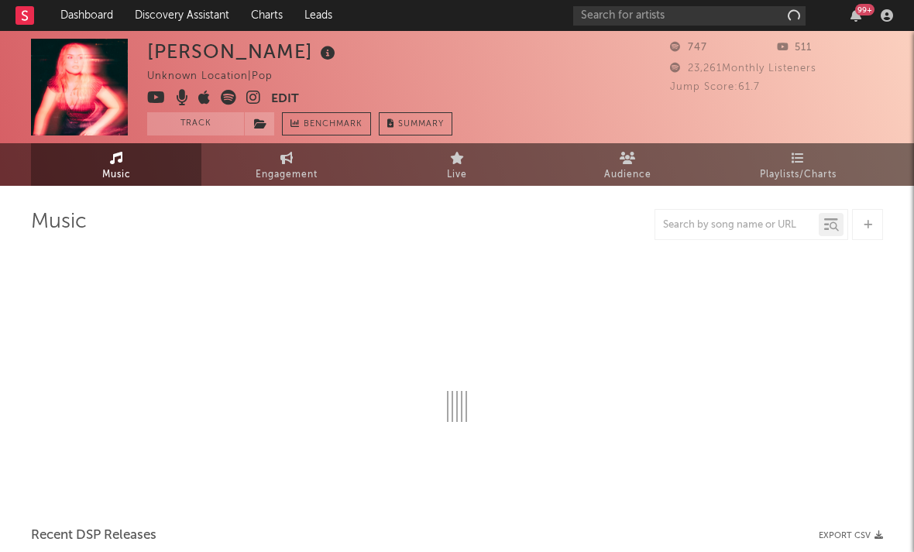
select select "1w"
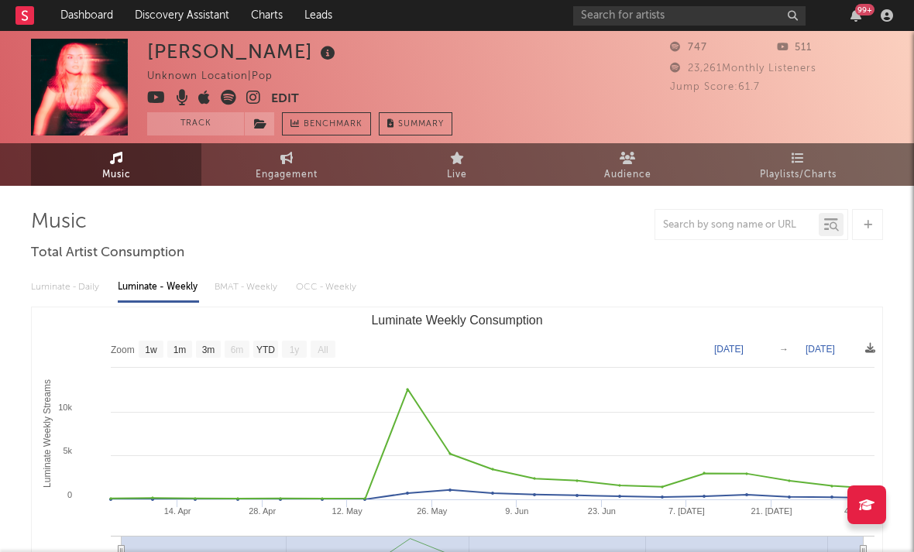
click at [258, 98] on icon at bounding box center [253, 97] width 15 height 15
click at [224, 97] on icon at bounding box center [228, 97] width 15 height 15
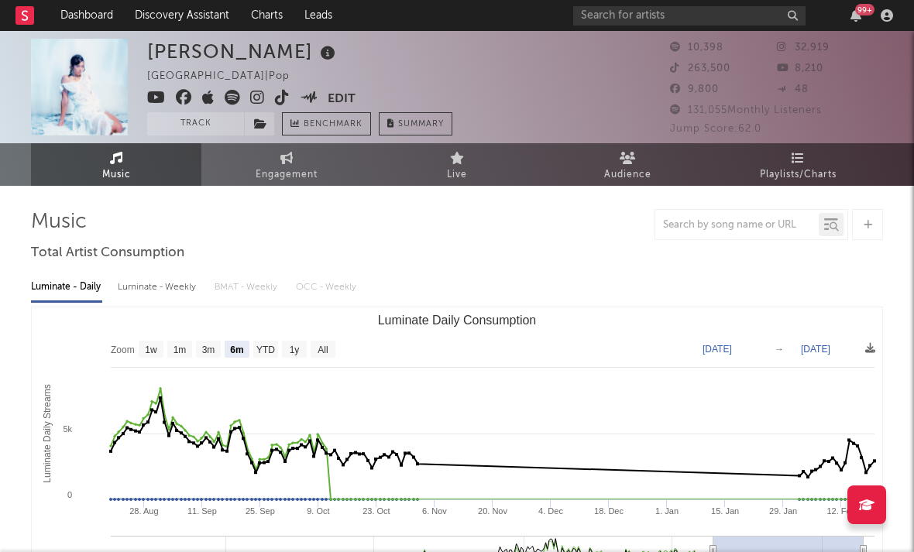
select select "6m"
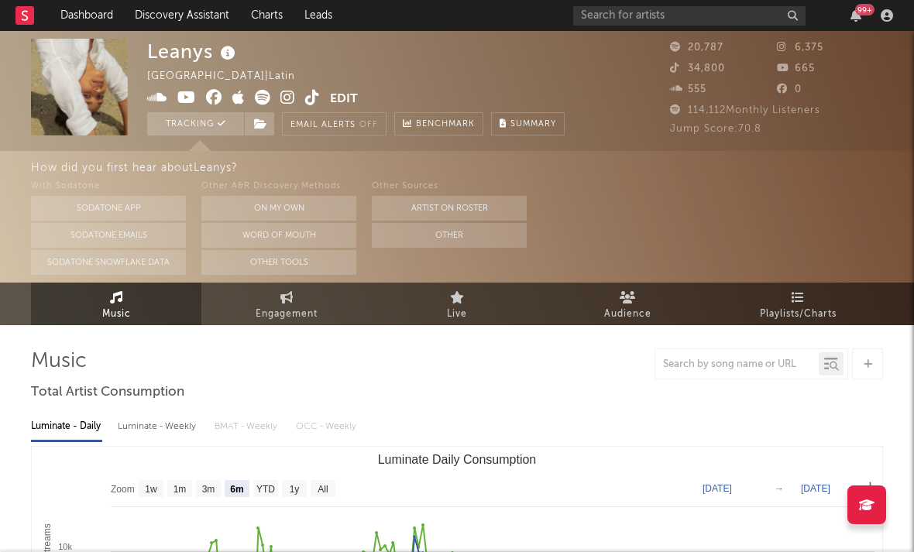
select select "6m"
